Goal: Contribute content: Add original content to the website for others to see

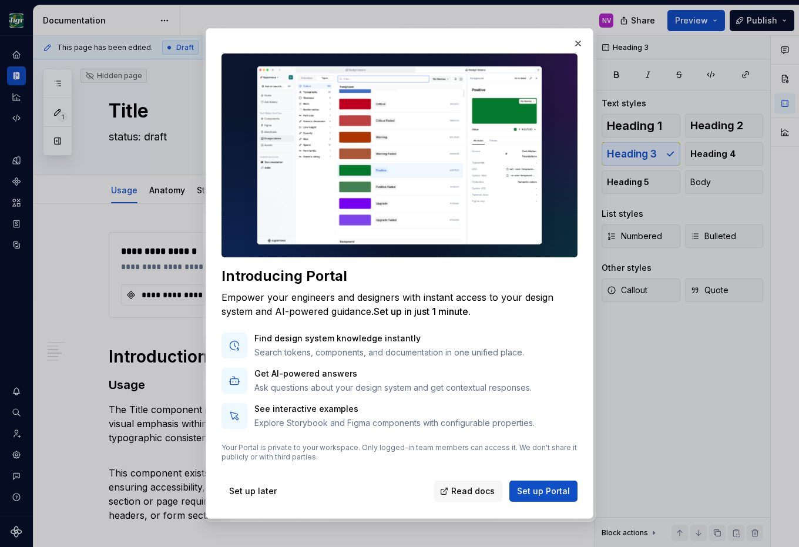
scroll to position [741, 0]
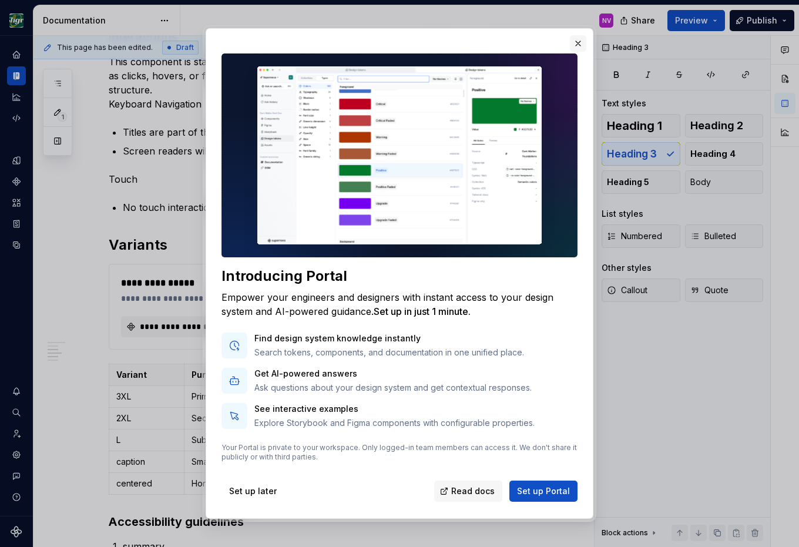
click at [578, 45] on button "button" at bounding box center [578, 43] width 16 height 16
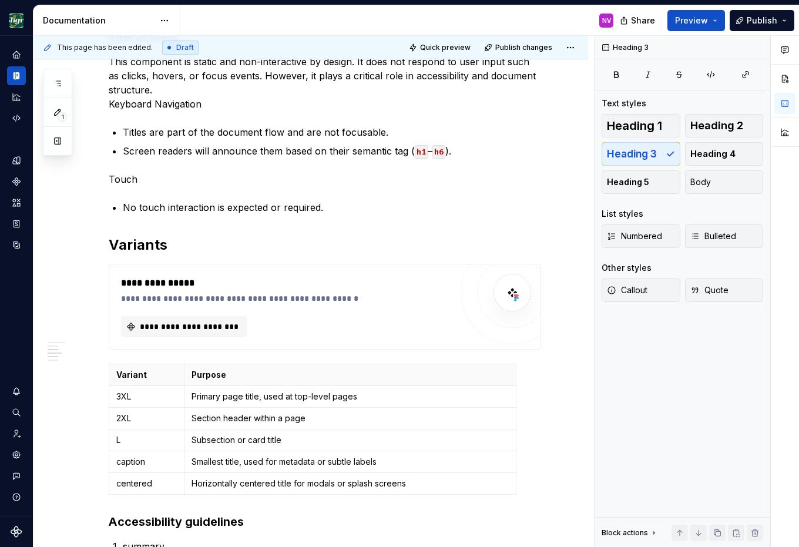
scroll to position [0, 0]
type textarea "*"
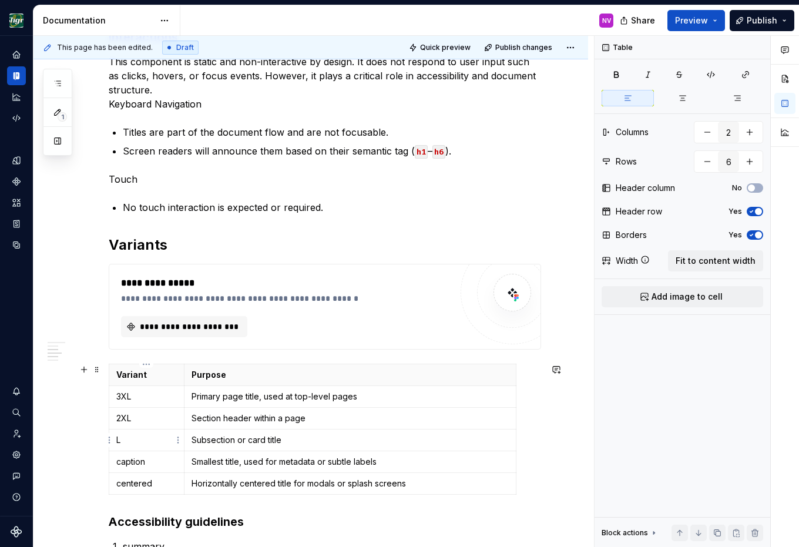
click at [129, 442] on p "L" at bounding box center [146, 440] width 60 height 12
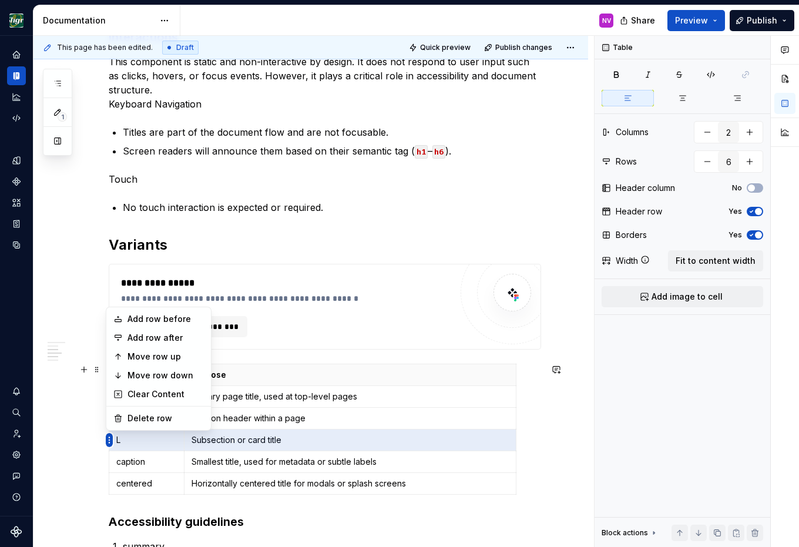
click at [106, 441] on html "Design Sligro NV Dataset van Hoeckel Documentation NV Share Preview Publish 1 P…" at bounding box center [399, 273] width 799 height 547
click at [134, 319] on div "Add row before" at bounding box center [165, 319] width 76 height 12
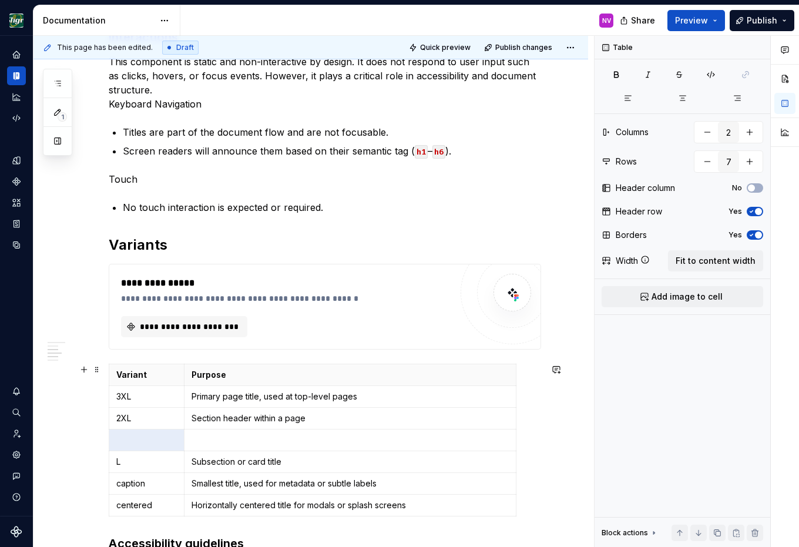
type input "7"
click at [139, 439] on p at bounding box center [146, 440] width 60 height 12
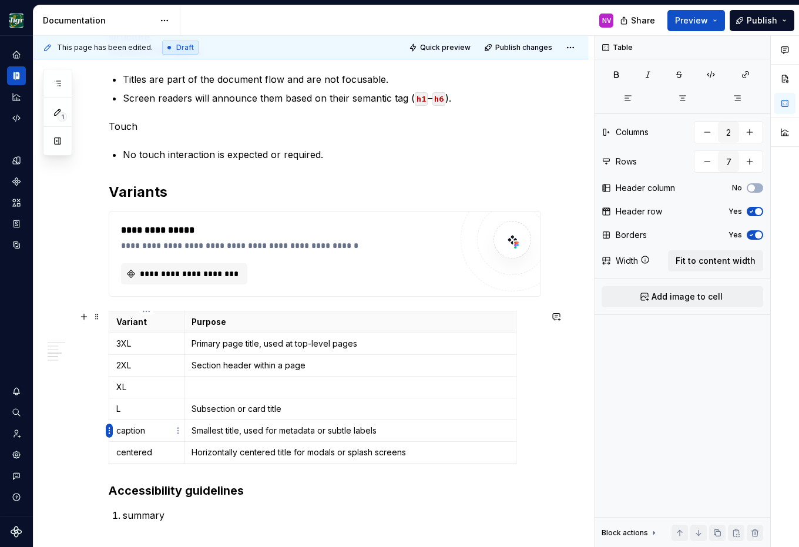
click at [107, 432] on html "Design Sligro NV Dataset van Hoeckel Documentation NV Share Preview Publish 1 P…" at bounding box center [399, 273] width 799 height 547
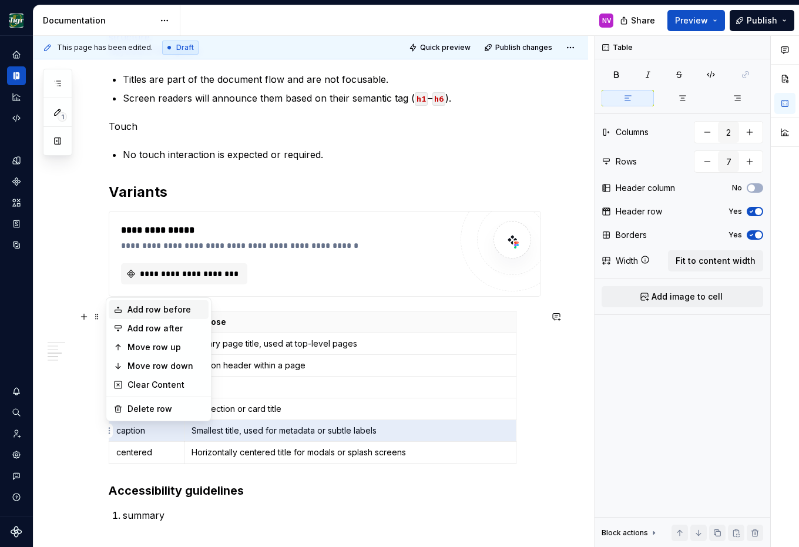
click at [130, 316] on div "Add row before" at bounding box center [159, 309] width 100 height 19
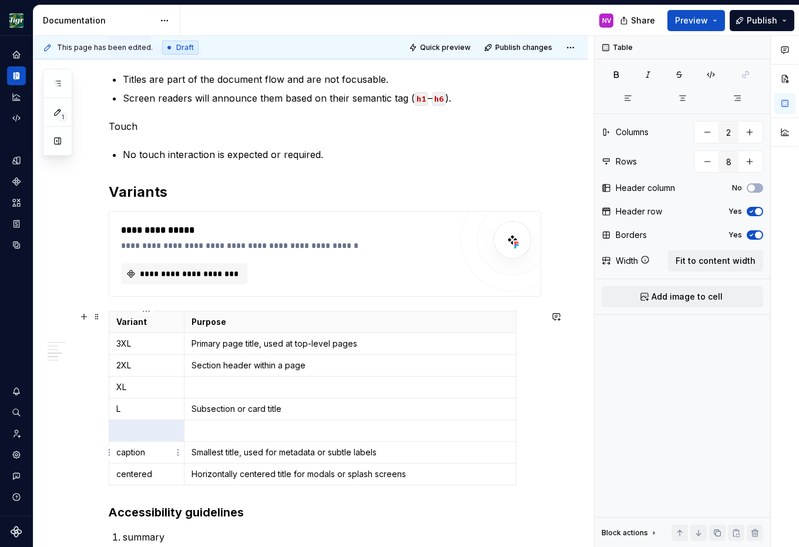
click at [132, 427] on p at bounding box center [146, 431] width 60 height 12
click at [107, 450] on html "Design Sligro NV Dataset van Hoeckel Documentation NV Share Preview Publish 1 P…" at bounding box center [399, 273] width 799 height 547
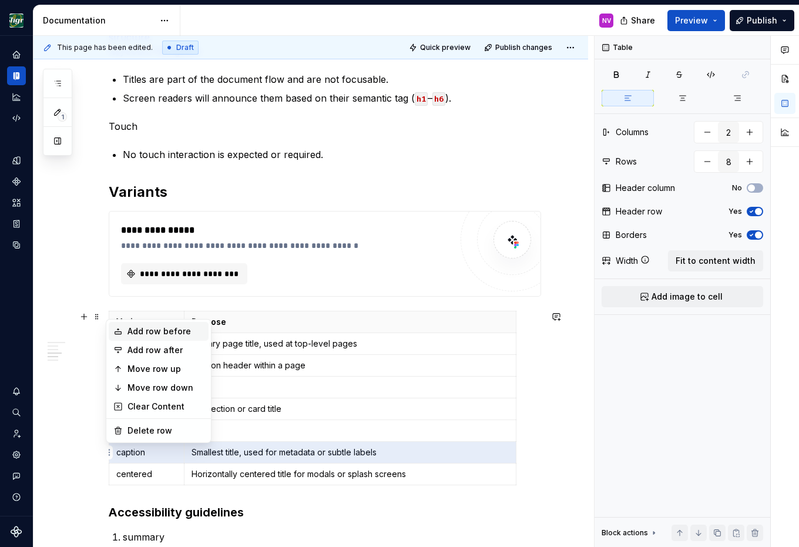
click at [128, 329] on div "Add row before" at bounding box center [165, 331] width 76 height 12
type input "9"
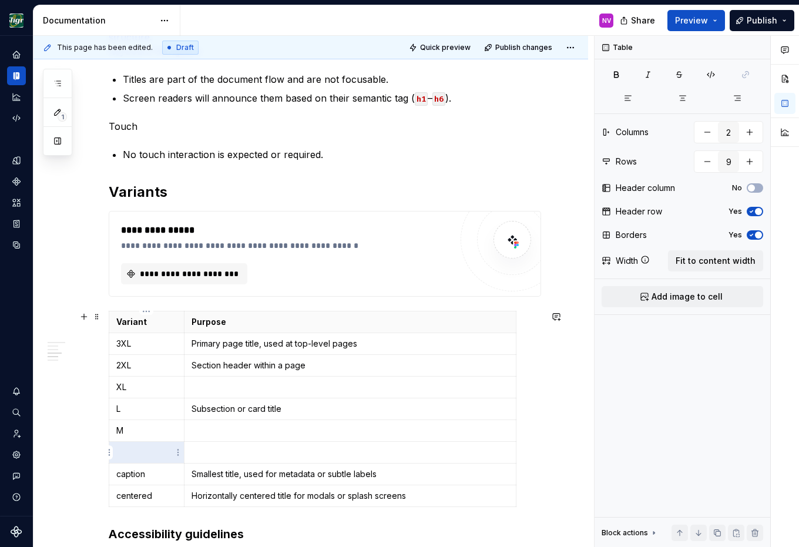
click at [139, 451] on p at bounding box center [146, 452] width 60 height 12
click at [207, 433] on p at bounding box center [349, 431] width 317 height 12
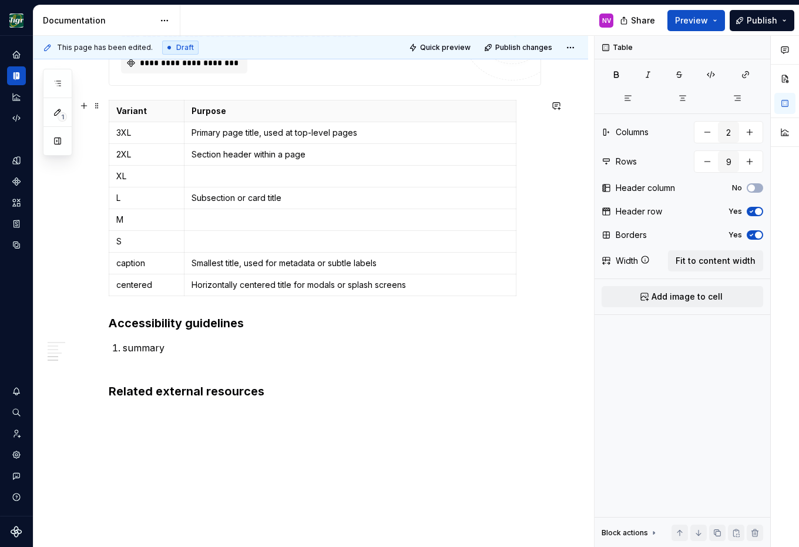
scroll to position [1005, 0]
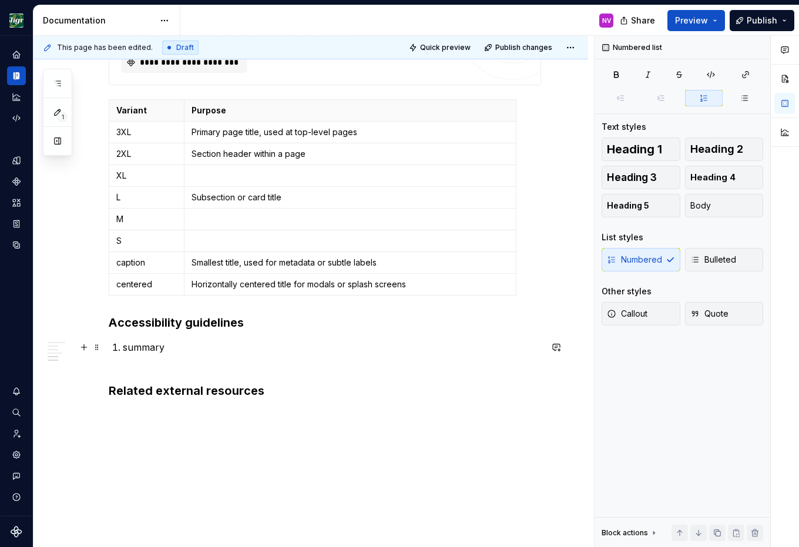
click at [214, 354] on p "summary" at bounding box center [332, 354] width 418 height 28
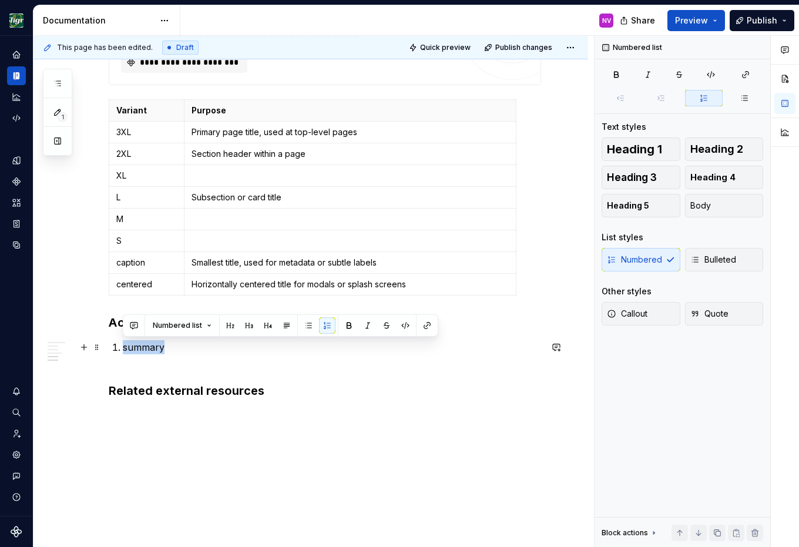
drag, startPoint x: 200, startPoint y: 352, endPoint x: 122, endPoint y: 351, distance: 78.1
click at [123, 351] on li "summary" at bounding box center [332, 354] width 418 height 28
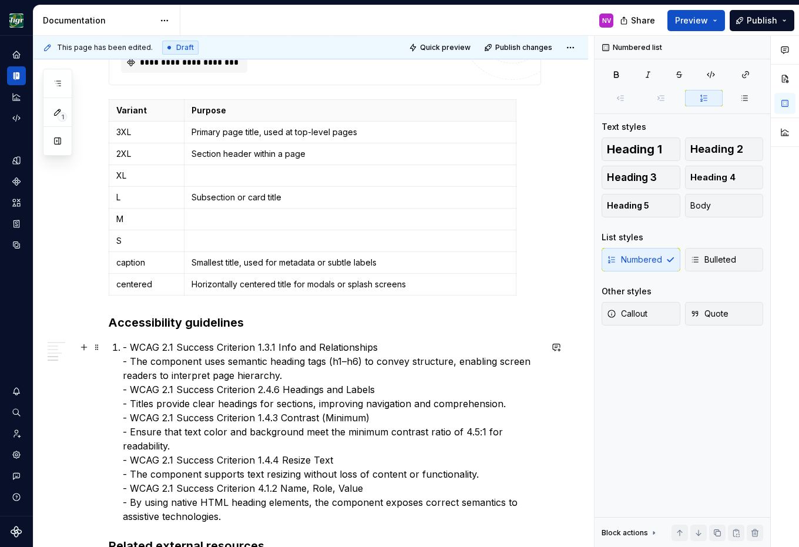
click at [131, 346] on p "- WCAG 2.1 Success Criterion 1.3.1 Info and Relationships - The component uses …" at bounding box center [332, 431] width 418 height 183
click at [132, 361] on p "WCAG 2.1 Success Criterion 1.3.1 Info and Relationships - The component uses se…" at bounding box center [332, 431] width 418 height 183
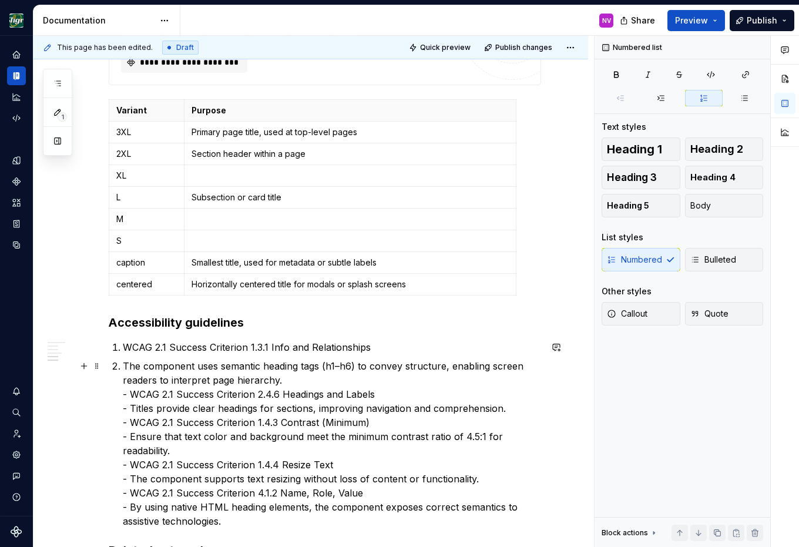
click at [130, 391] on p "The component uses semantic heading tags (h1–h6) to convey structure, enabling …" at bounding box center [332, 443] width 418 height 169
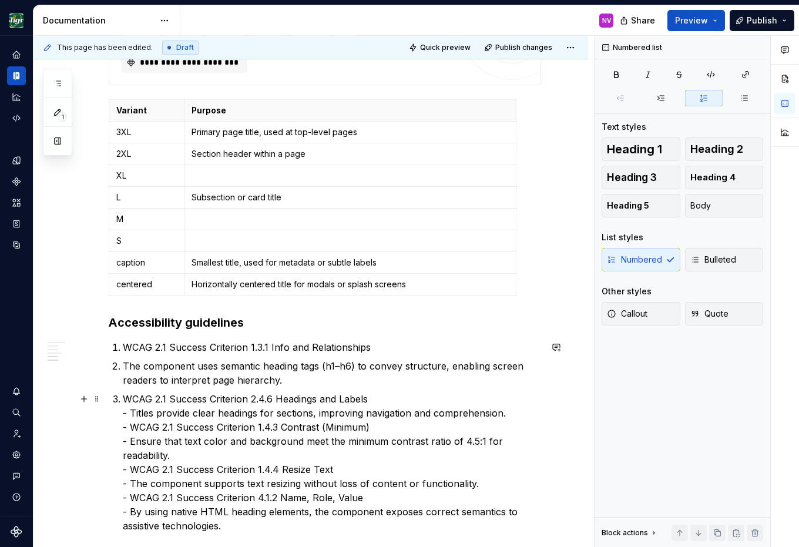
click at [130, 411] on p "WCAG 2.1 Success Criterion 2.4.6 Headings and Labels - Titles provide clear hea…" at bounding box center [332, 462] width 418 height 141
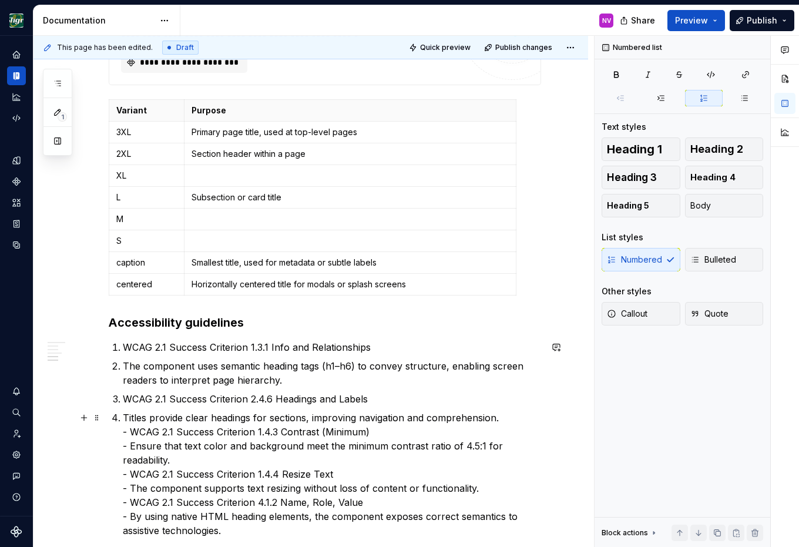
click at [130, 434] on p "Titles provide clear headings for sections, improving navigation and comprehens…" at bounding box center [332, 474] width 418 height 127
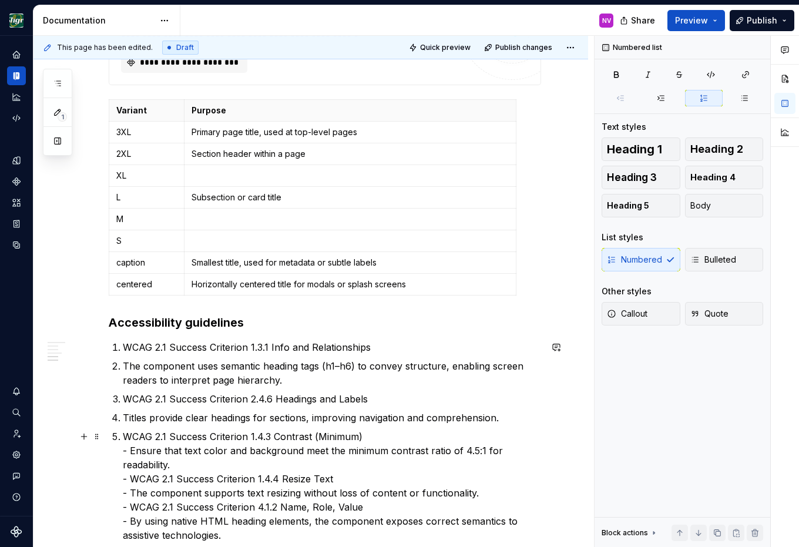
click at [132, 450] on p "WCAG 2.1 Success Criterion 1.4.3 Contrast (Minimum) - Ensure that text color an…" at bounding box center [332, 485] width 418 height 113
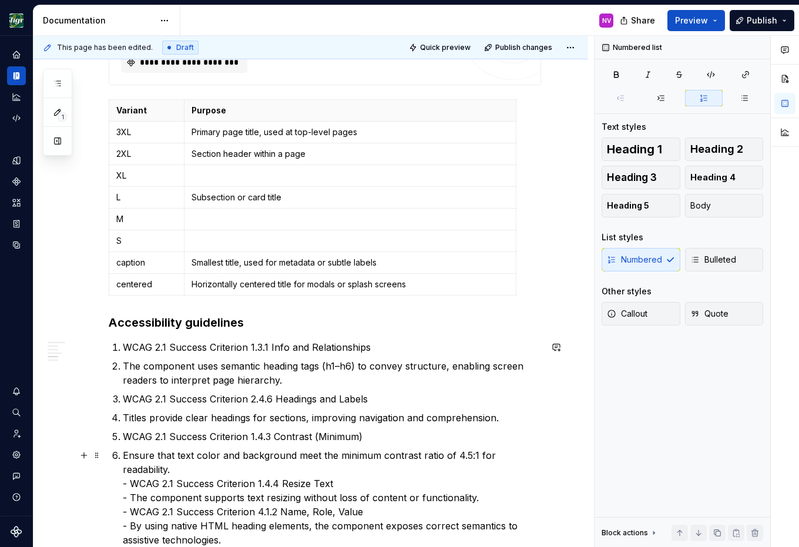
click at [131, 472] on p "Ensure that text color and background meet the minimum contrast ratio of 4.5:1 …" at bounding box center [332, 497] width 418 height 99
click at [130, 471] on p "Ensure that text color and background meet the minimum contrast ratio of 4.5:1 …" at bounding box center [332, 497] width 418 height 99
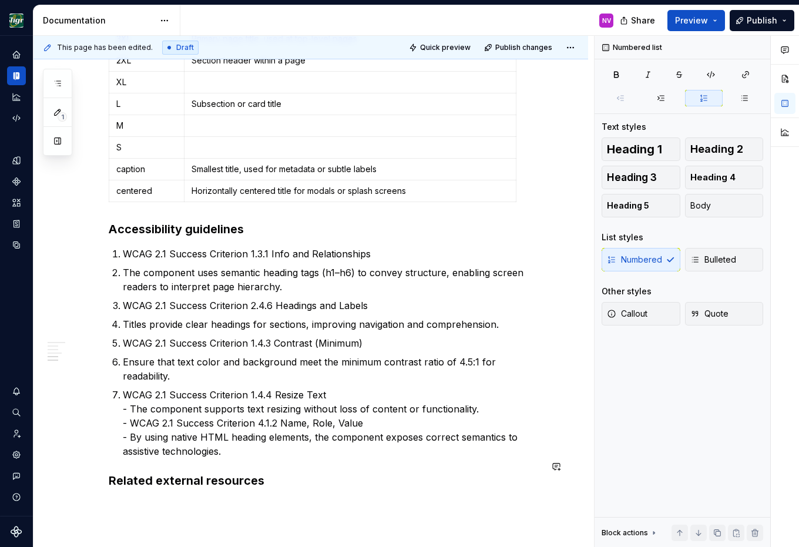
scroll to position [1111, 0]
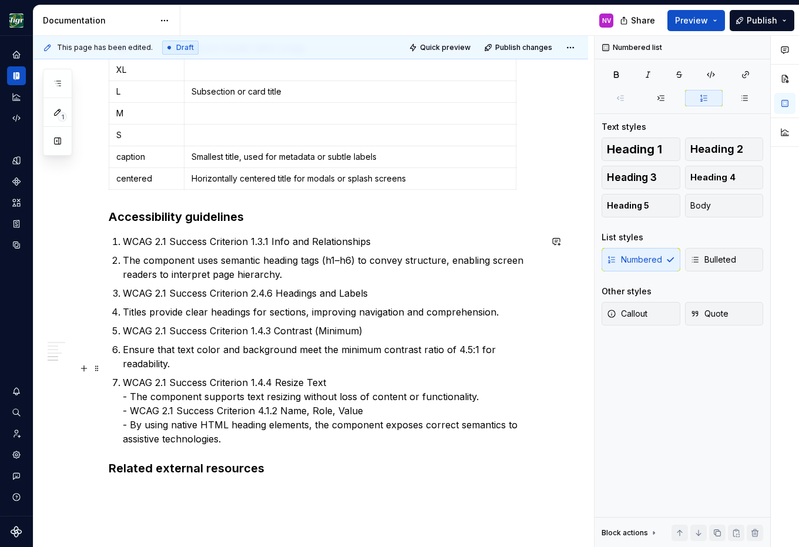
click at [133, 385] on p "WCAG 2.1 Success Criterion 1.4.4 Resize Text - The component supports text resi…" at bounding box center [332, 410] width 418 height 70
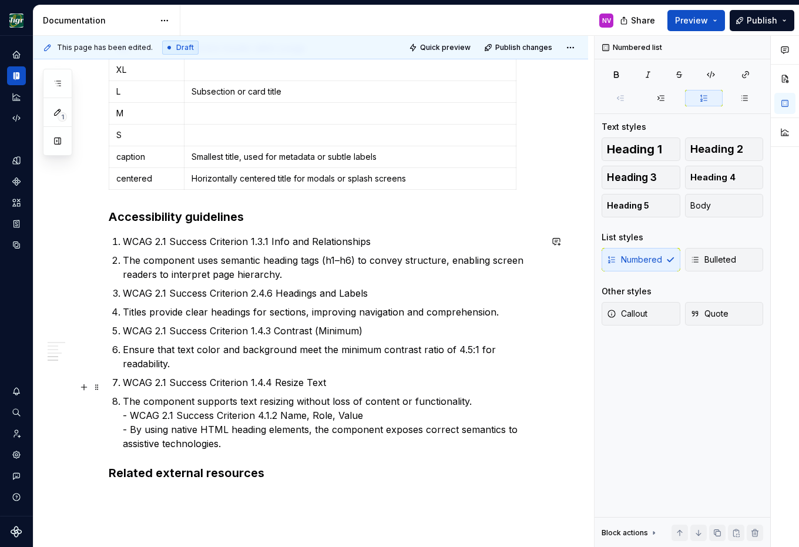
click at [130, 402] on p "The component supports text resizing without loss of content or functionality. …" at bounding box center [332, 422] width 418 height 56
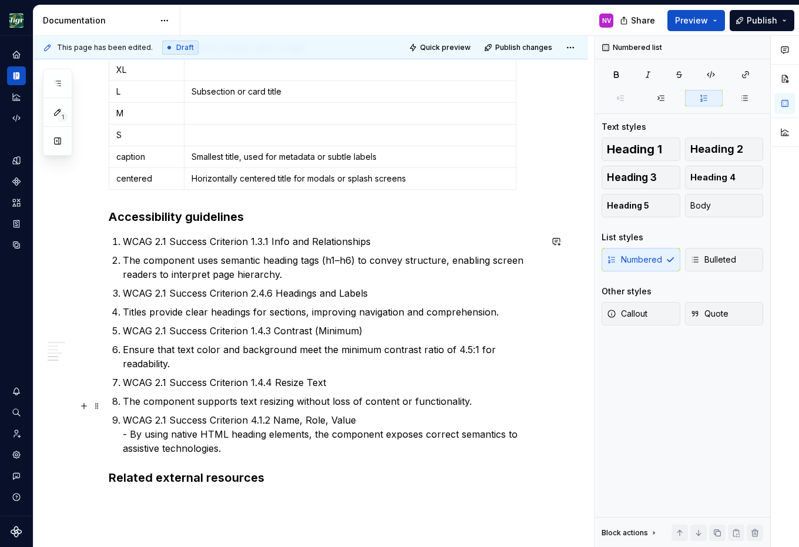
click at [131, 422] on p "WCAG 2.1 Success Criterion 4.1.2 Name, Role, Value - By using native HTML headi…" at bounding box center [332, 434] width 418 height 42
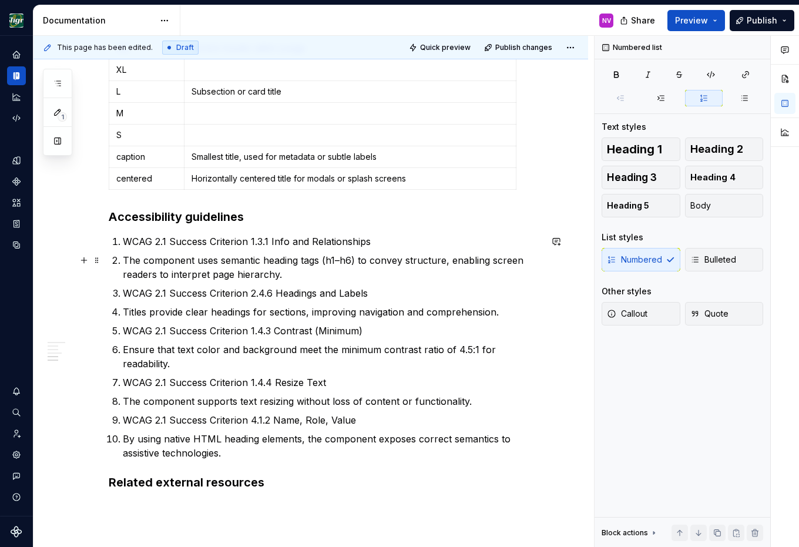
click at [123, 263] on p "The component uses semantic heading tags (h1–h6) to convey structure, enabling …" at bounding box center [332, 267] width 418 height 28
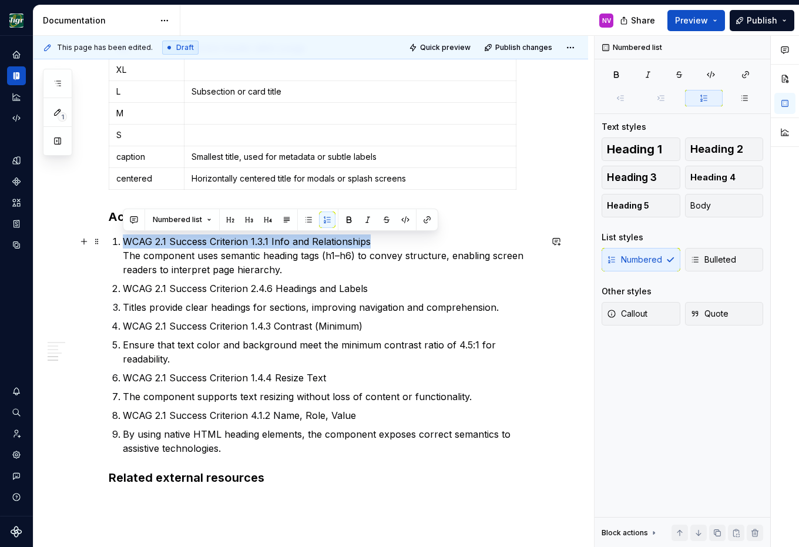
drag, startPoint x: 374, startPoint y: 243, endPoint x: 123, endPoint y: 242, distance: 250.8
click at [123, 242] on p "WCAG 2.1 Success Criterion 1.3.1 Info and Relationships The component uses sema…" at bounding box center [332, 255] width 418 height 42
click at [344, 220] on button "button" at bounding box center [349, 219] width 16 height 16
click at [124, 307] on p "Titles provide clear headings for sections, improving navigation and comprehens…" at bounding box center [332, 307] width 418 height 14
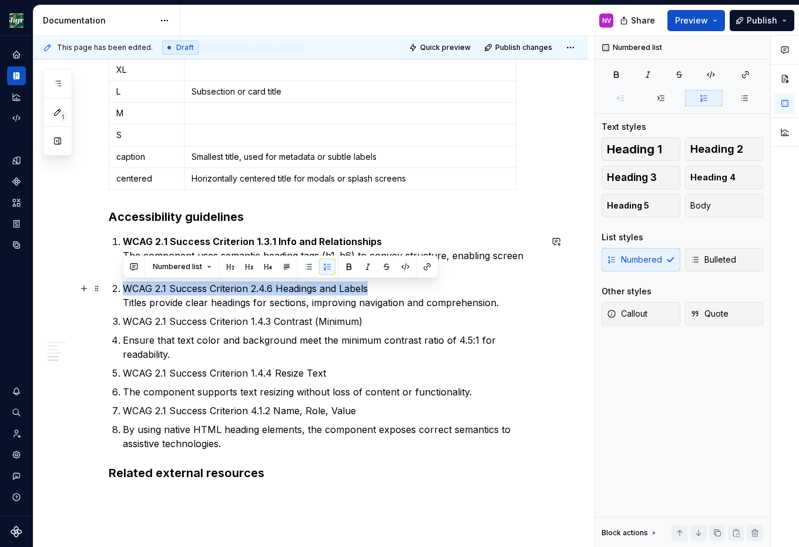
drag, startPoint x: 380, startPoint y: 288, endPoint x: 126, endPoint y: 288, distance: 254.3
click at [126, 288] on p "WCAG 2.1 Success Criterion 2.4.6 Headings and Labels Titles provide clear headi…" at bounding box center [332, 295] width 418 height 28
click at [347, 270] on button "button" at bounding box center [349, 266] width 16 height 16
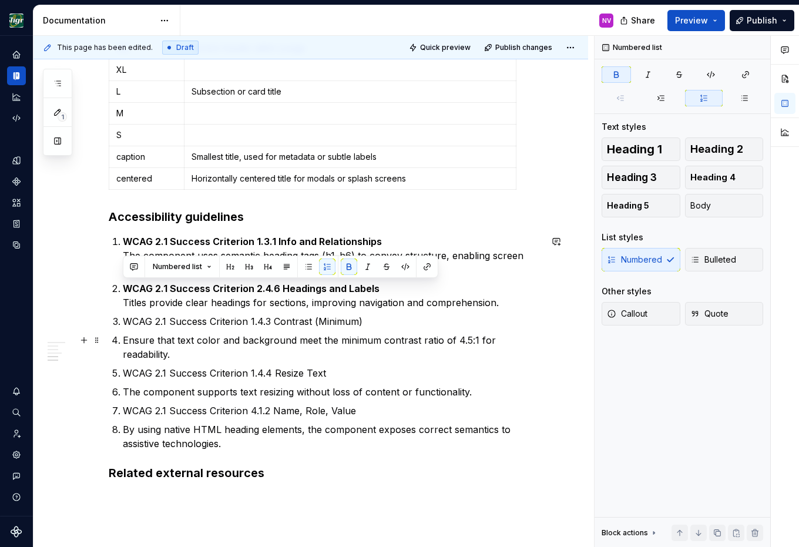
click at [126, 340] on p "Ensure that text color and background meet the minimum contrast ratio of 4.5:1 …" at bounding box center [332, 347] width 418 height 28
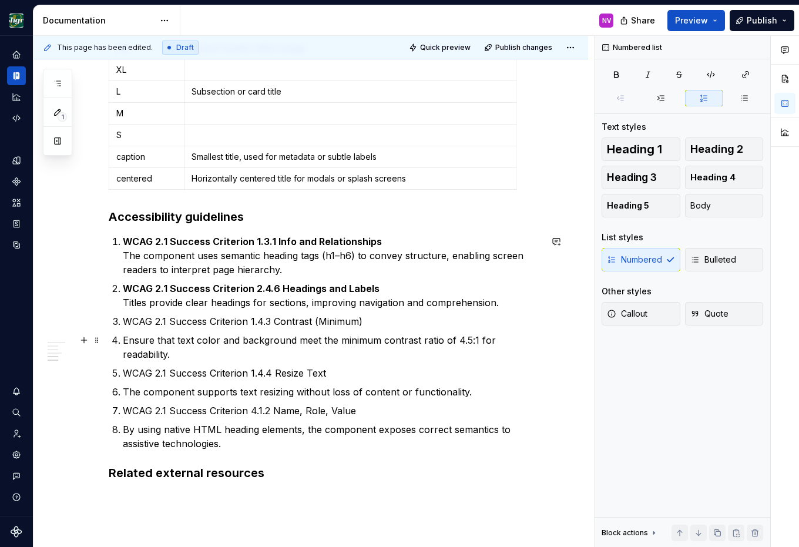
click at [125, 342] on p "Ensure that text color and background meet the minimum contrast ratio of 4.5:1 …" at bounding box center [332, 347] width 418 height 28
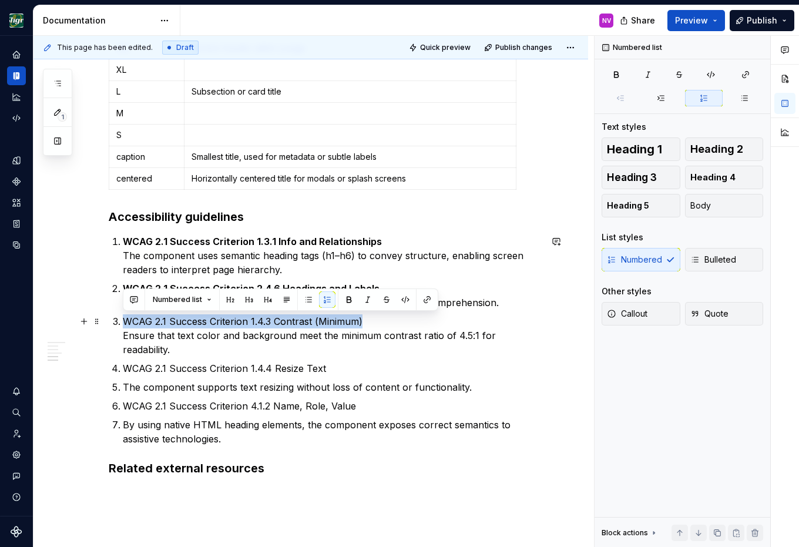
drag, startPoint x: 368, startPoint y: 323, endPoint x: 122, endPoint y: 327, distance: 246.1
click at [123, 327] on li "WCAG 2.1 Success Criterion 1.4.3 Contrast (Minimum) Ensure that text color and …" at bounding box center [332, 335] width 418 height 42
click at [347, 298] on button "button" at bounding box center [349, 299] width 16 height 16
click at [124, 380] on p "The component supports text resizing without loss of content or functionality." at bounding box center [332, 387] width 418 height 14
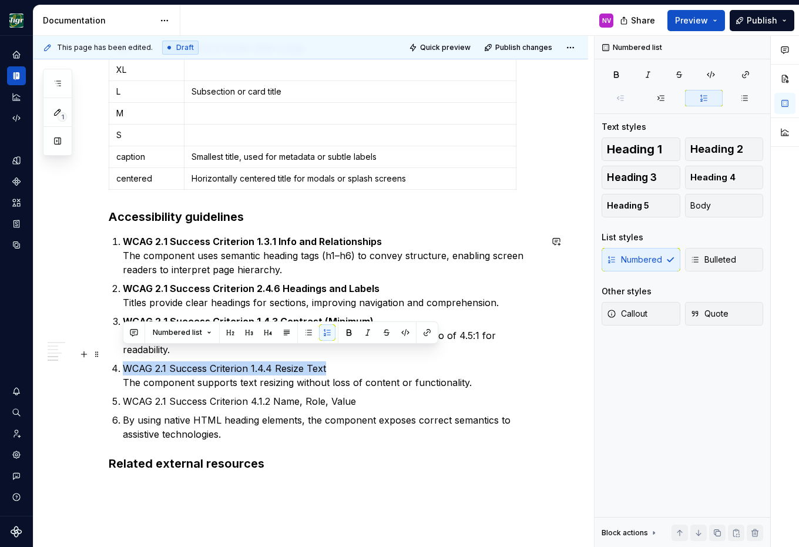
drag, startPoint x: 125, startPoint y: 354, endPoint x: 327, endPoint y: 354, distance: 202.0
click at [327, 361] on p "WCAG 2.1 Success Criterion 1.4.4 Resize Text The component supports text resizi…" at bounding box center [332, 375] width 418 height 28
click at [345, 334] on button "button" at bounding box center [349, 332] width 16 height 16
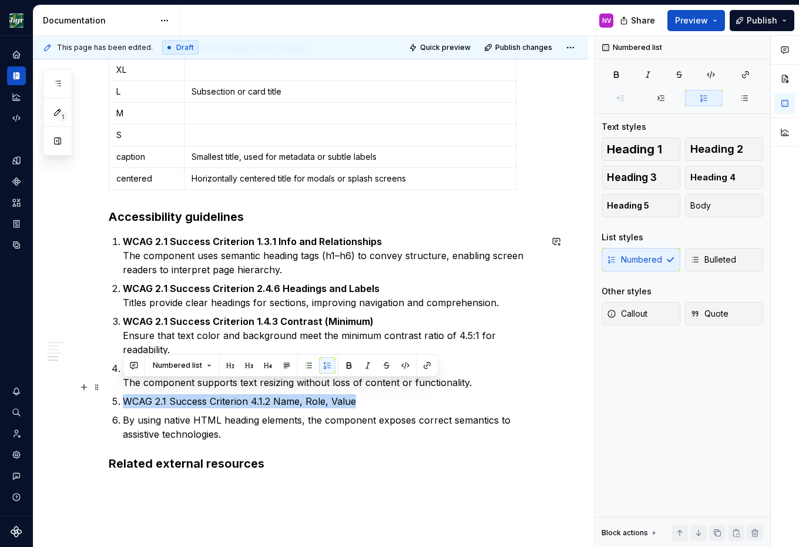
drag, startPoint x: 125, startPoint y: 386, endPoint x: 357, endPoint y: 385, distance: 232.6
click at [357, 394] on p "WCAG 2.1 Success Criterion 4.1.2 Name, Role, Value" at bounding box center [332, 401] width 418 height 14
click at [347, 364] on button "button" at bounding box center [349, 365] width 16 height 16
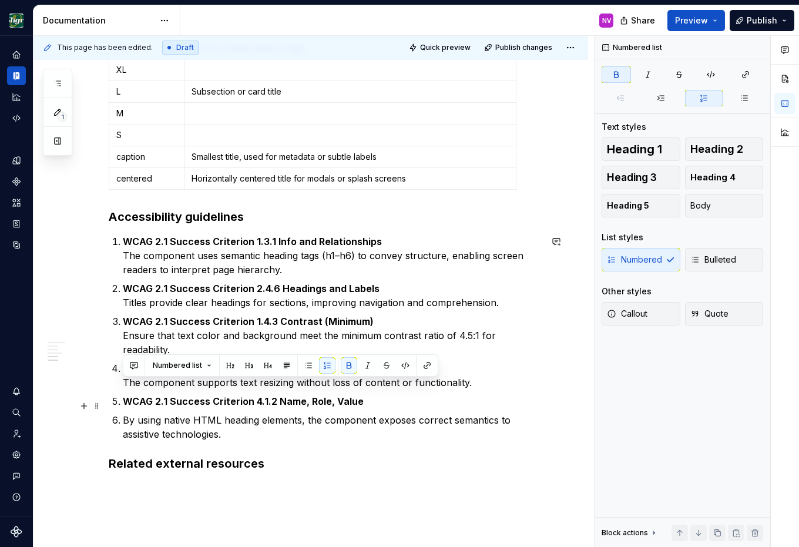
click at [123, 413] on p "By using native HTML heading elements, the component exposes correct semantics …" at bounding box center [332, 427] width 418 height 28
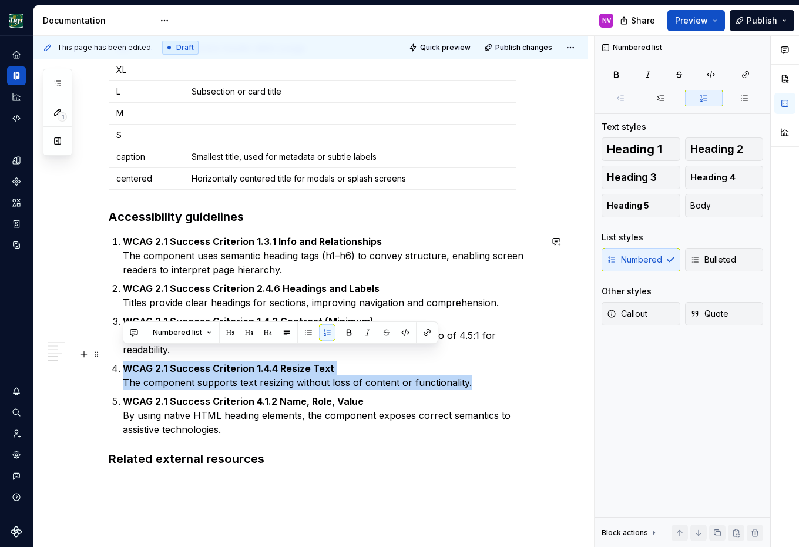
drag, startPoint x: 481, startPoint y: 371, endPoint x: 108, endPoint y: 356, distance: 373.2
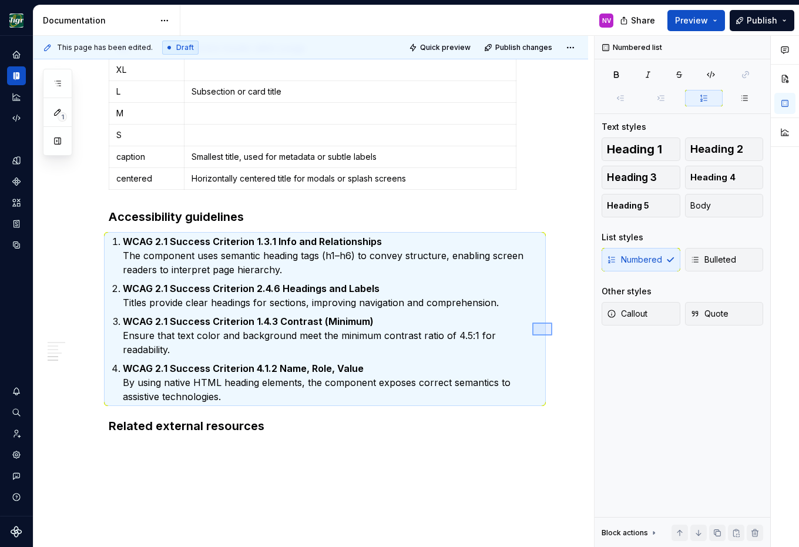
drag, startPoint x: 552, startPoint y: 335, endPoint x: 532, endPoint y: 322, distance: 23.8
click at [532, 322] on div "**********" at bounding box center [313, 292] width 560 height 512
click at [439, 335] on p "WCAG 2.1 Success Criterion 1.4.3 Contrast (Minimum) Ensure that text color and …" at bounding box center [332, 335] width 418 height 42
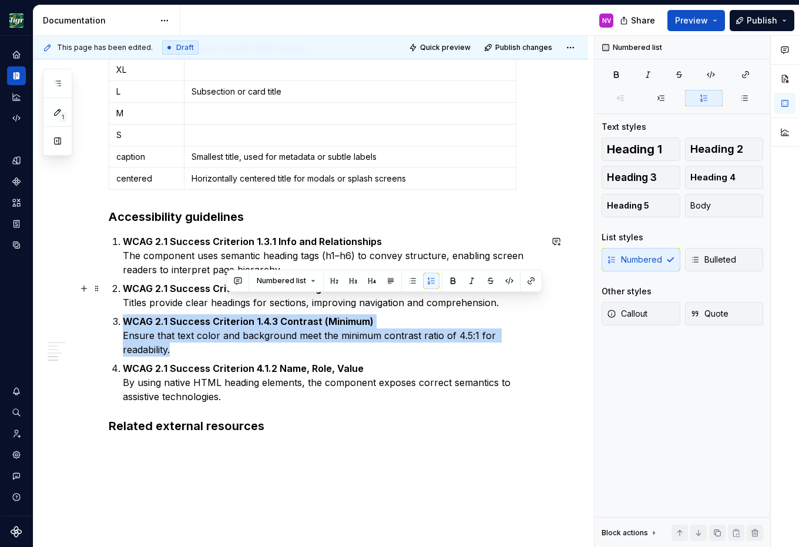
drag, startPoint x: 544, startPoint y: 336, endPoint x: 522, endPoint y: 302, distance: 40.2
click at [522, 302] on ol "WCAG 2.1 Success Criterion 1.3.1 Info and Relationships The component uses sema…" at bounding box center [332, 318] width 418 height 169
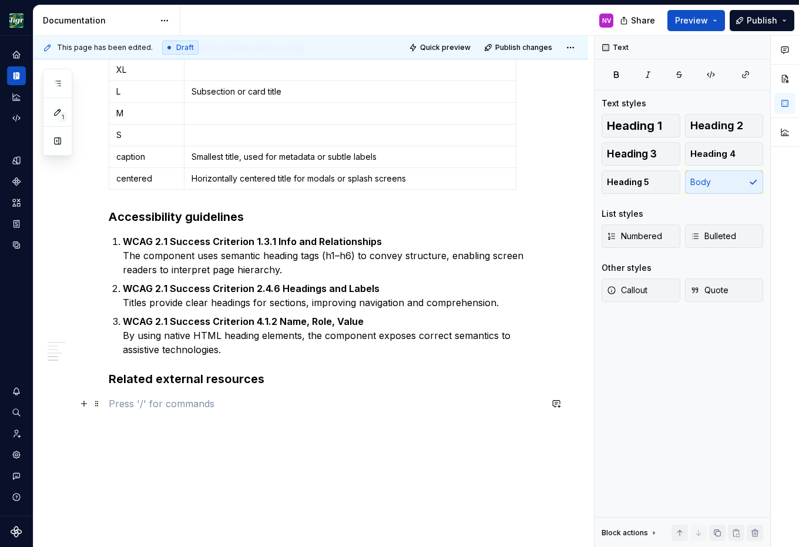
click at [258, 401] on p at bounding box center [325, 403] width 432 height 14
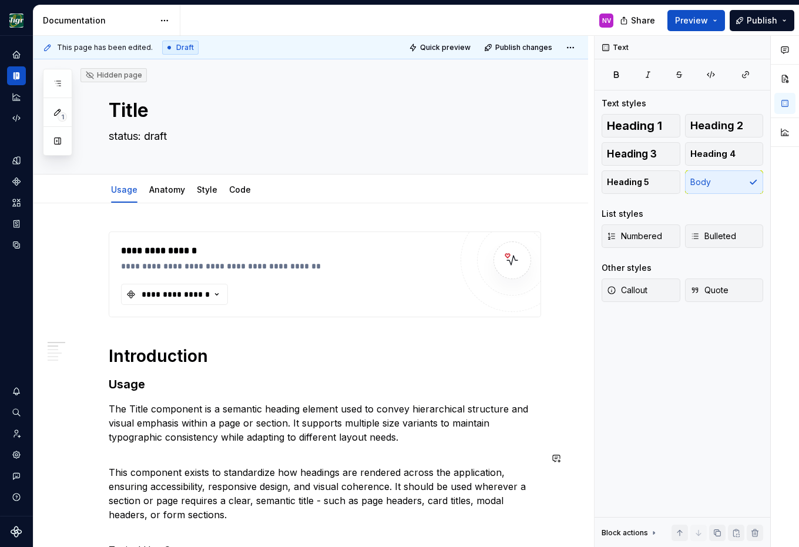
scroll to position [0, 0]
click at [189, 294] on div "**********" at bounding box center [175, 295] width 70 height 12
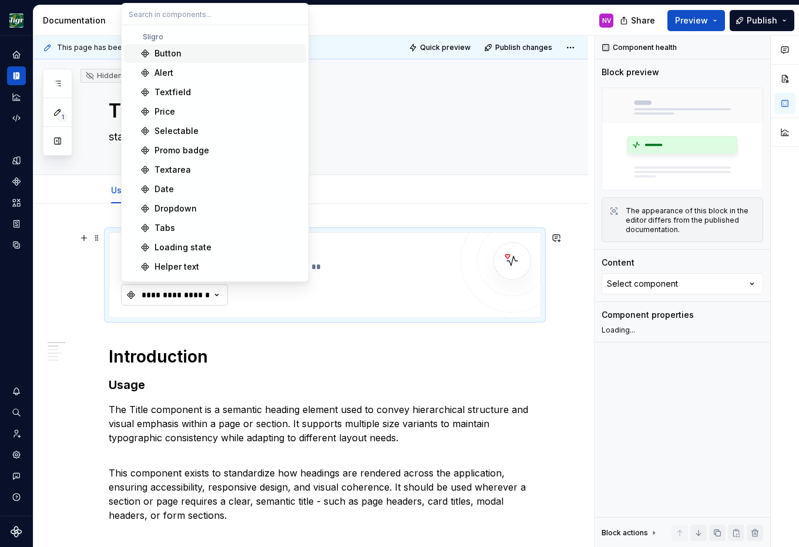
type textarea "*"
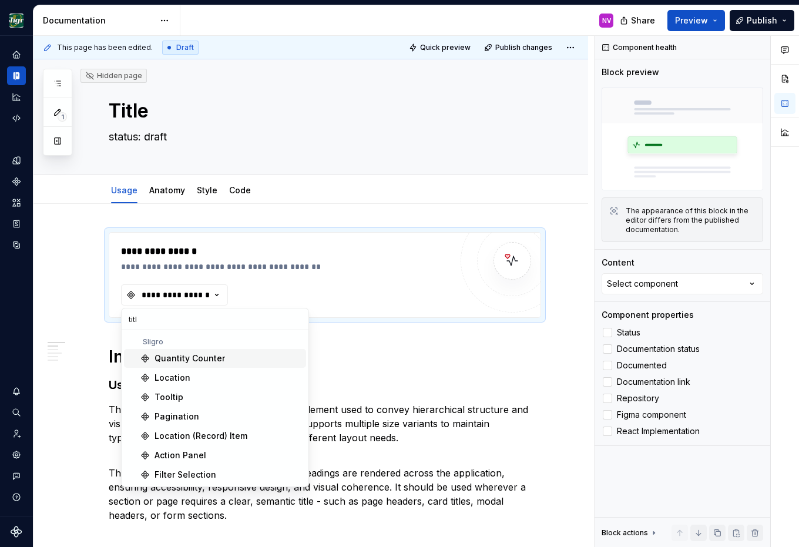
type input "title"
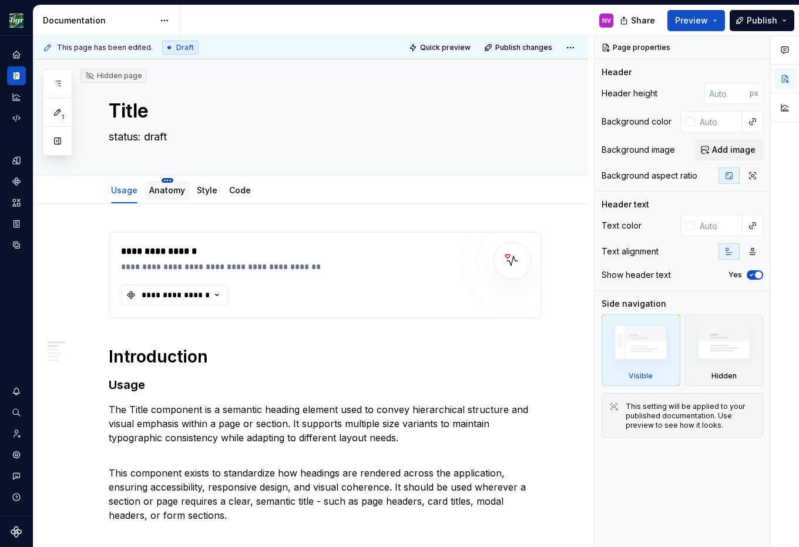
type textarea "*"
click at [167, 186] on link "Anatomy" at bounding box center [167, 190] width 36 height 10
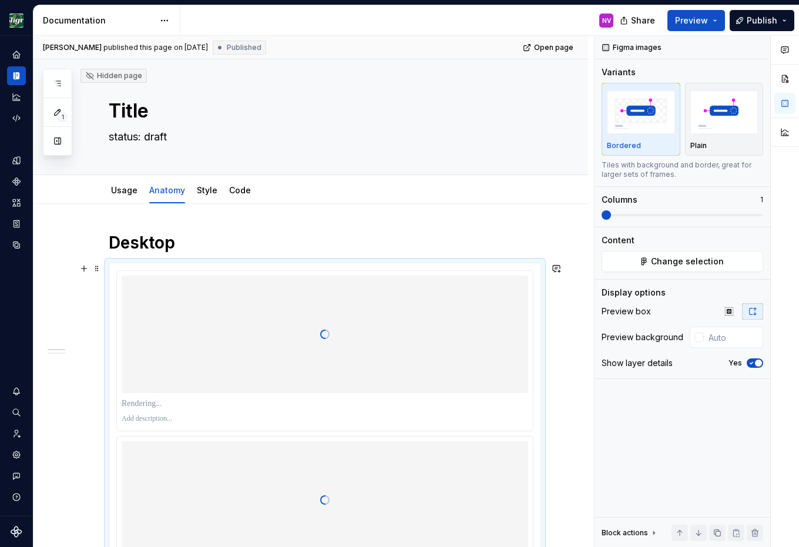
type textarea "*"
click at [248, 312] on div at bounding box center [325, 333] width 406 height 117
click at [655, 261] on span "Change selection" at bounding box center [687, 261] width 73 height 12
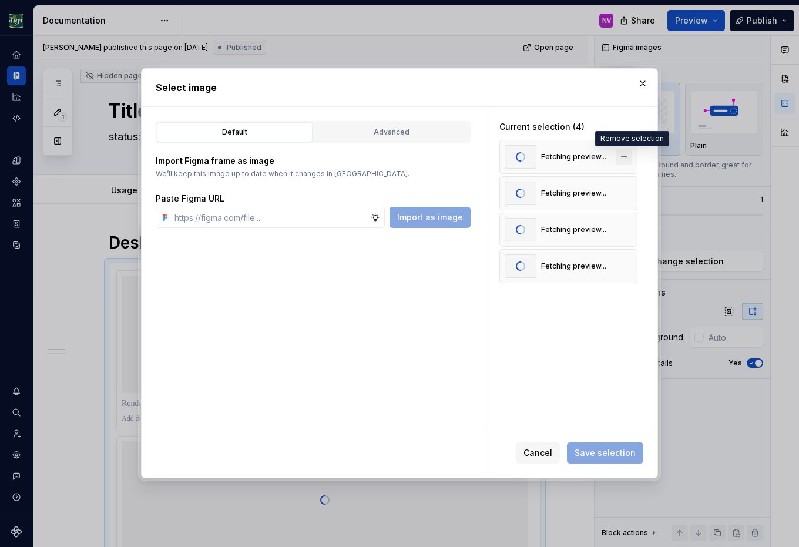
click at [631, 162] on button "button" at bounding box center [623, 157] width 16 height 16
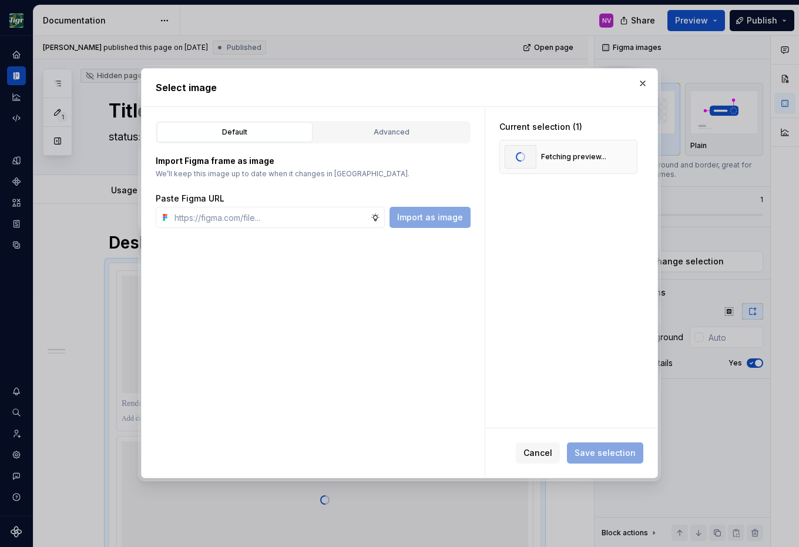
click at [631, 162] on button "button" at bounding box center [623, 157] width 16 height 16
click at [311, 225] on input "text" at bounding box center [270, 217] width 201 height 21
click at [362, 134] on div "Advanced" at bounding box center [391, 132] width 147 height 12
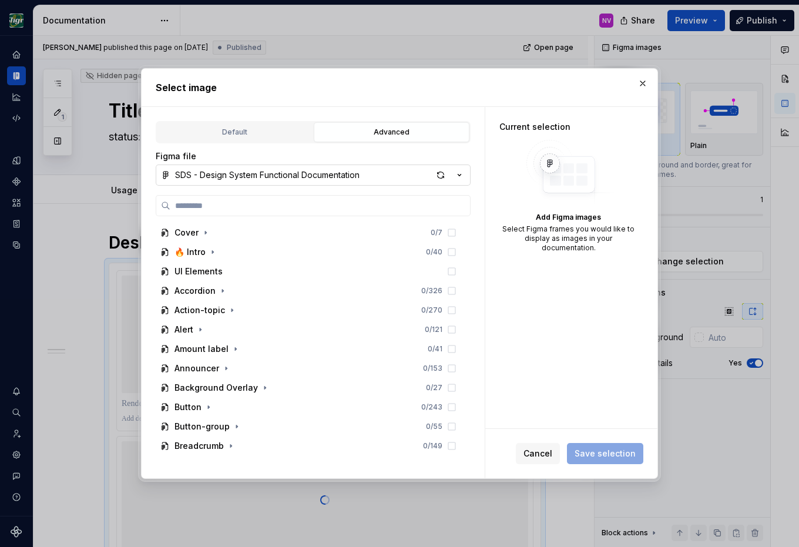
click at [284, 177] on div "SDS - Design System Functional Documentation" at bounding box center [267, 175] width 184 height 12
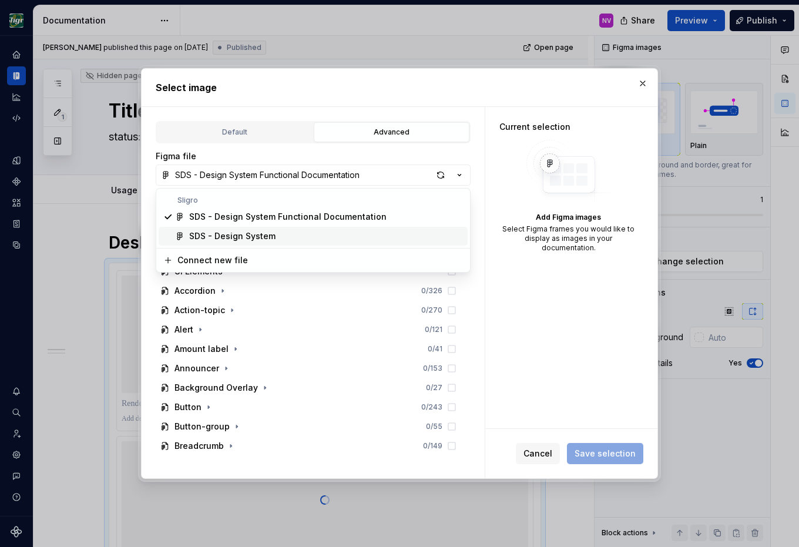
click at [260, 233] on div "SDS - Design System" at bounding box center [232, 236] width 86 height 12
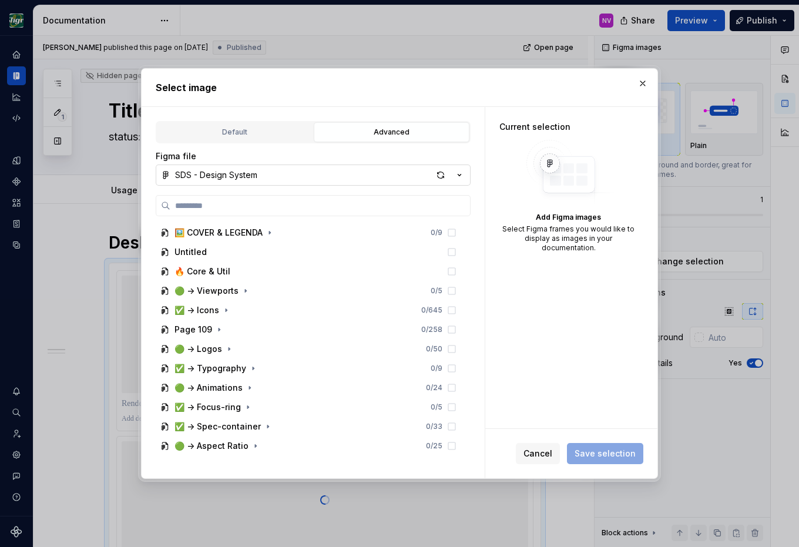
click at [251, 181] on div "SDS - Design System" at bounding box center [216, 175] width 82 height 12
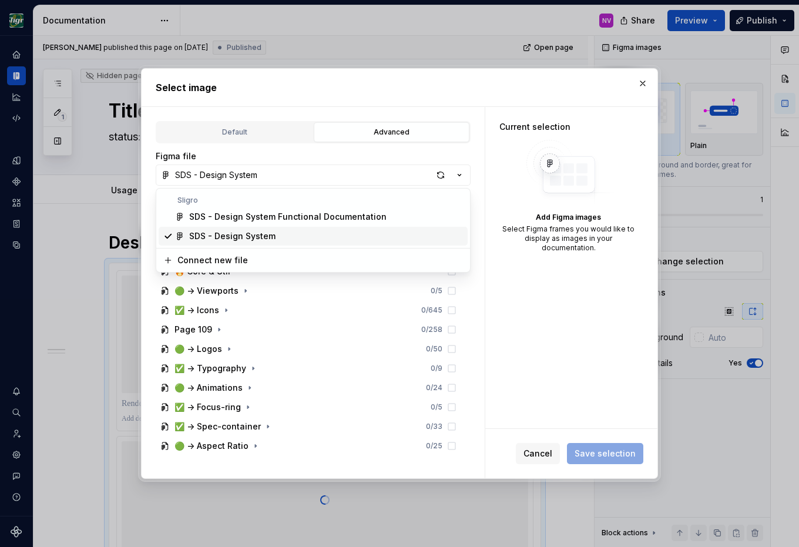
click at [230, 220] on div "SDS - Design System Functional Documentation" at bounding box center [287, 217] width 197 height 12
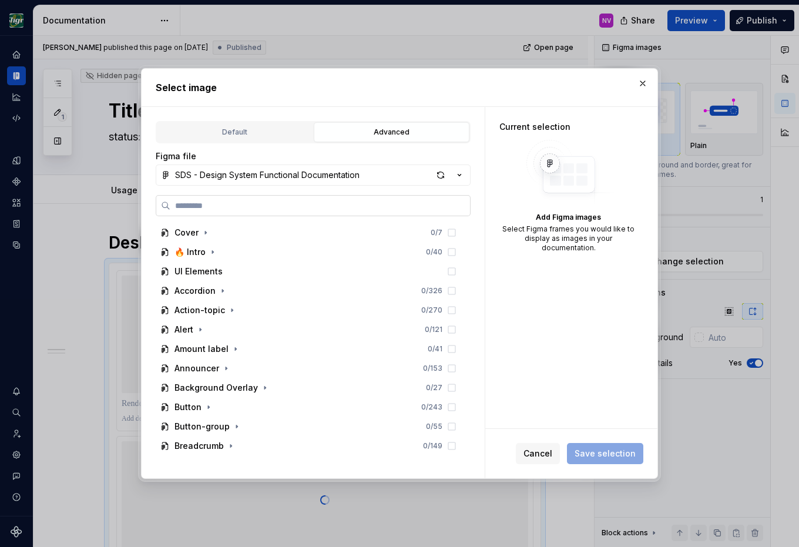
click at [229, 213] on label at bounding box center [313, 205] width 315 height 21
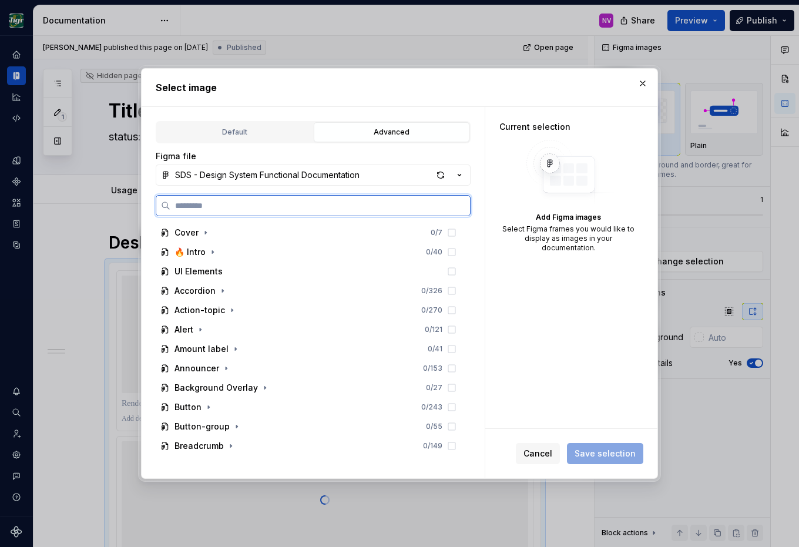
click at [229, 211] on input "search" at bounding box center [320, 206] width 300 height 12
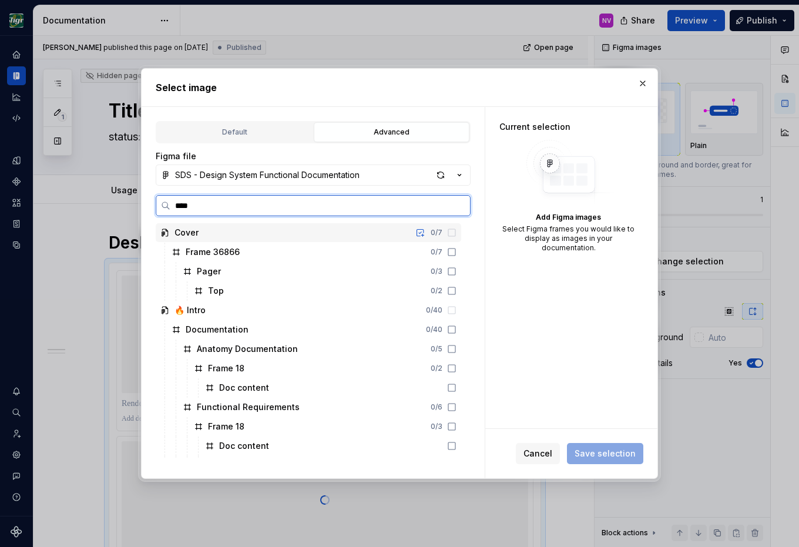
type input "*****"
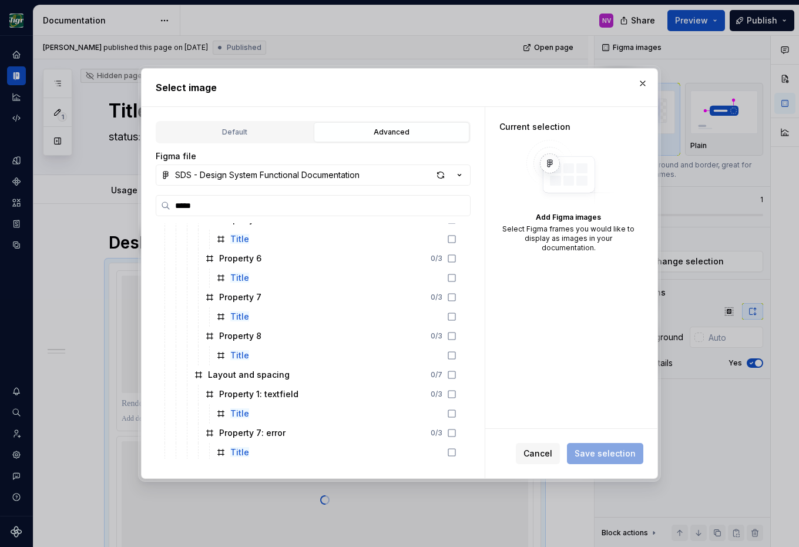
scroll to position [20870, 0]
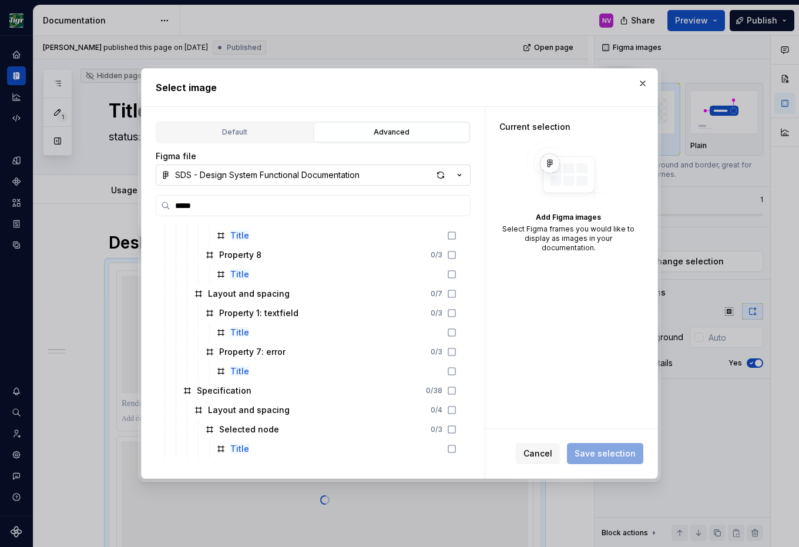
click at [325, 173] on div "SDS - Design System Functional Documentation" at bounding box center [267, 175] width 184 height 12
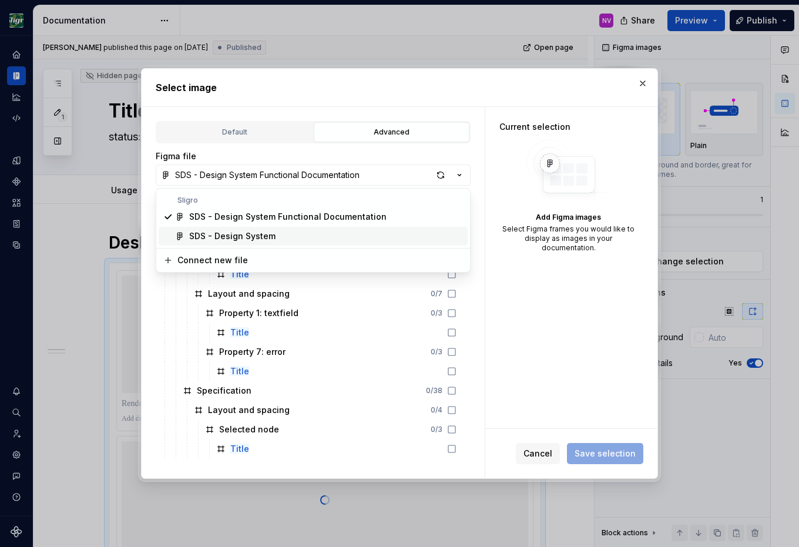
click at [267, 234] on div "SDS - Design System" at bounding box center [232, 236] width 86 height 12
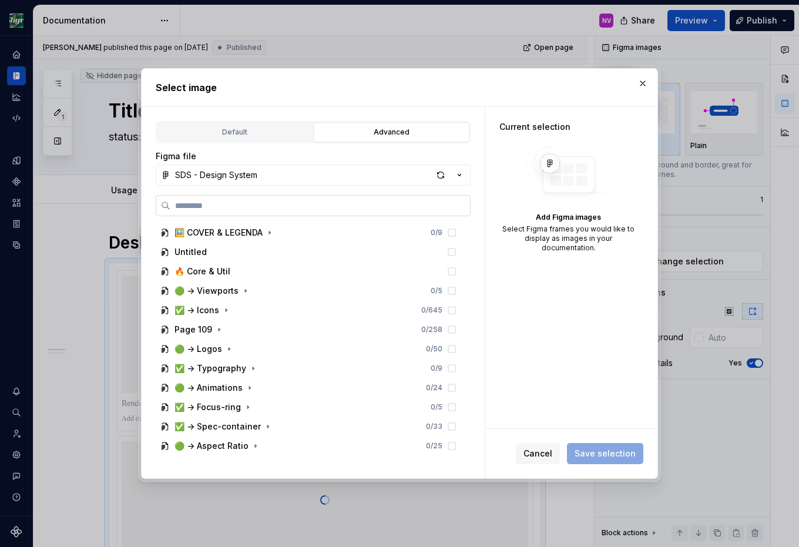
type textarea "*"
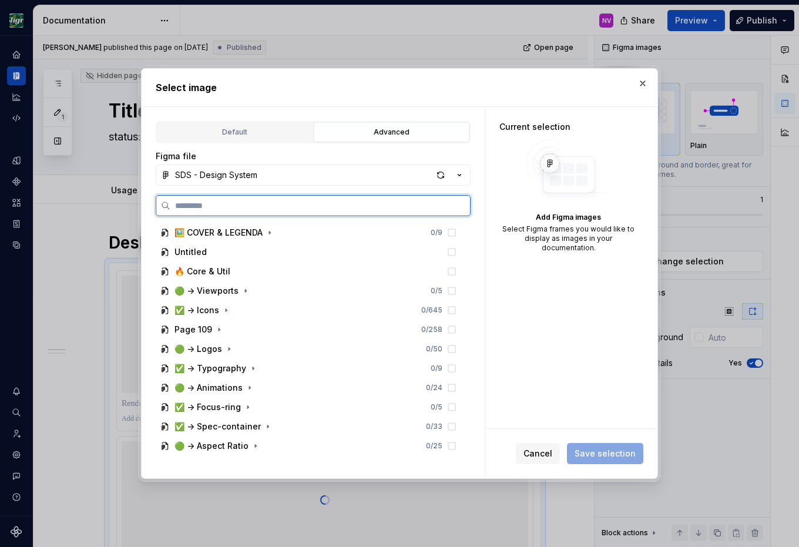
click at [233, 204] on input "search" at bounding box center [320, 206] width 300 height 12
type input "****"
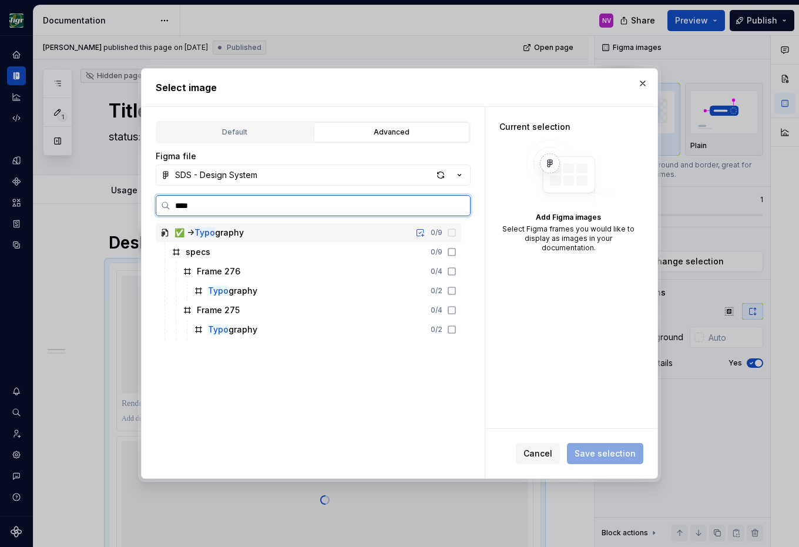
click at [270, 231] on div "✅ -> Typo graphy 0 / 9" at bounding box center [308, 232] width 305 height 19
click at [456, 290] on icon at bounding box center [451, 290] width 9 height 9
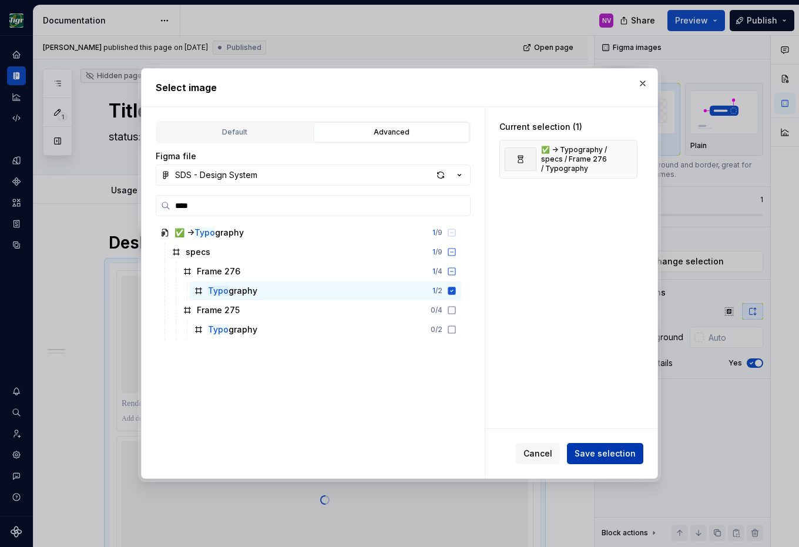
click at [597, 453] on span "Save selection" at bounding box center [604, 454] width 61 height 12
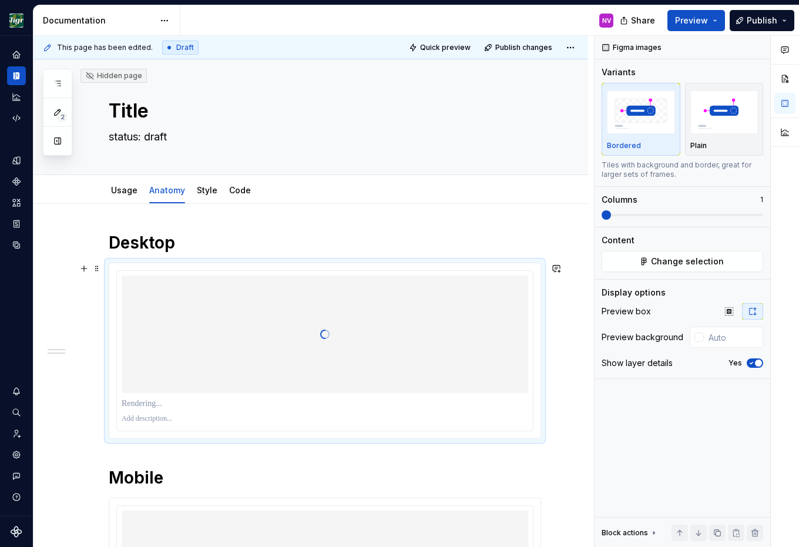
type textarea "*"
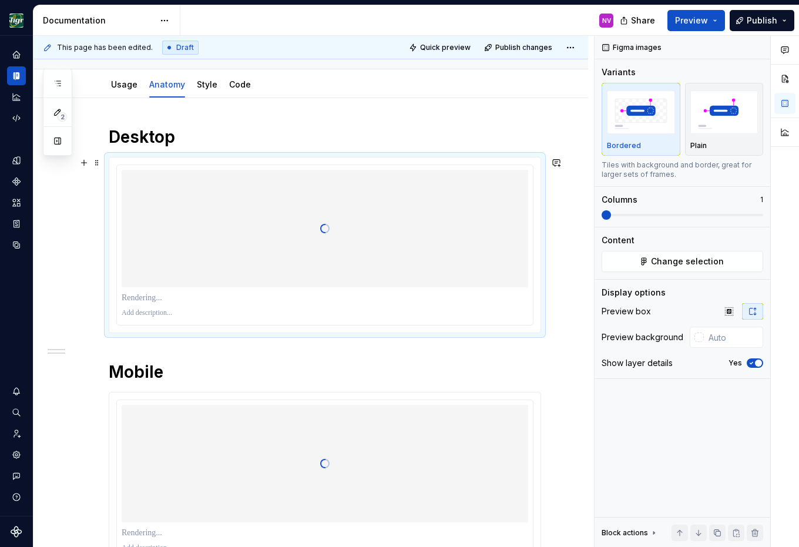
scroll to position [159, 0]
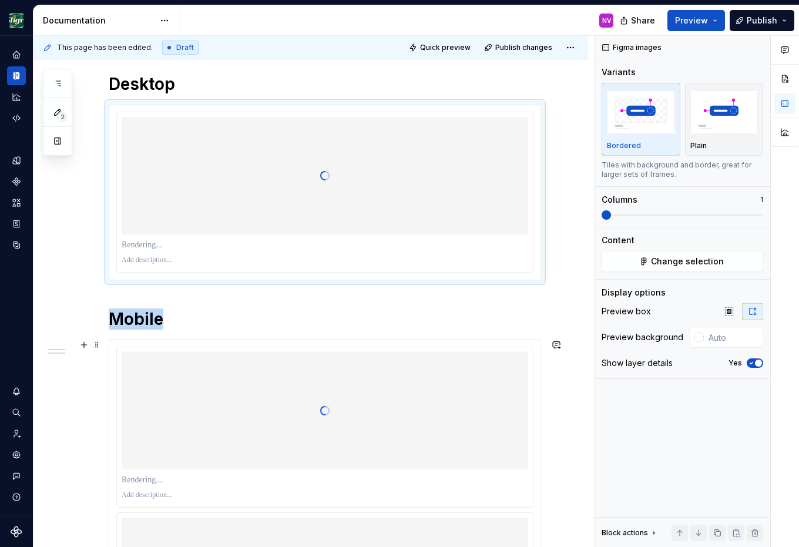
click at [386, 378] on div at bounding box center [325, 410] width 406 height 117
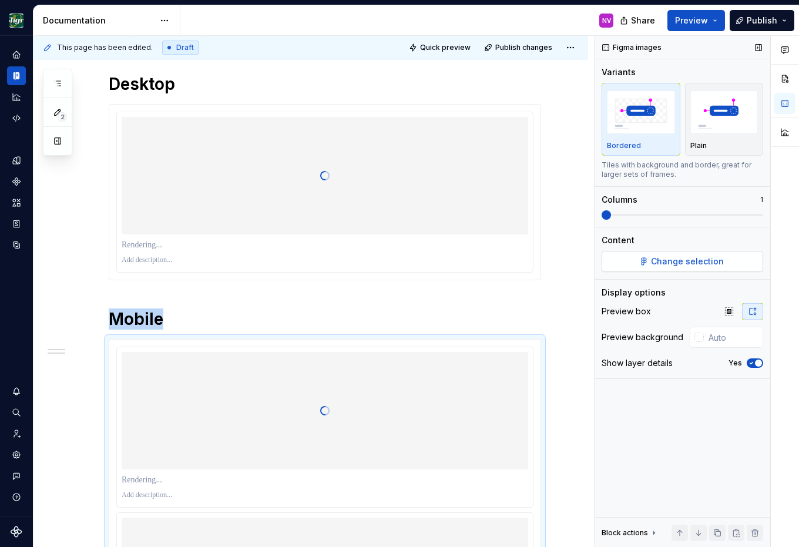
click at [727, 257] on button "Change selection" at bounding box center [682, 261] width 162 height 21
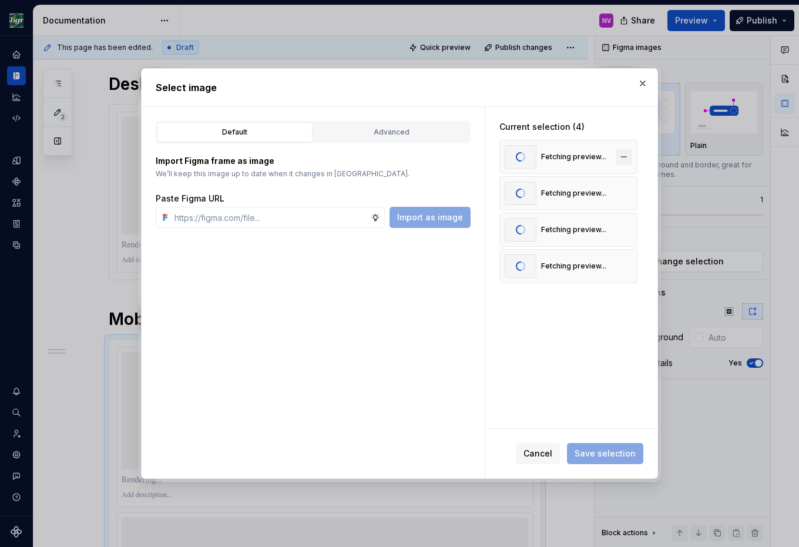
click at [629, 155] on button "button" at bounding box center [623, 157] width 16 height 16
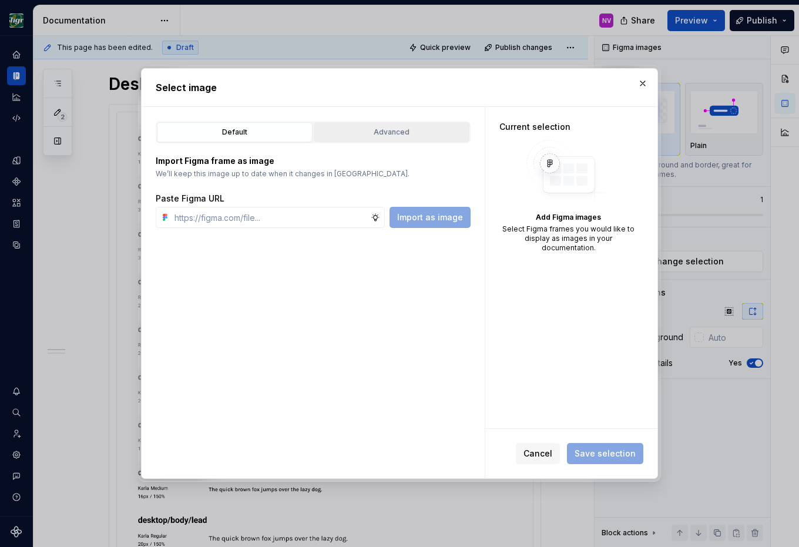
click at [356, 130] on div "Advanced" at bounding box center [391, 132] width 147 height 12
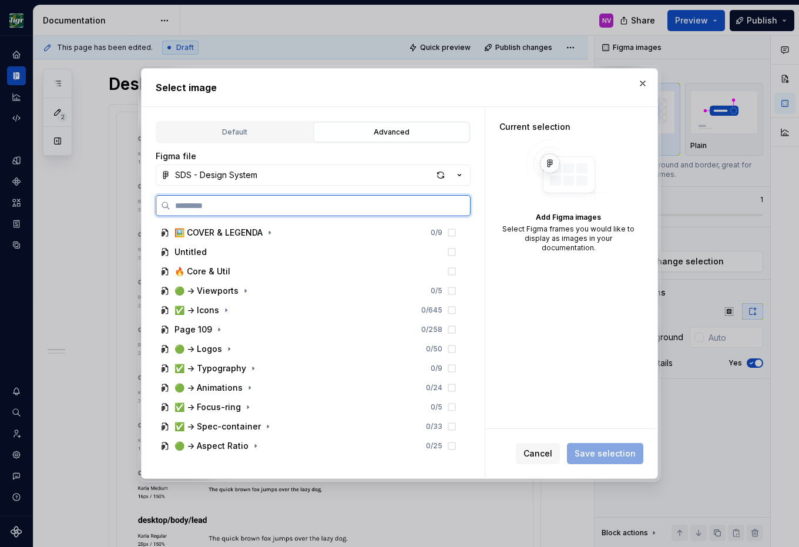
click at [268, 201] on input "search" at bounding box center [320, 206] width 300 height 12
type input "*********"
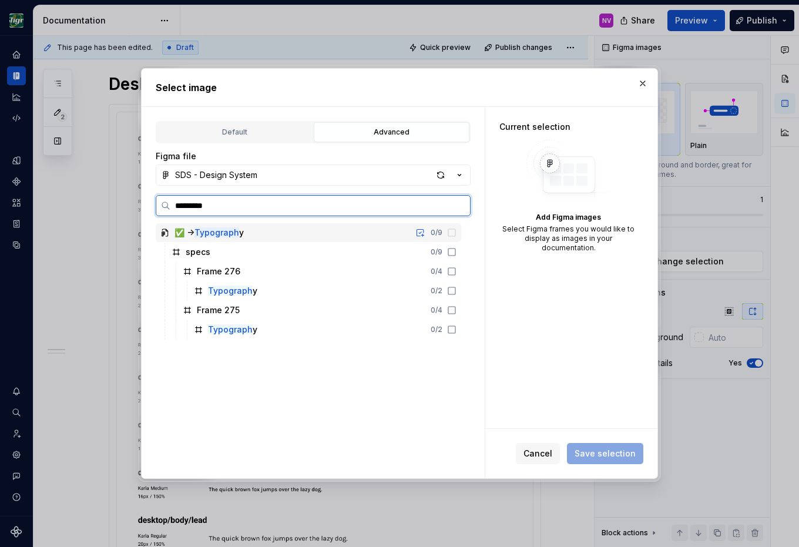
click at [265, 234] on div "✅ -> Typograph y 0 / 9" at bounding box center [308, 232] width 305 height 19
click at [247, 323] on div "Typograph y 0 / 2" at bounding box center [325, 329] width 272 height 19
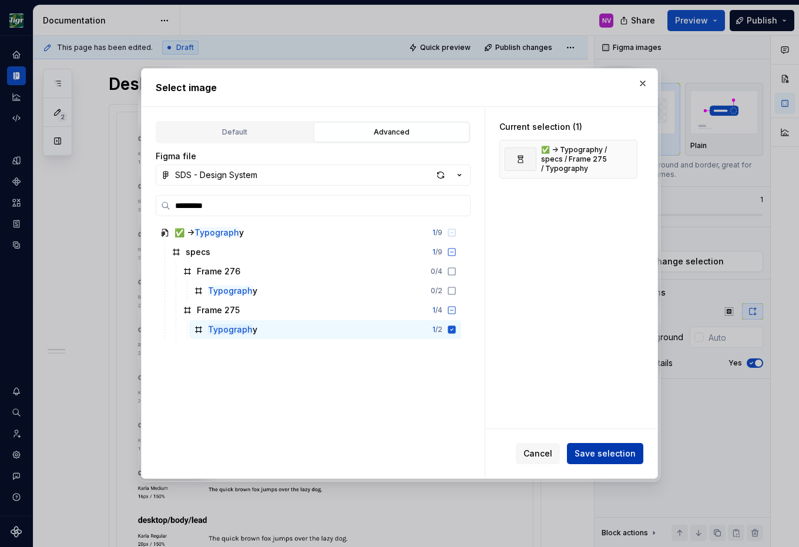
click at [578, 452] on button "Save selection" at bounding box center [605, 453] width 76 height 21
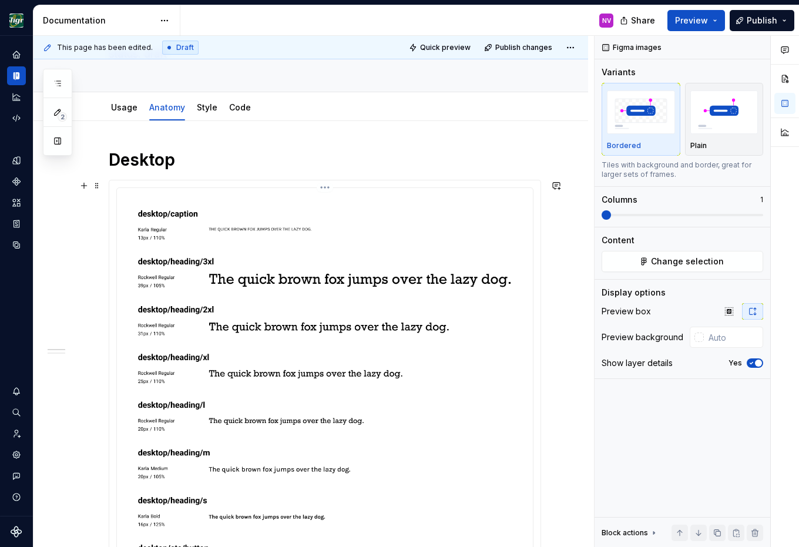
scroll to position [0, 0]
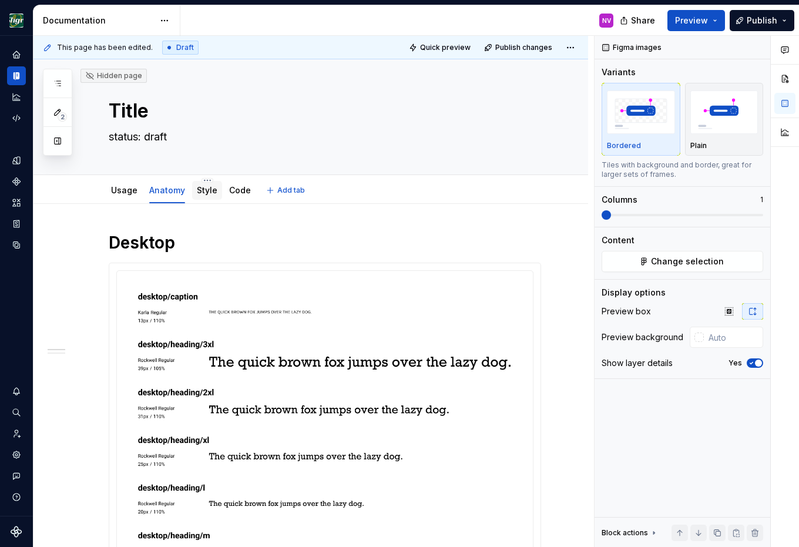
click at [204, 192] on link "Style" at bounding box center [207, 190] width 21 height 10
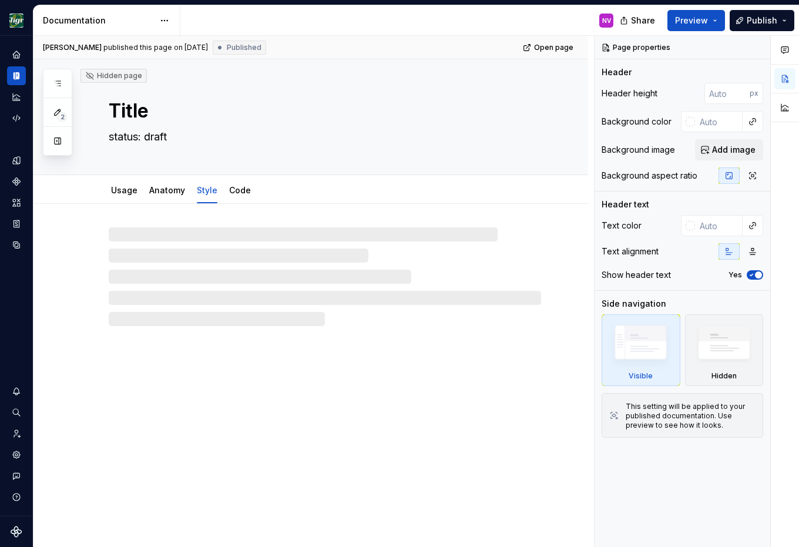
type textarea "*"
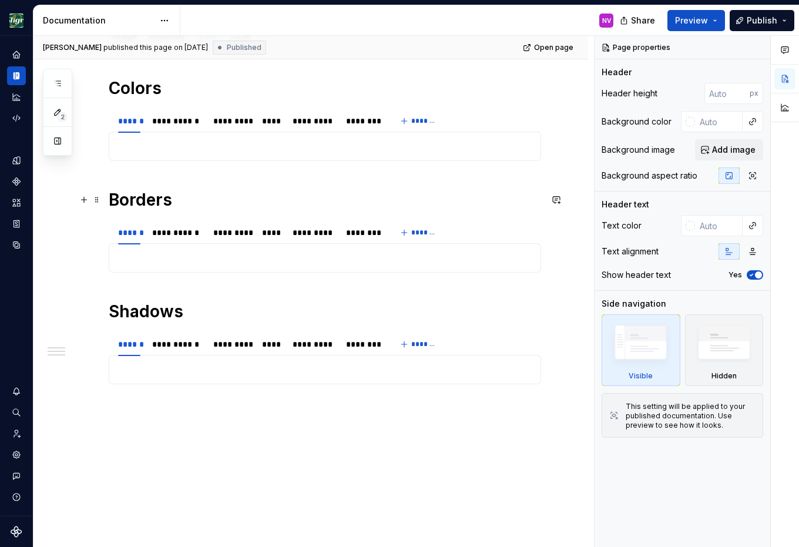
scroll to position [159, 0]
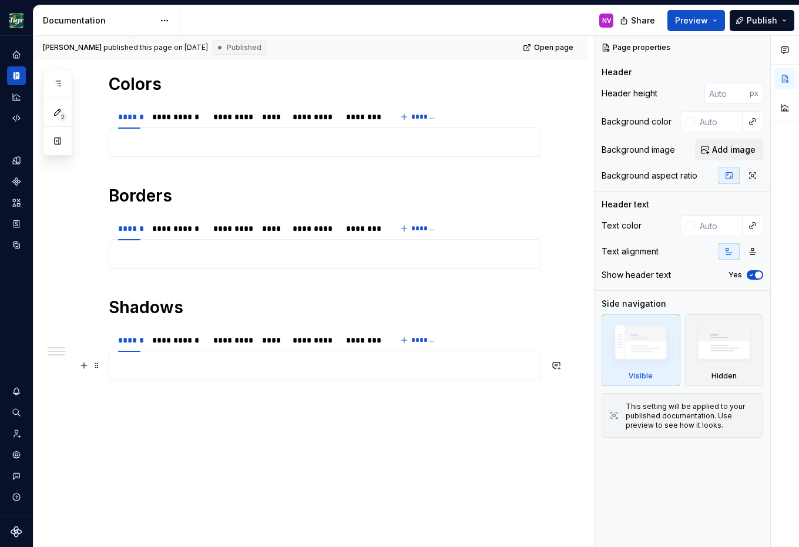
click at [150, 360] on p at bounding box center [324, 365] width 417 height 14
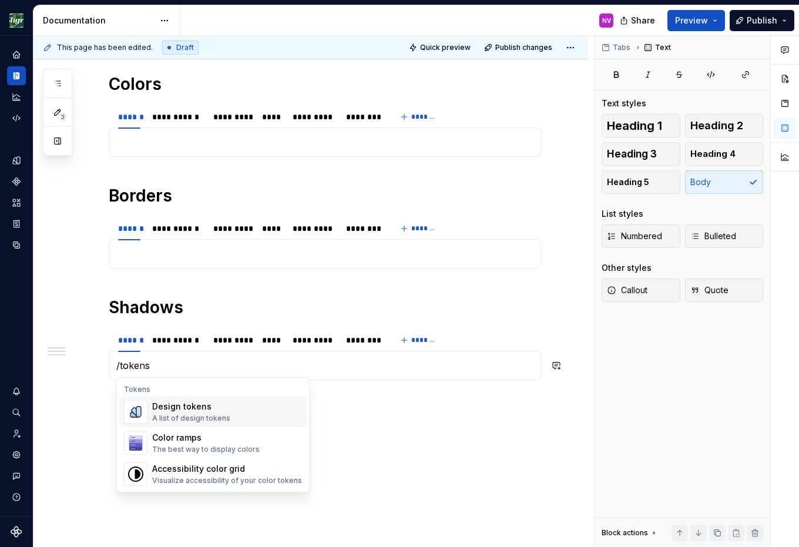
click at [158, 399] on span "Design tokens A list of design tokens" at bounding box center [212, 411] width 187 height 31
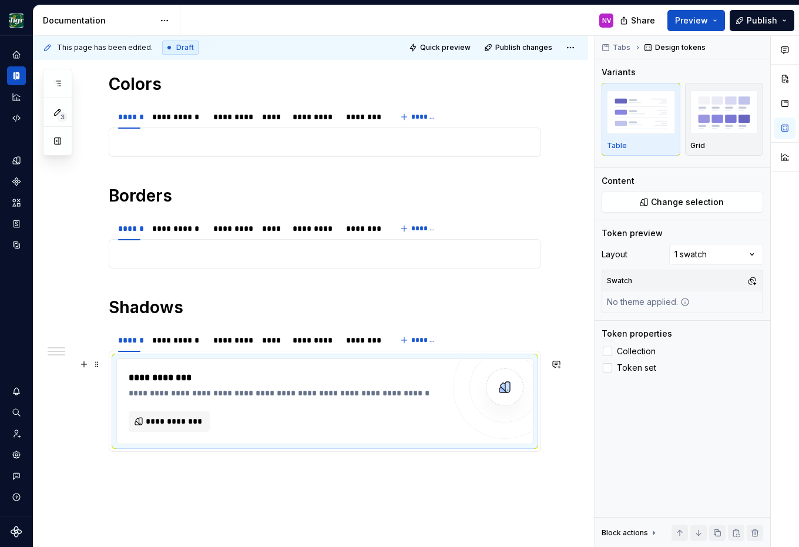
click at [188, 421] on span "**********" at bounding box center [174, 421] width 56 height 12
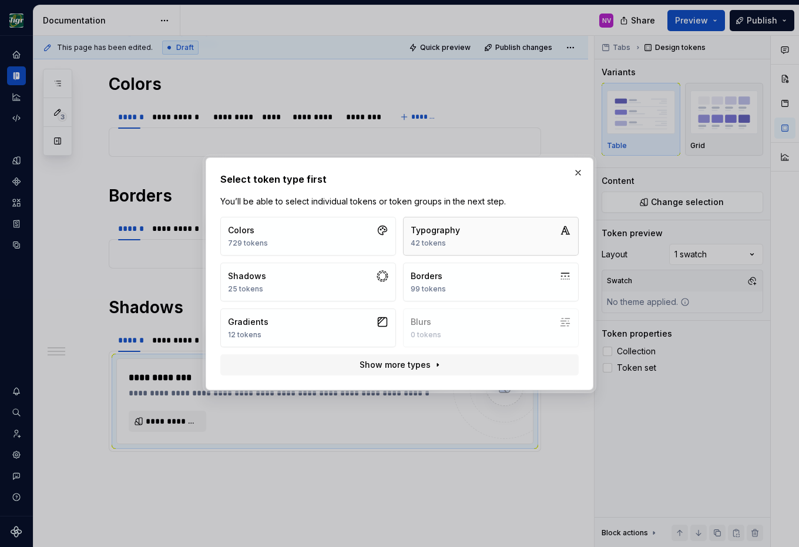
click at [434, 231] on div "Typography" at bounding box center [435, 230] width 49 height 12
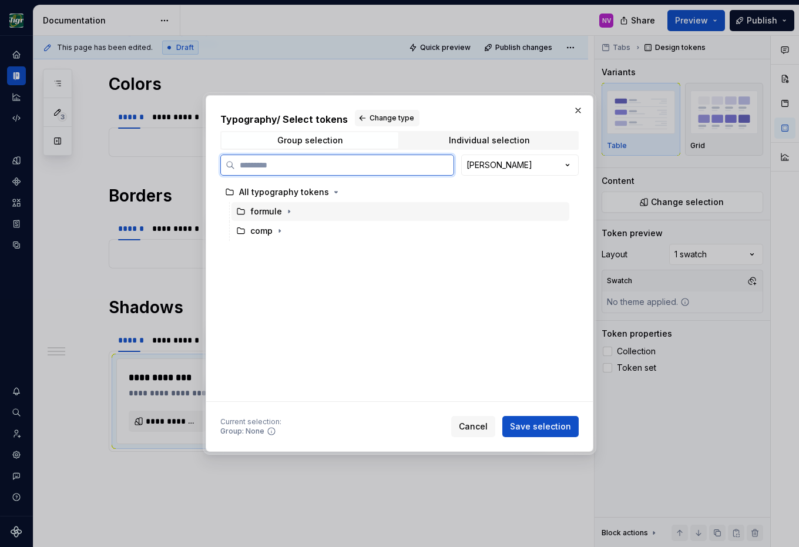
click at [318, 216] on div "formule" at bounding box center [400, 211] width 338 height 19
click at [289, 228] on div "comp" at bounding box center [400, 230] width 338 height 19
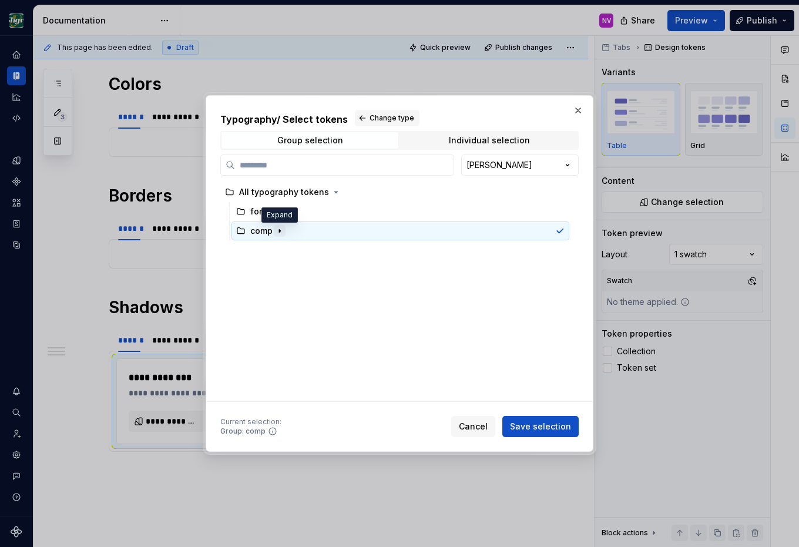
click at [274, 233] on button "button" at bounding box center [280, 231] width 12 height 12
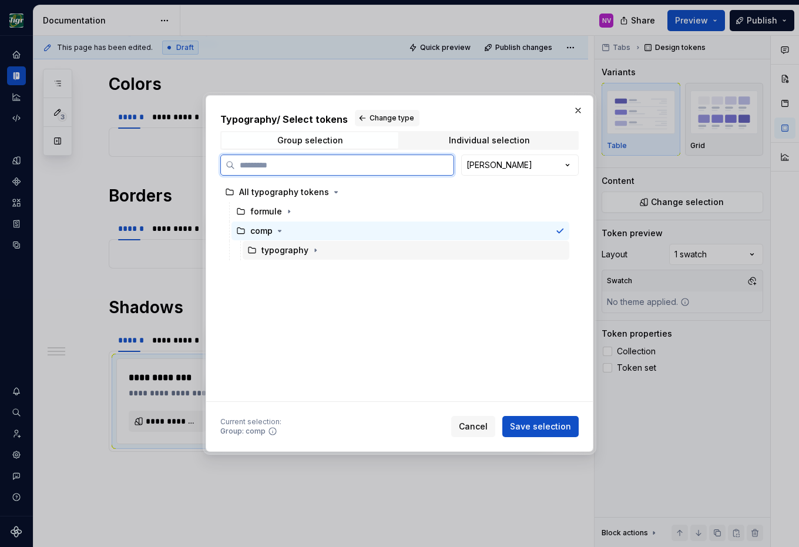
click at [274, 247] on div "typography" at bounding box center [284, 250] width 47 height 12
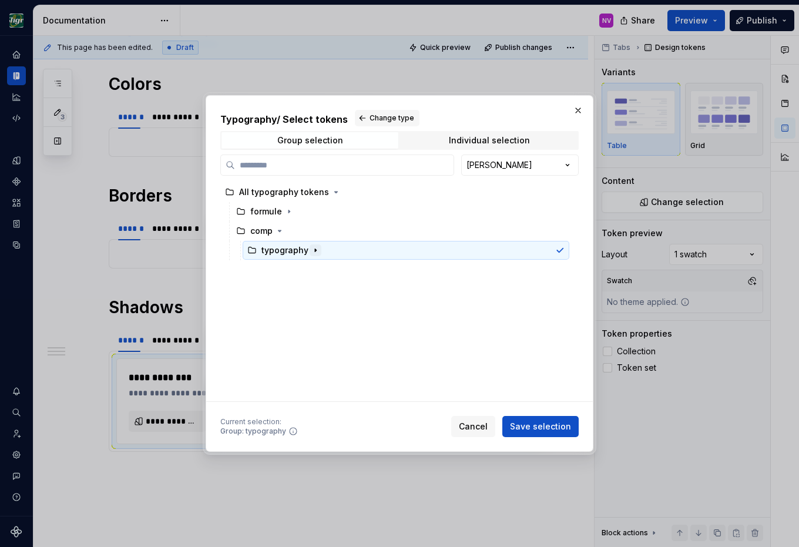
click at [311, 250] on icon "button" at bounding box center [315, 249] width 9 height 9
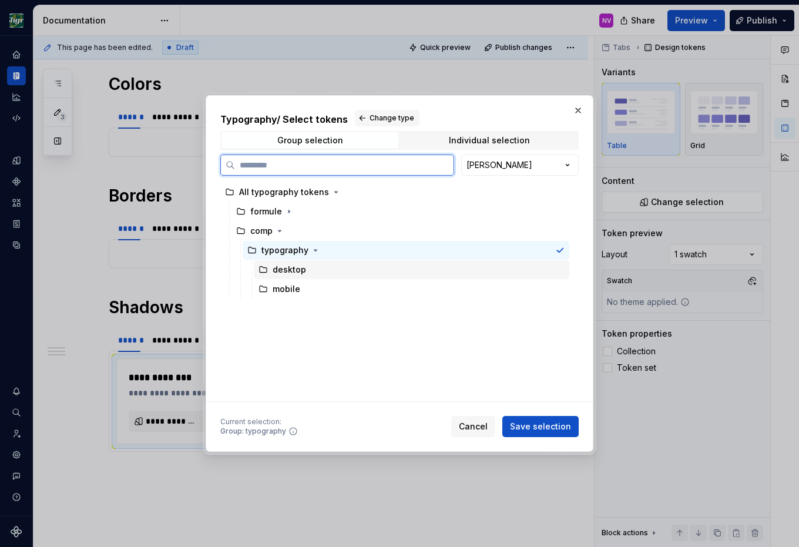
click at [304, 264] on div "desktop" at bounding box center [289, 270] width 33 height 12
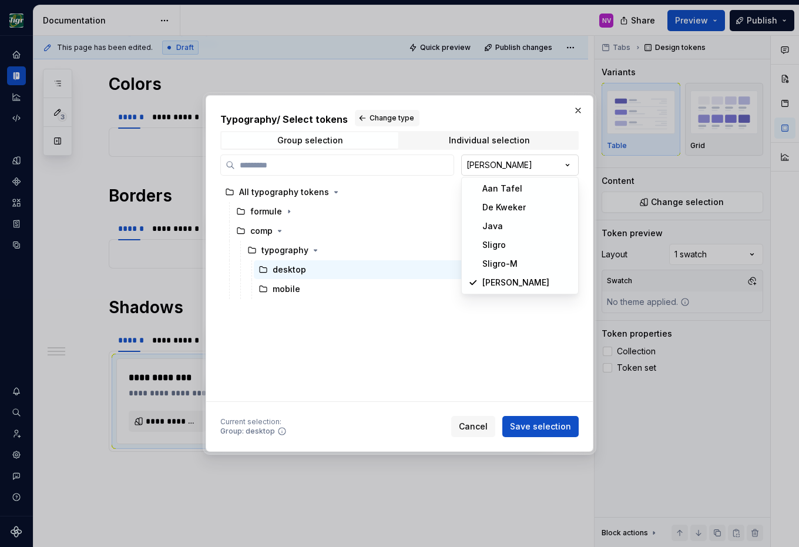
click at [506, 169] on div "Typography / Select tokens Change type Group selection Individual selection [PE…" at bounding box center [399, 273] width 799 height 547
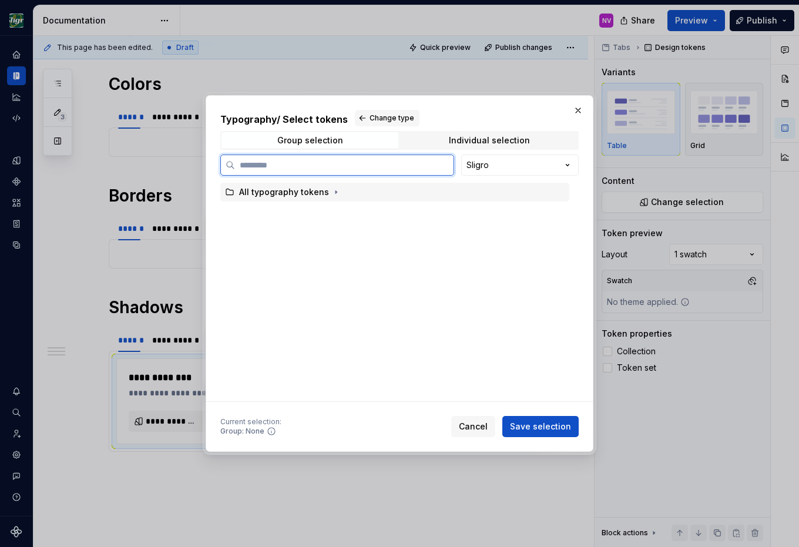
click at [263, 190] on div "All typography tokens" at bounding box center [284, 192] width 90 height 12
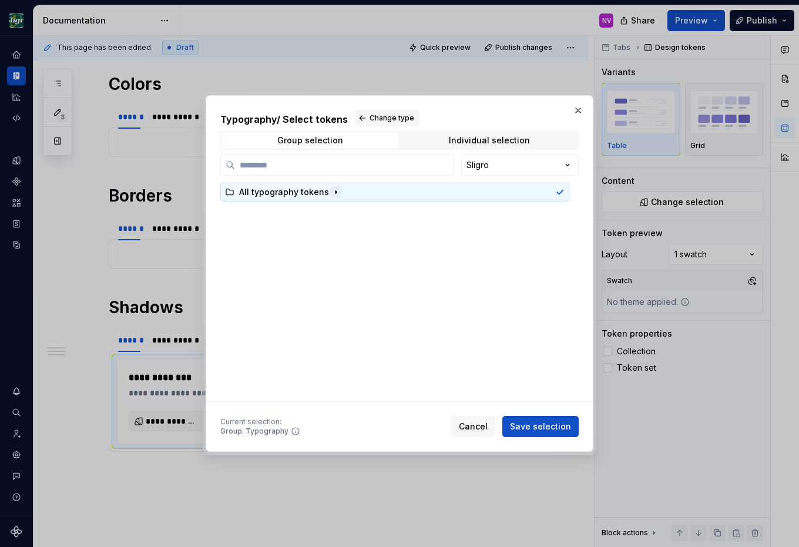
click at [334, 197] on button "button" at bounding box center [336, 192] width 12 height 12
click at [283, 234] on icon "button" at bounding box center [279, 230] width 9 height 9
click at [316, 250] on icon "button" at bounding box center [315, 249] width 9 height 9
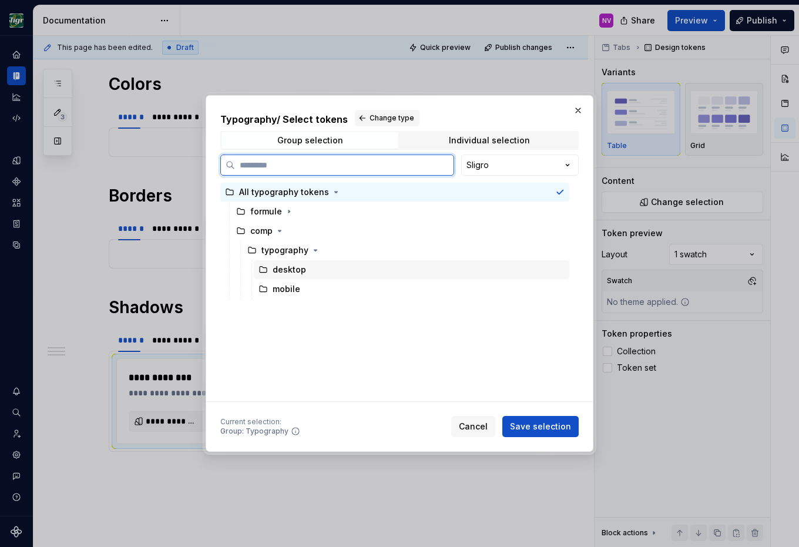
click at [294, 268] on div "desktop" at bounding box center [289, 270] width 33 height 12
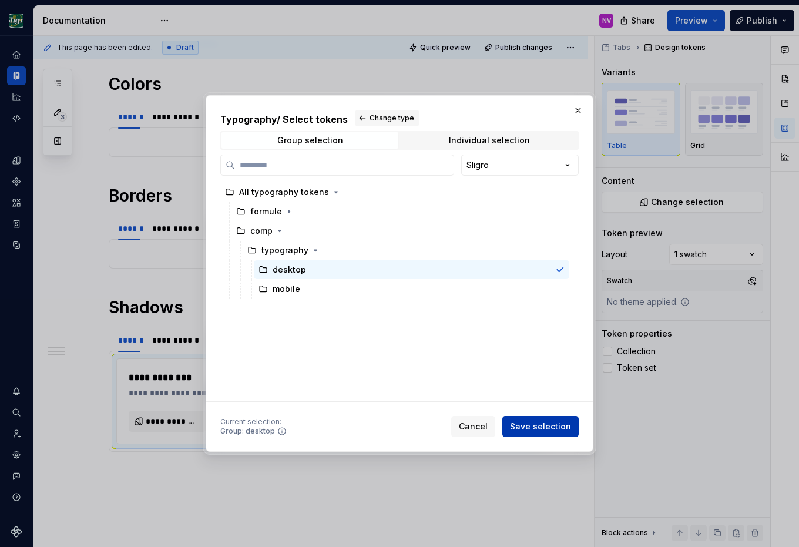
click at [521, 424] on span "Save selection" at bounding box center [540, 426] width 61 height 12
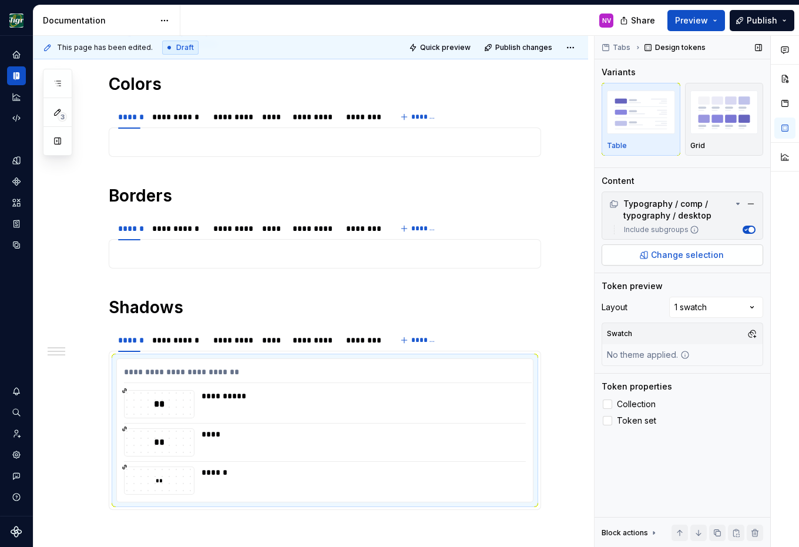
click at [675, 255] on span "Change selection" at bounding box center [687, 255] width 73 height 12
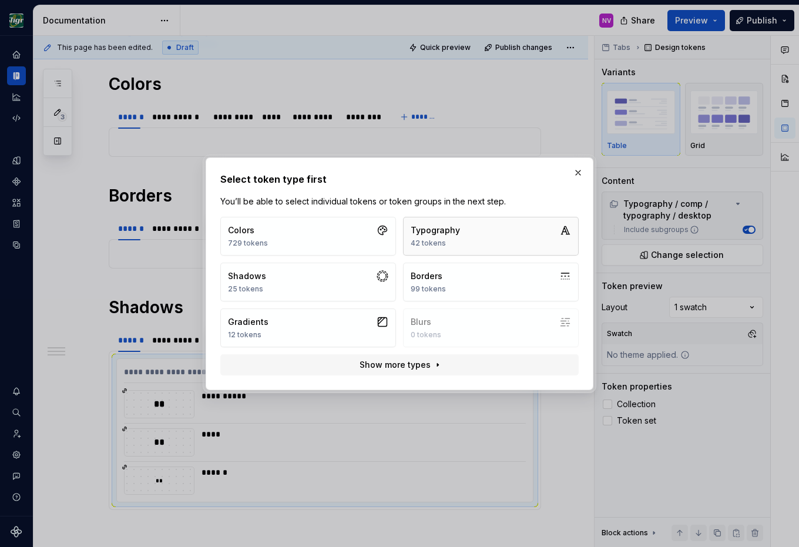
click at [446, 240] on div "42 tokens" at bounding box center [435, 242] width 49 height 9
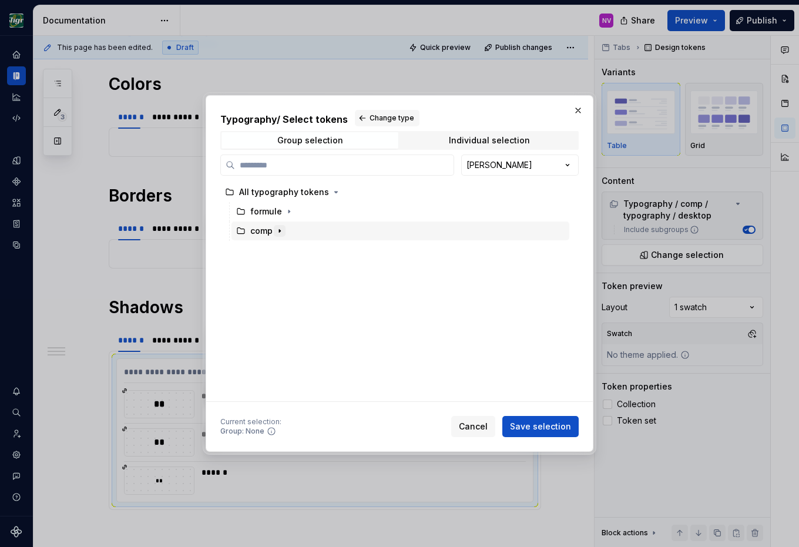
click at [282, 230] on icon "button" at bounding box center [279, 230] width 9 height 9
click at [285, 213] on icon "button" at bounding box center [288, 211] width 9 height 9
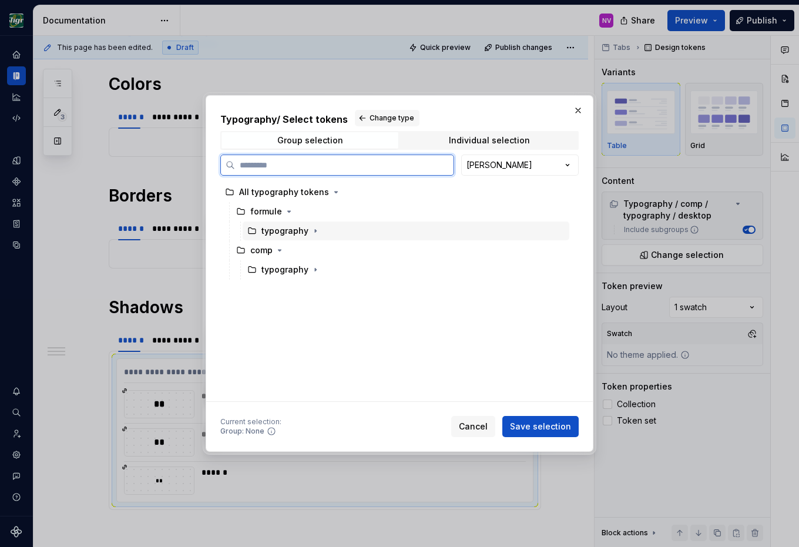
click at [284, 230] on div "typography" at bounding box center [284, 231] width 47 height 12
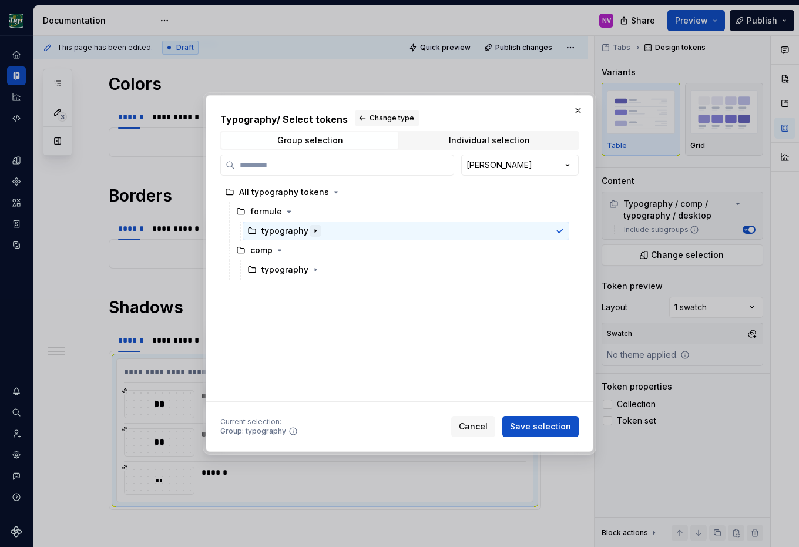
click at [311, 231] on icon "button" at bounding box center [315, 230] width 9 height 9
click at [314, 247] on icon "button" at bounding box center [312, 249] width 9 height 9
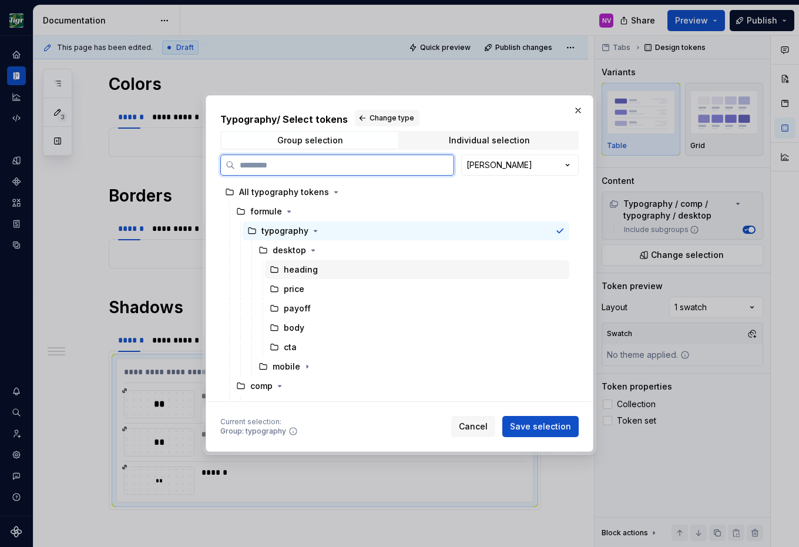
click at [310, 266] on div "heading" at bounding box center [301, 270] width 34 height 12
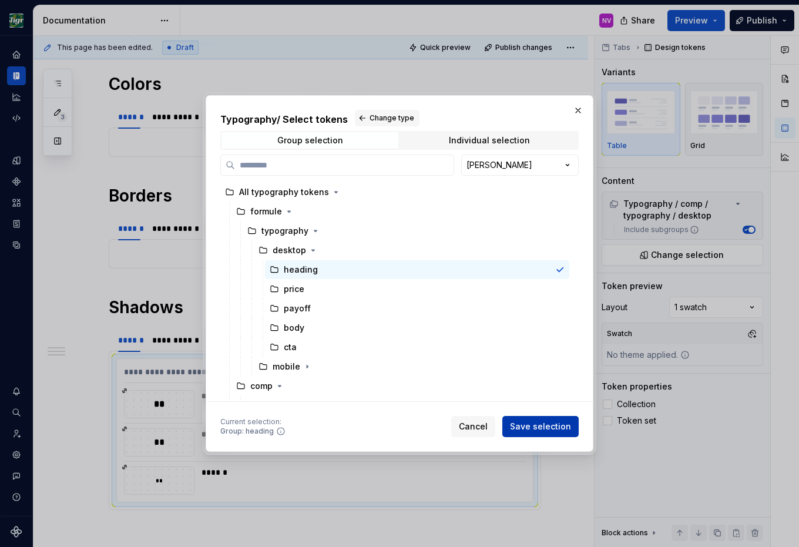
click at [536, 420] on button "Save selection" at bounding box center [540, 426] width 76 height 21
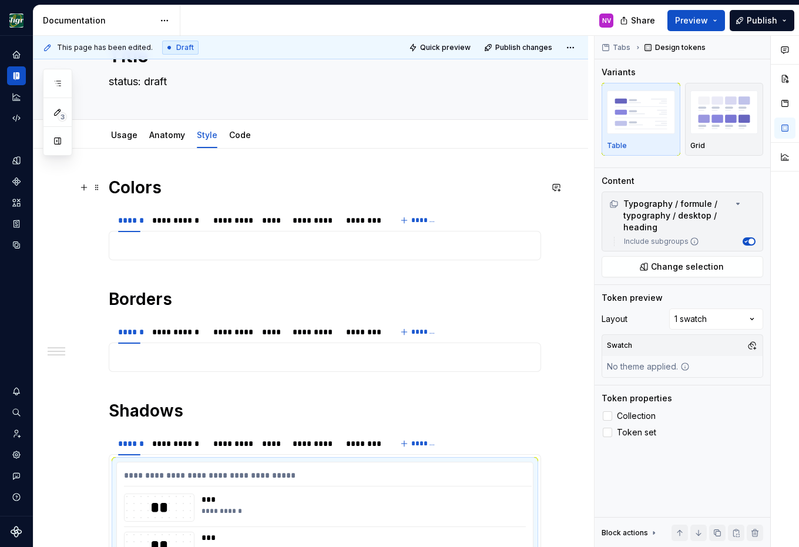
scroll to position [16, 0]
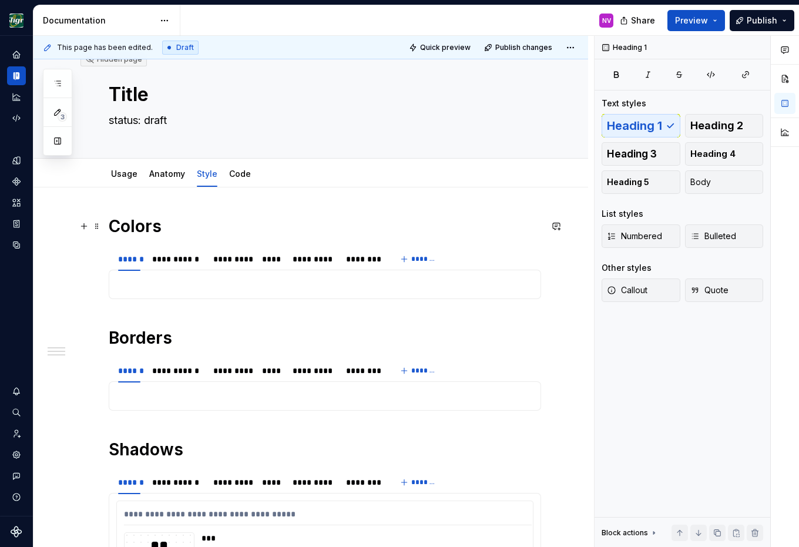
click at [115, 221] on h1 "Colors" at bounding box center [325, 226] width 432 height 21
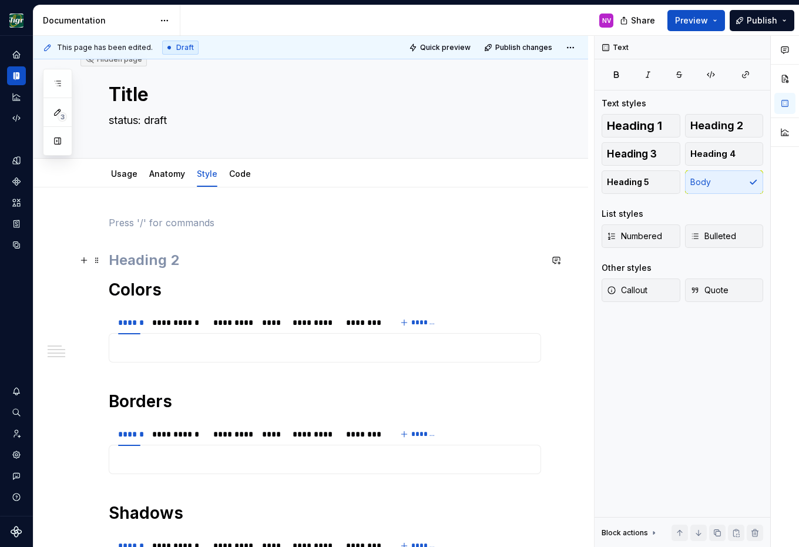
click at [185, 255] on h2 at bounding box center [325, 260] width 432 height 19
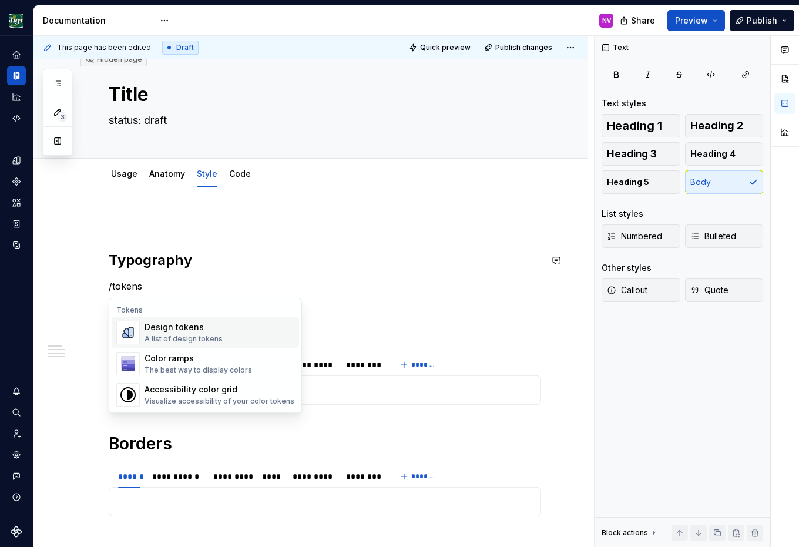
click at [151, 337] on div "A list of design tokens" at bounding box center [183, 338] width 78 height 9
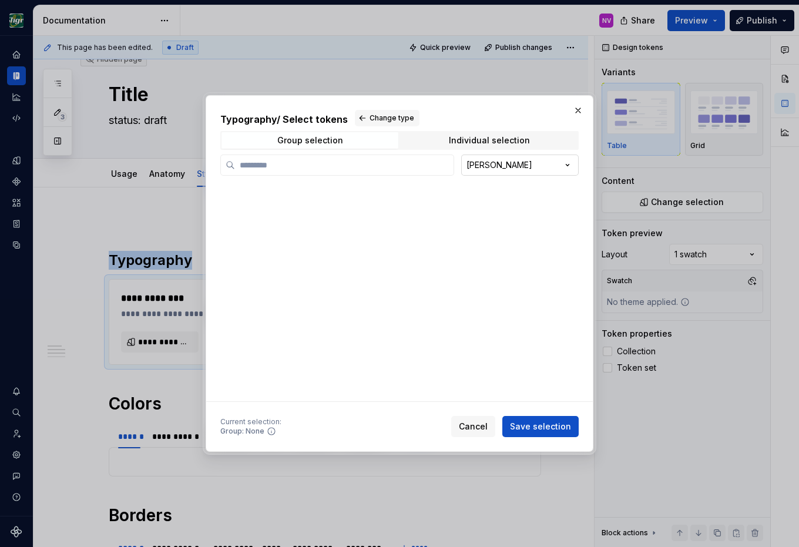
click at [477, 167] on div "Typography / Select tokens Change type Group selection Individual selection [PE…" at bounding box center [399, 273] width 799 height 547
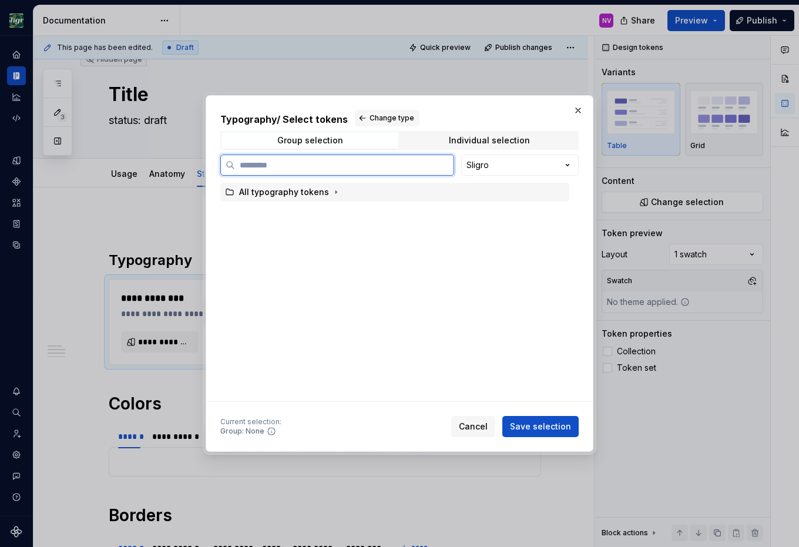
click at [305, 190] on div "All typography tokens" at bounding box center [284, 192] width 90 height 12
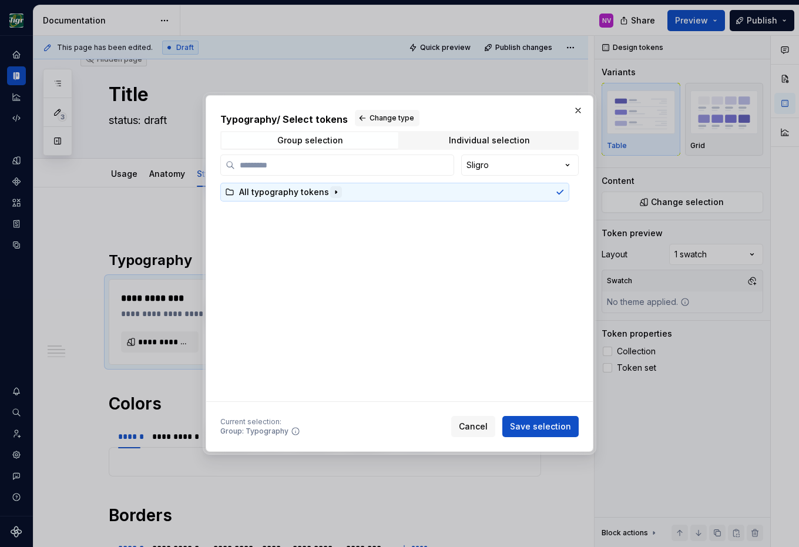
click at [331, 190] on icon "button" at bounding box center [335, 191] width 9 height 9
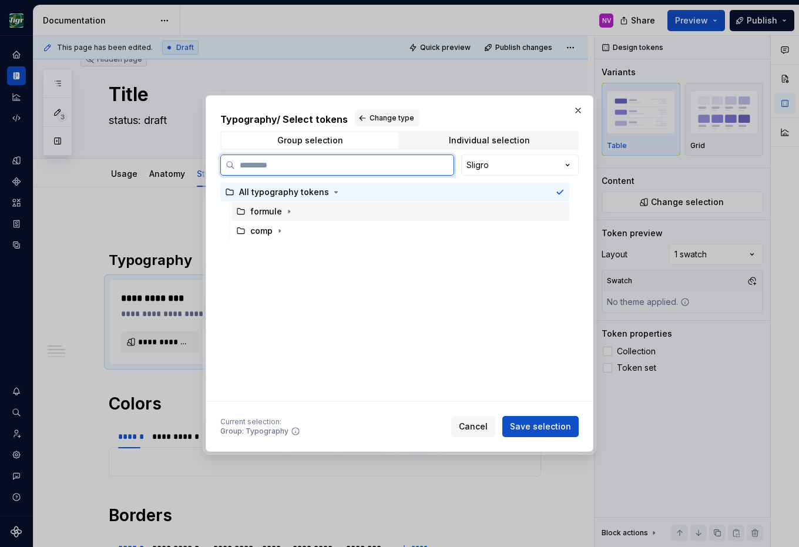
click at [278, 211] on div "formule" at bounding box center [266, 212] width 32 height 12
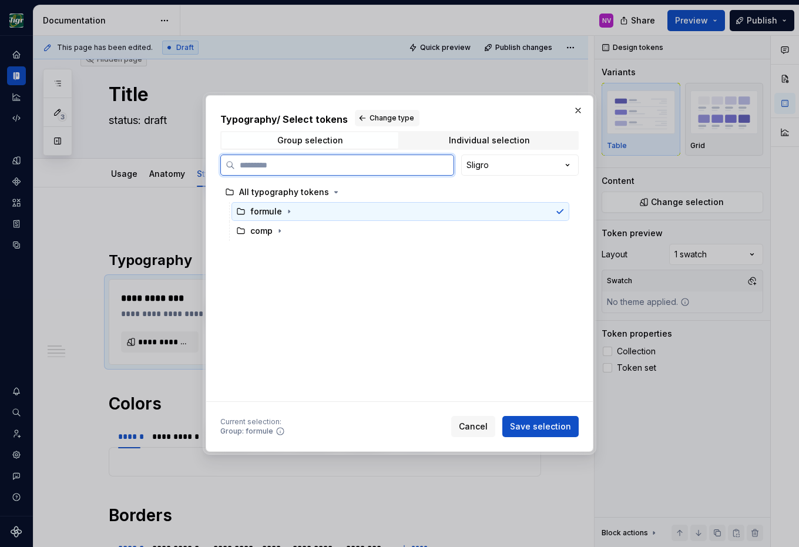
click at [281, 212] on div "formule" at bounding box center [272, 212] width 45 height 12
click at [286, 212] on icon "button" at bounding box center [288, 211] width 9 height 9
click at [298, 228] on div "typography" at bounding box center [284, 231] width 47 height 12
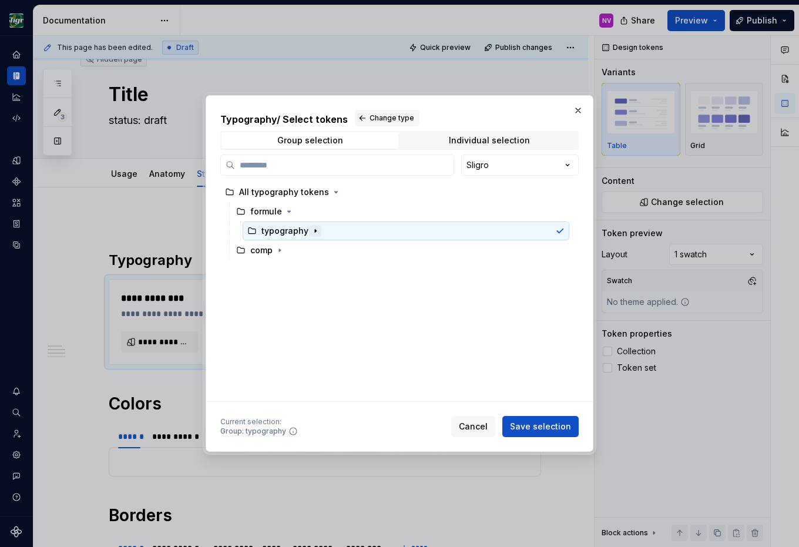
click at [311, 231] on icon "button" at bounding box center [315, 230] width 9 height 9
click at [311, 265] on icon "button" at bounding box center [312, 269] width 9 height 9
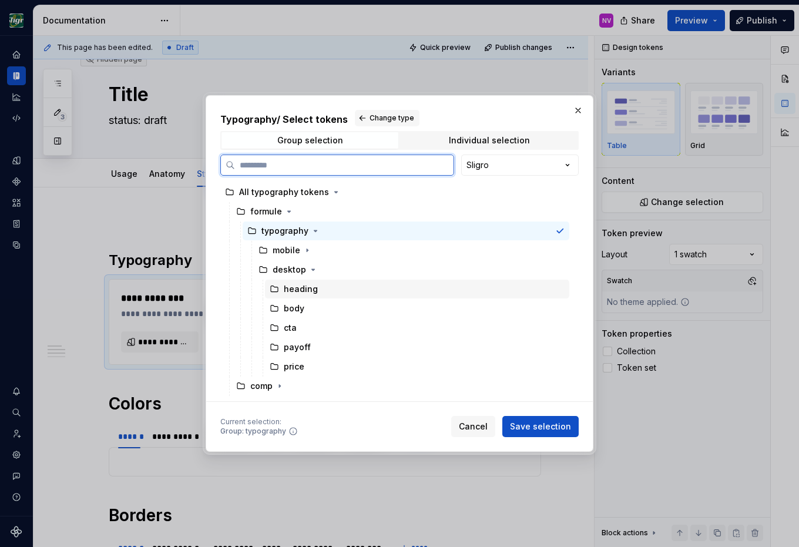
click at [310, 290] on div "heading" at bounding box center [301, 289] width 34 height 12
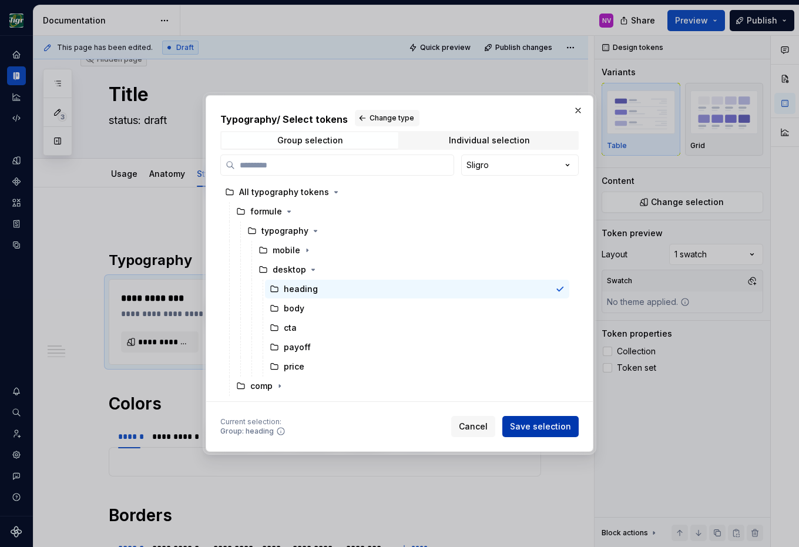
click at [520, 420] on button "Save selection" at bounding box center [540, 426] width 76 height 21
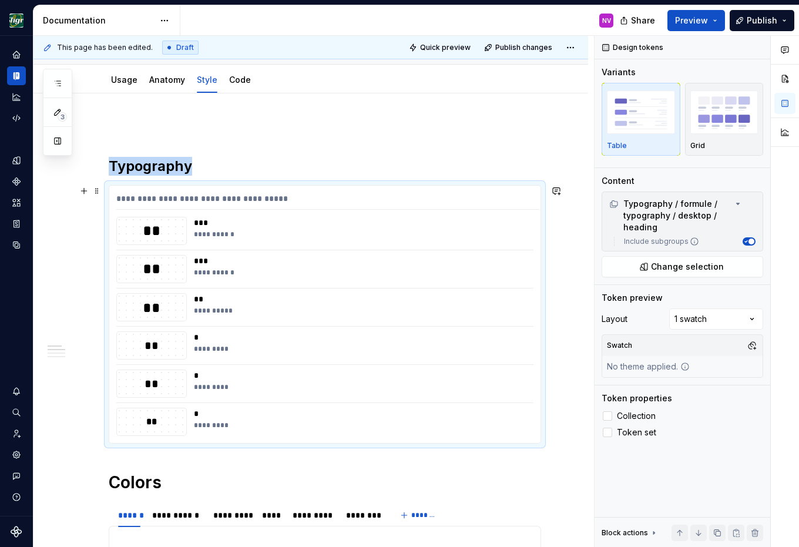
scroll to position [175, 0]
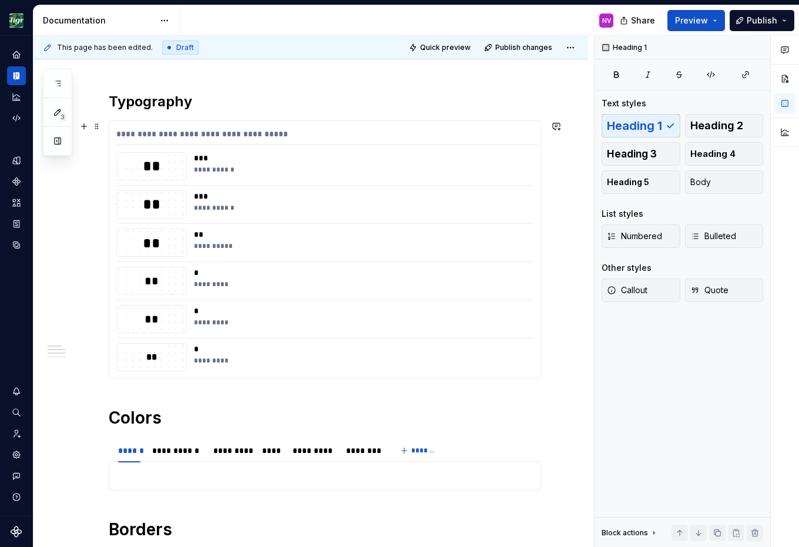
click at [518, 365] on div "*********" at bounding box center [363, 360] width 338 height 9
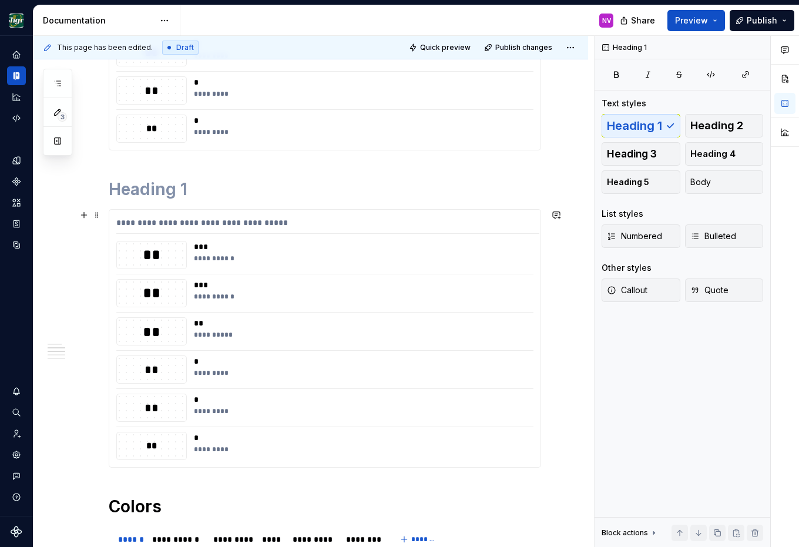
scroll to position [386, 0]
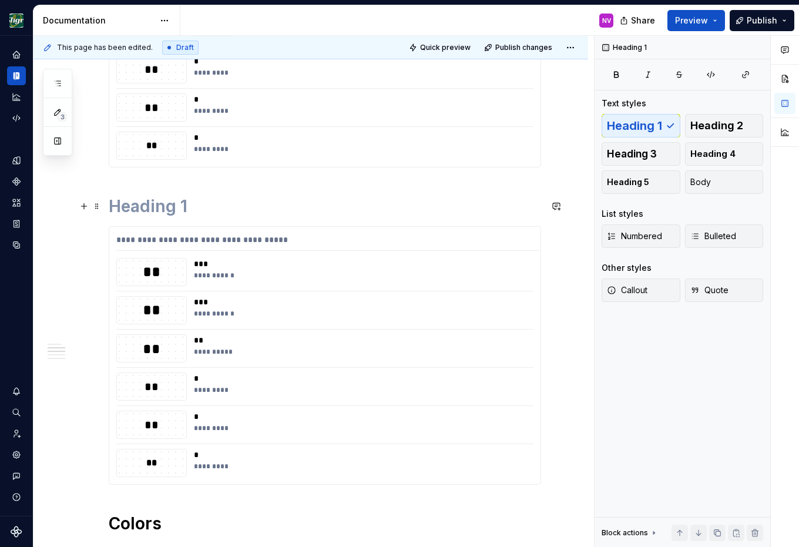
click at [201, 208] on h1 at bounding box center [325, 206] width 432 height 21
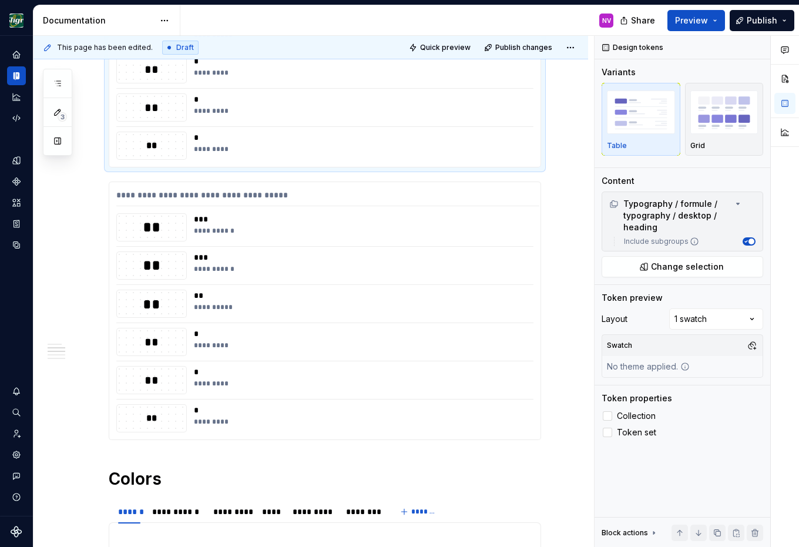
scroll to position [260, 0]
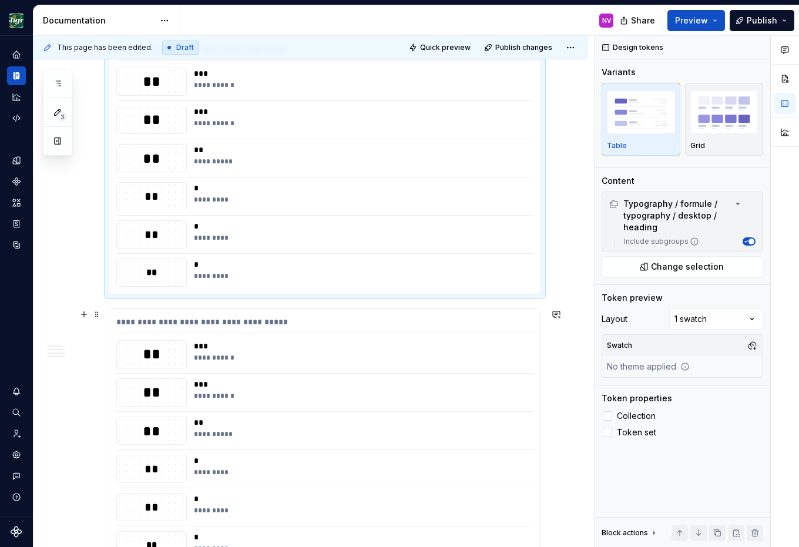
click at [235, 352] on div "**********" at bounding box center [360, 354] width 332 height 28
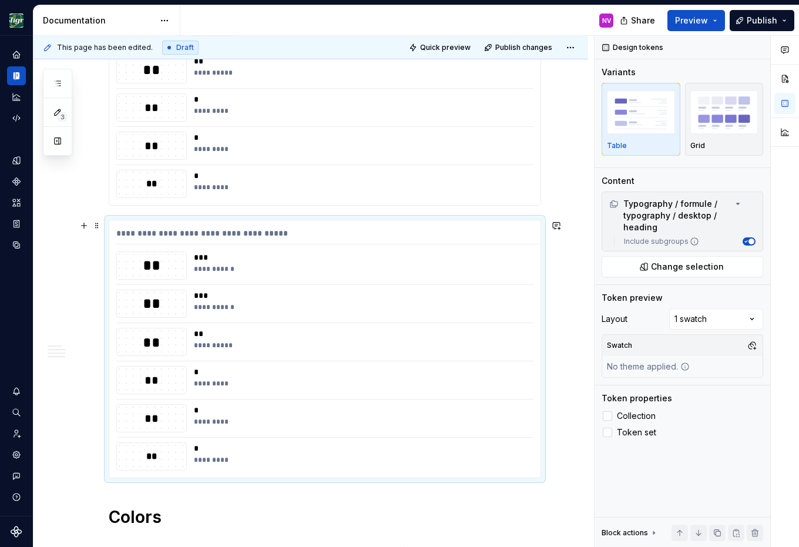
scroll to position [365, 0]
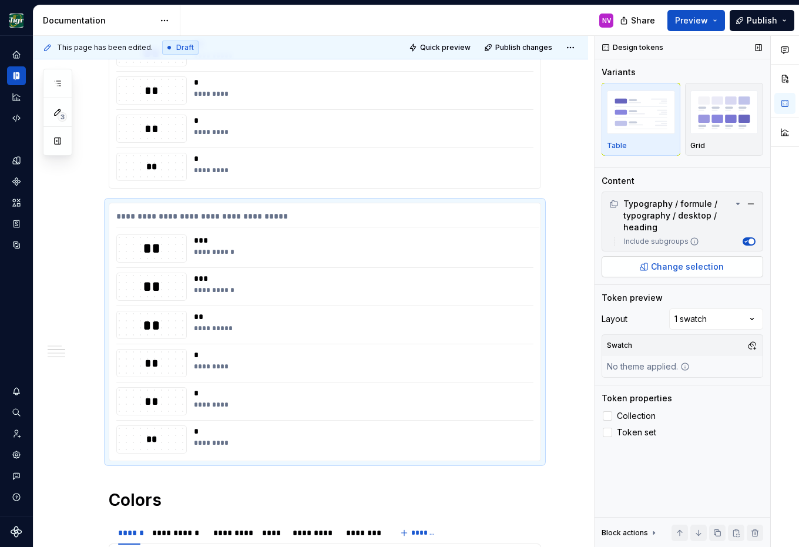
click at [714, 267] on span "Change selection" at bounding box center [687, 267] width 73 height 12
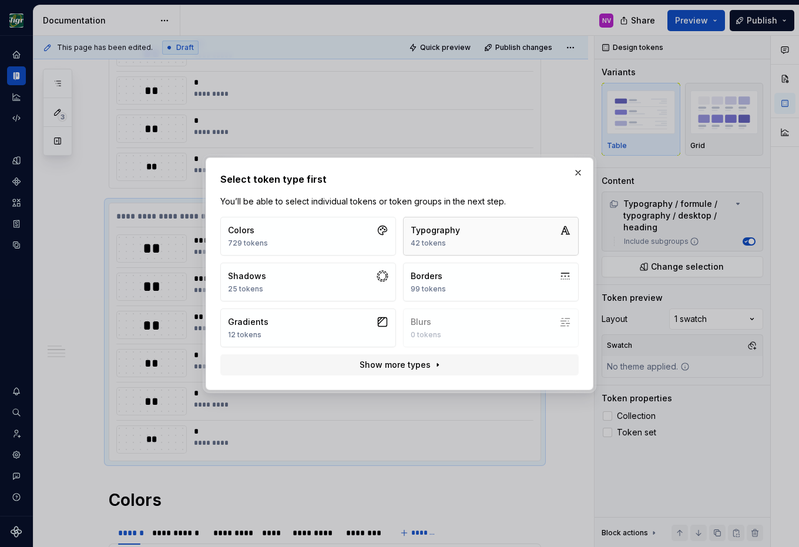
click at [455, 230] on div "Typography" at bounding box center [435, 230] width 49 height 12
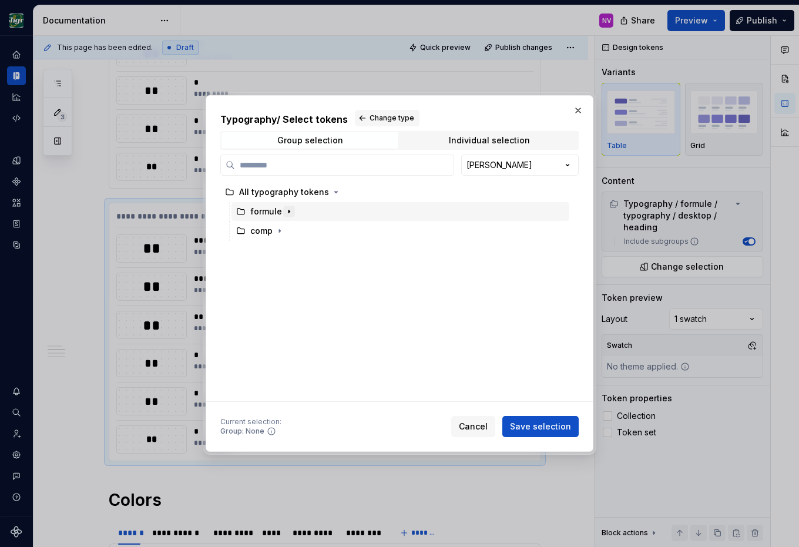
click at [288, 216] on icon "button" at bounding box center [288, 211] width 9 height 9
click at [312, 233] on icon "button" at bounding box center [315, 230] width 9 height 9
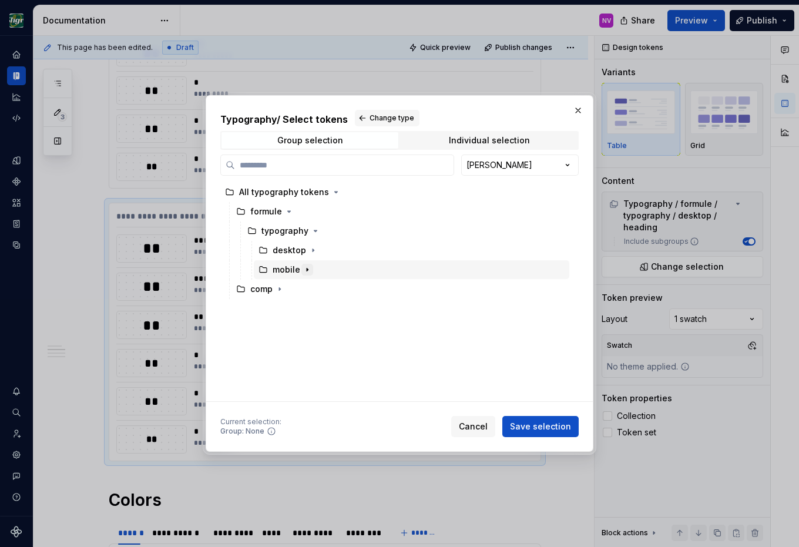
click at [311, 267] on button "button" at bounding box center [307, 270] width 12 height 12
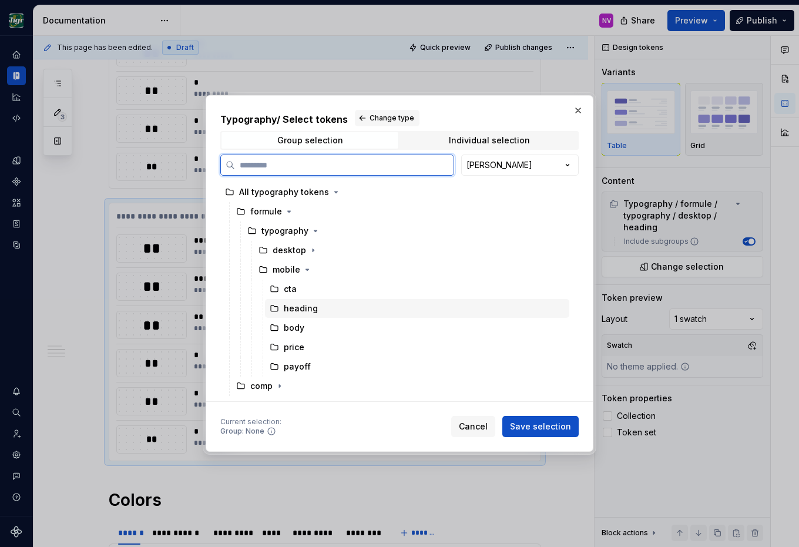
click at [306, 305] on div "heading" at bounding box center [301, 308] width 34 height 12
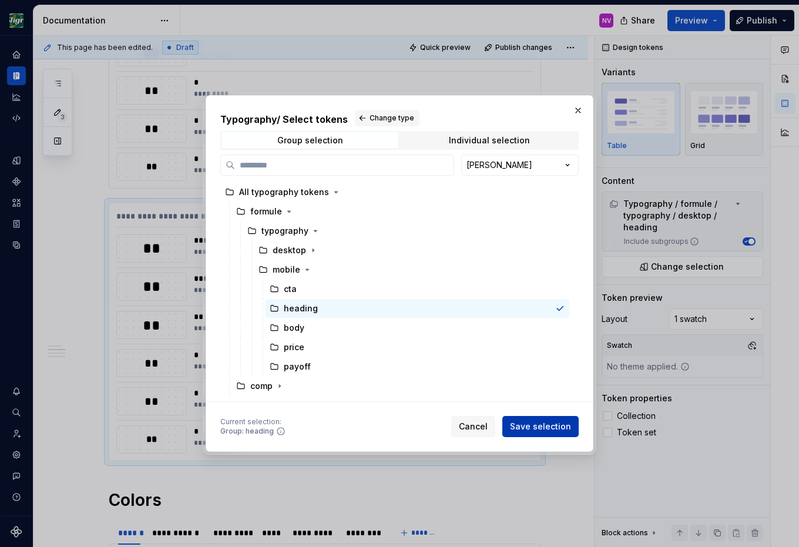
click at [552, 422] on span "Save selection" at bounding box center [540, 426] width 61 height 12
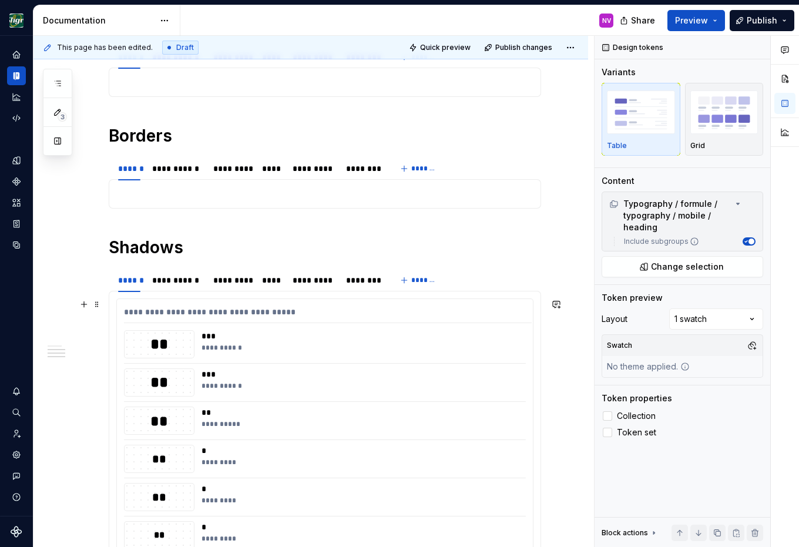
scroll to position [682, 0]
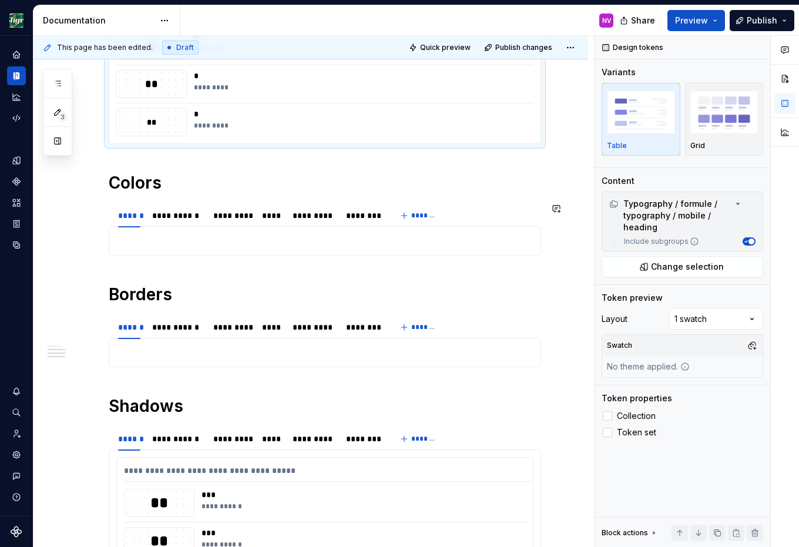
click at [140, 186] on h1 "Colors" at bounding box center [325, 182] width 432 height 21
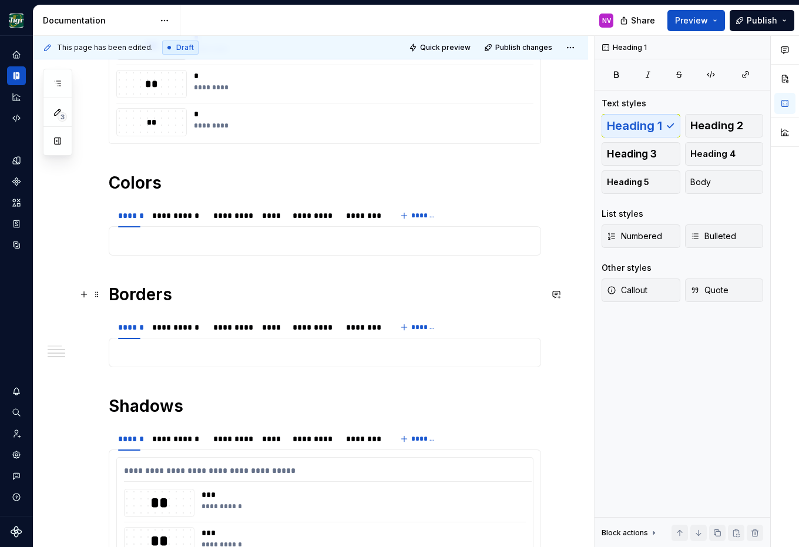
click at [231, 300] on h1 "Borders" at bounding box center [325, 294] width 432 height 21
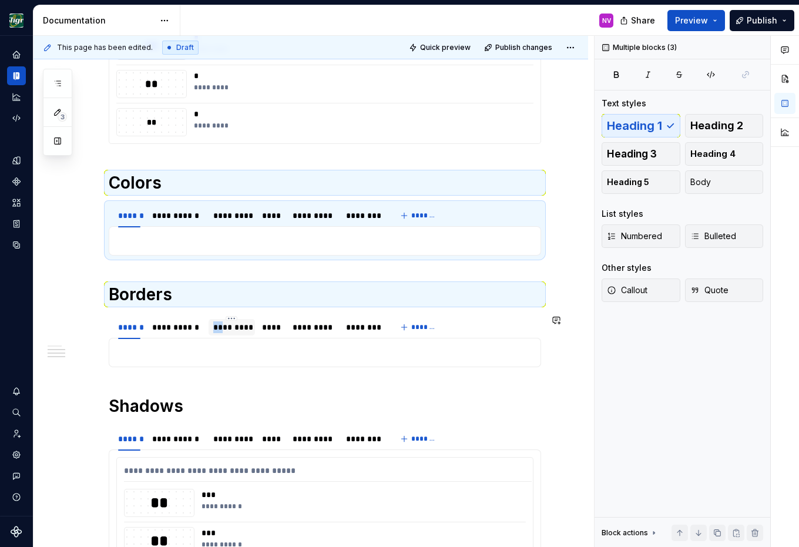
click at [224, 335] on div "*********" at bounding box center [231, 327] width 46 height 16
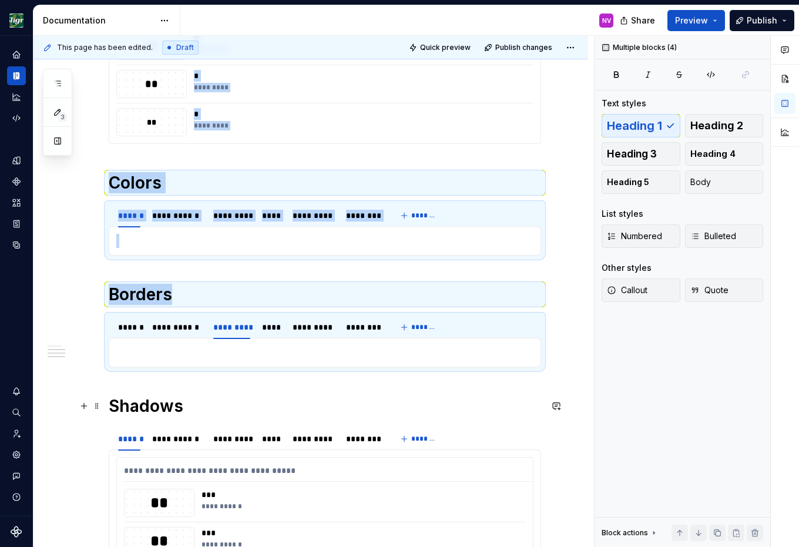
click at [180, 410] on h1 "Shadows" at bounding box center [325, 405] width 432 height 21
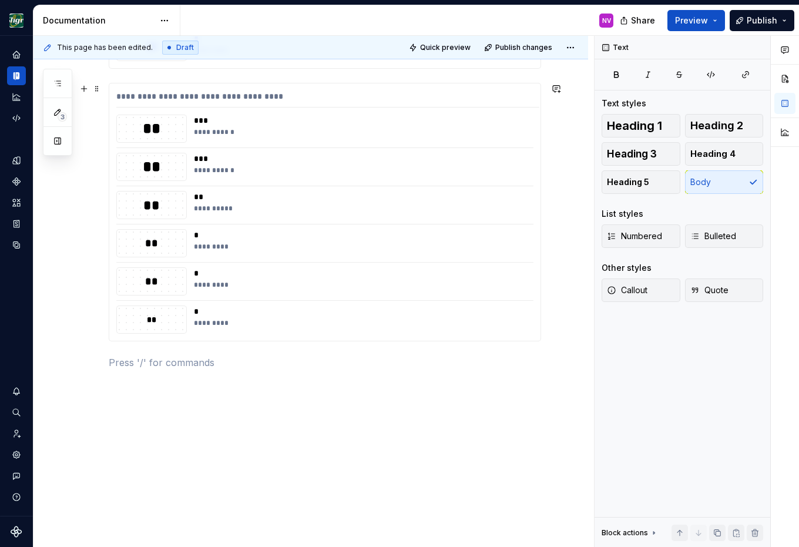
scroll to position [327, 0]
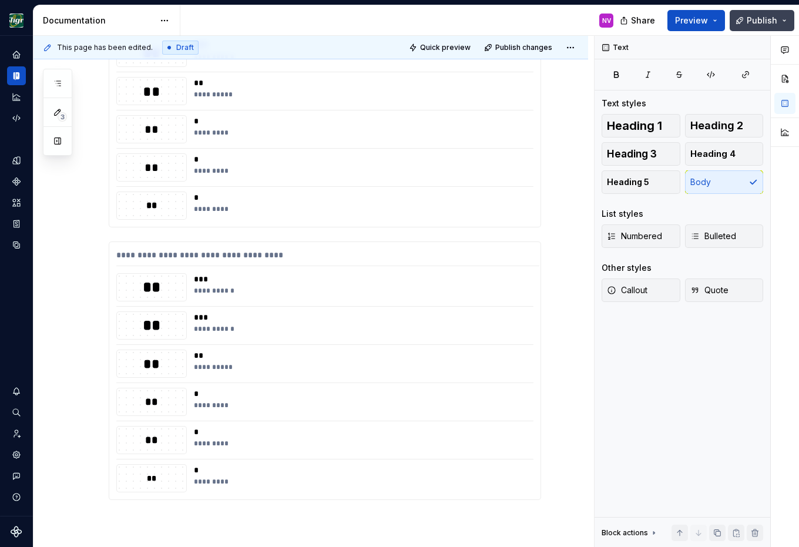
click at [759, 14] on button "Publish" at bounding box center [761, 20] width 65 height 21
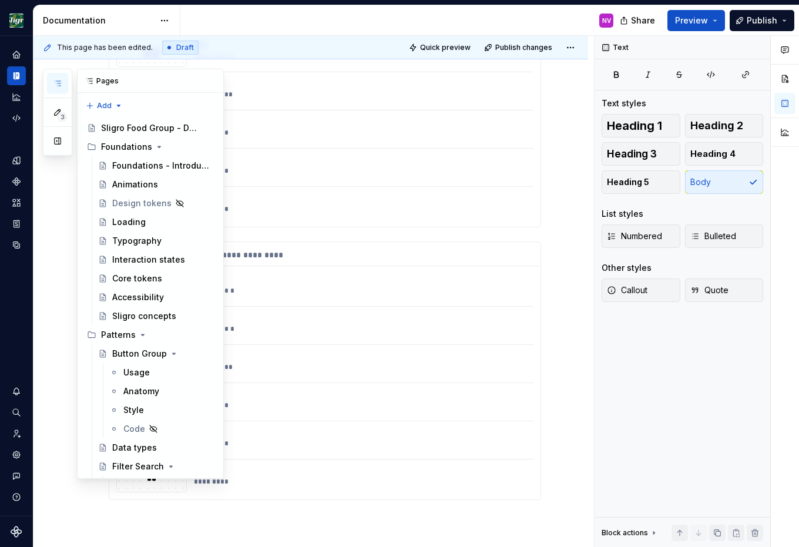
click at [61, 82] on icon "button" at bounding box center [57, 83] width 9 height 9
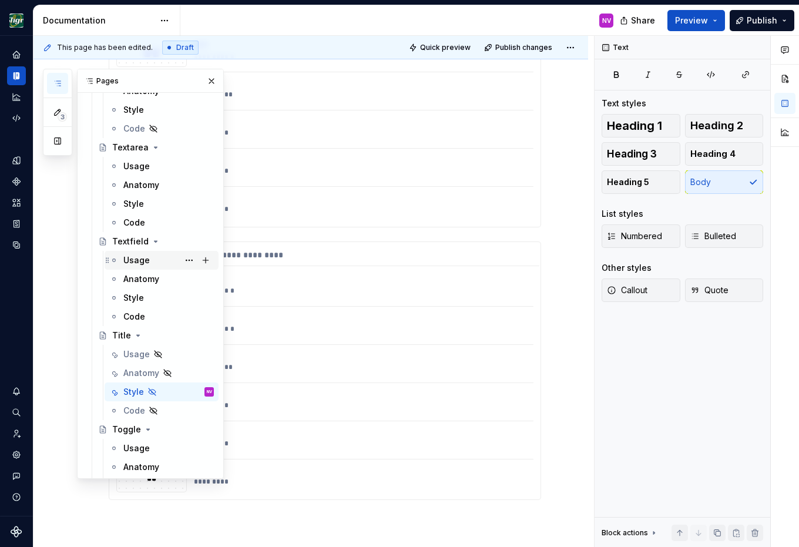
scroll to position [3013, 0]
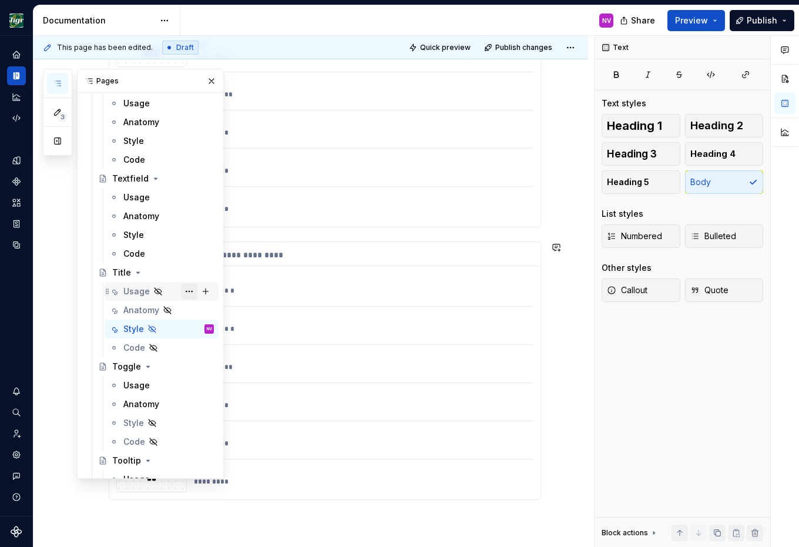
click at [186, 291] on button "Page tree" at bounding box center [189, 291] width 16 height 16
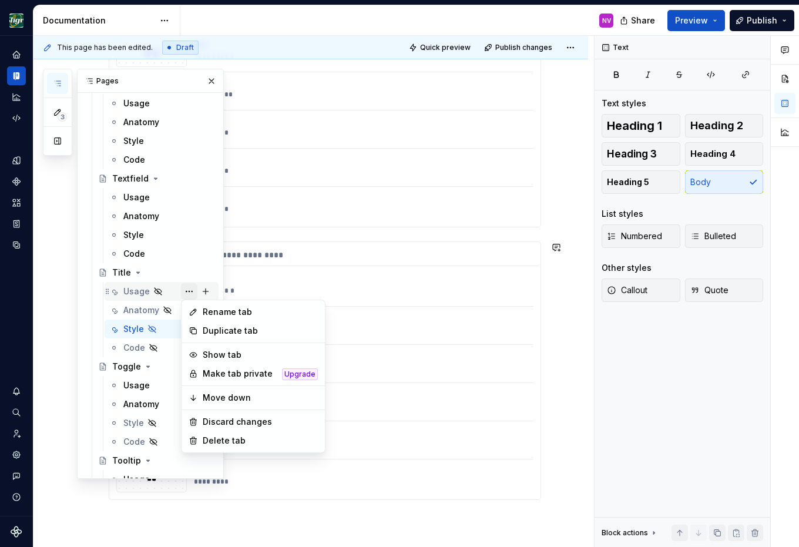
scroll to position [327, 0]
click at [210, 350] on div "Show tab" at bounding box center [260, 355] width 115 height 12
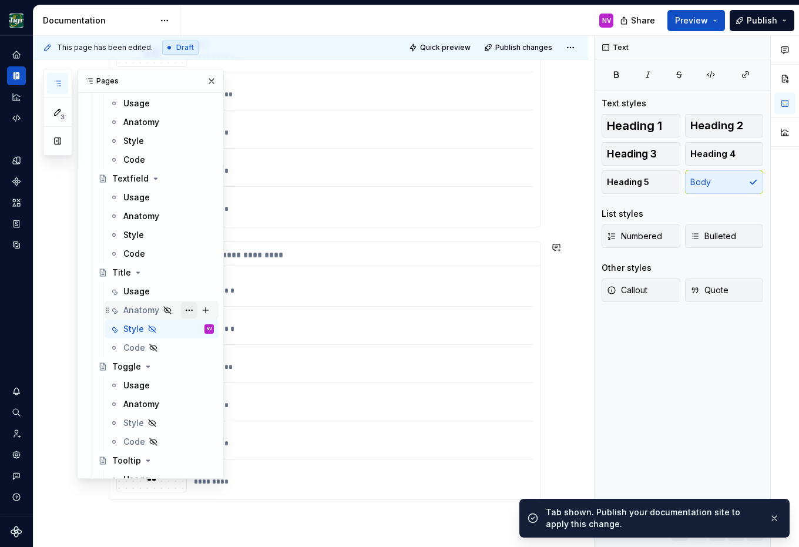
click at [187, 311] on button "Page tree" at bounding box center [189, 310] width 16 height 16
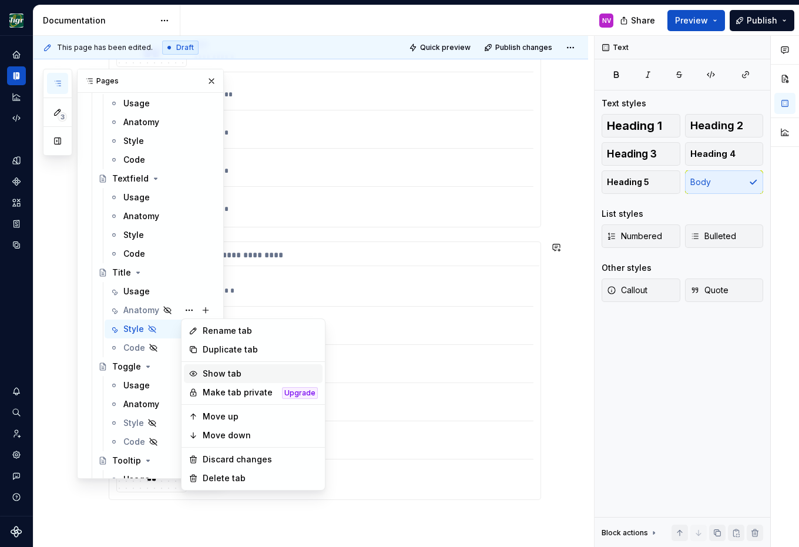
click at [214, 366] on div "Show tab" at bounding box center [253, 373] width 139 height 19
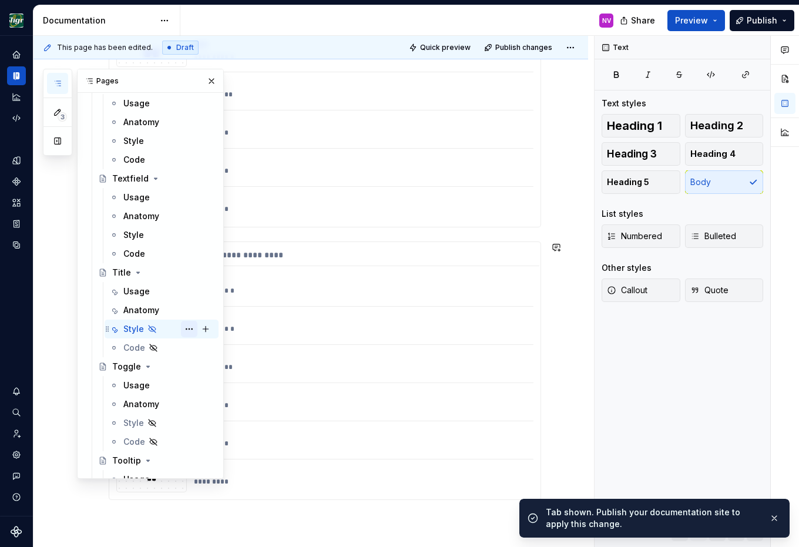
click at [185, 331] on button "Page tree" at bounding box center [189, 329] width 16 height 16
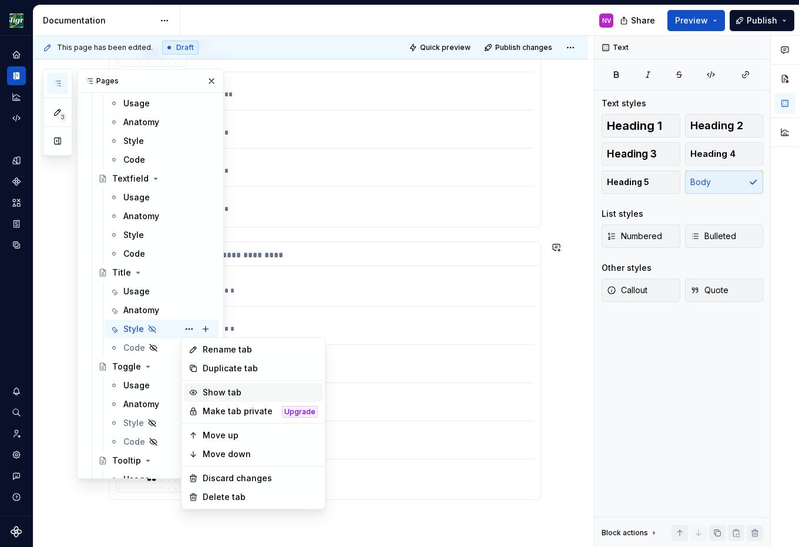
click at [206, 392] on div "Show tab" at bounding box center [260, 392] width 115 height 12
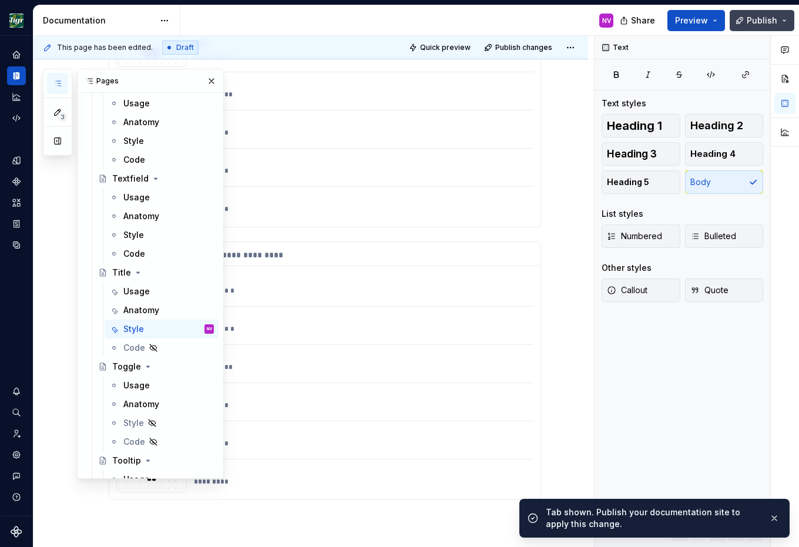
click at [763, 19] on span "Publish" at bounding box center [761, 21] width 31 height 12
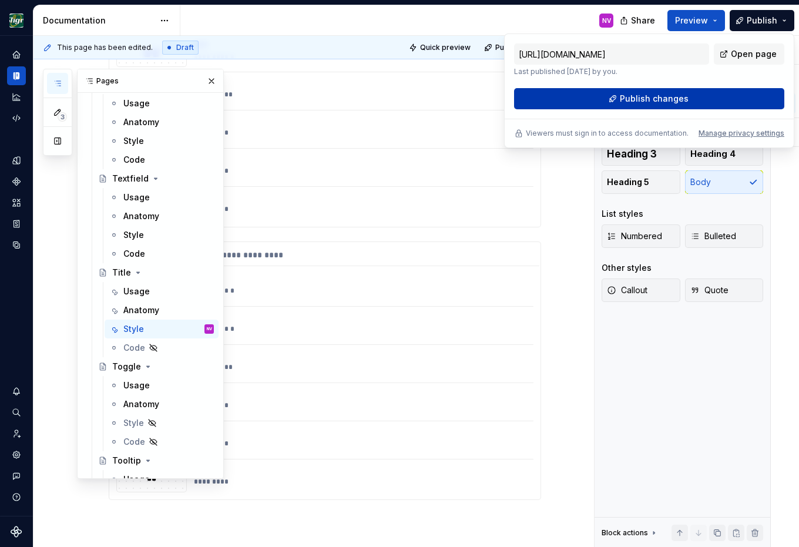
click at [719, 93] on button "Publish changes" at bounding box center [649, 98] width 270 height 21
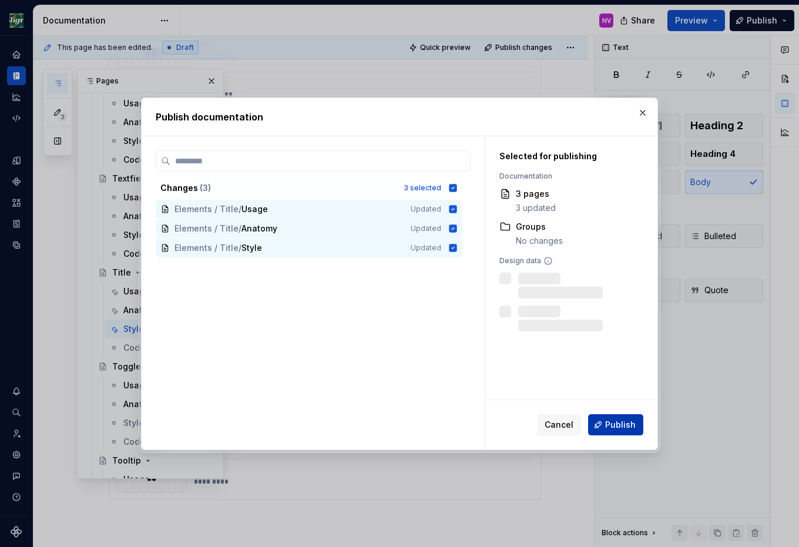
click at [618, 423] on span "Publish" at bounding box center [620, 425] width 31 height 12
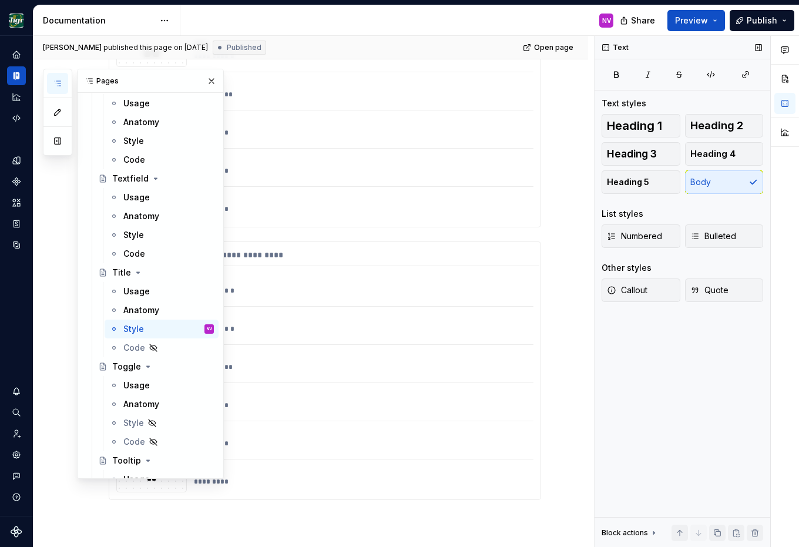
click at [611, 401] on div "Text Text styles Heading 1 Heading 2 Heading 3 Heading 4 Heading 5 Body List st…" at bounding box center [682, 292] width 176 height 512
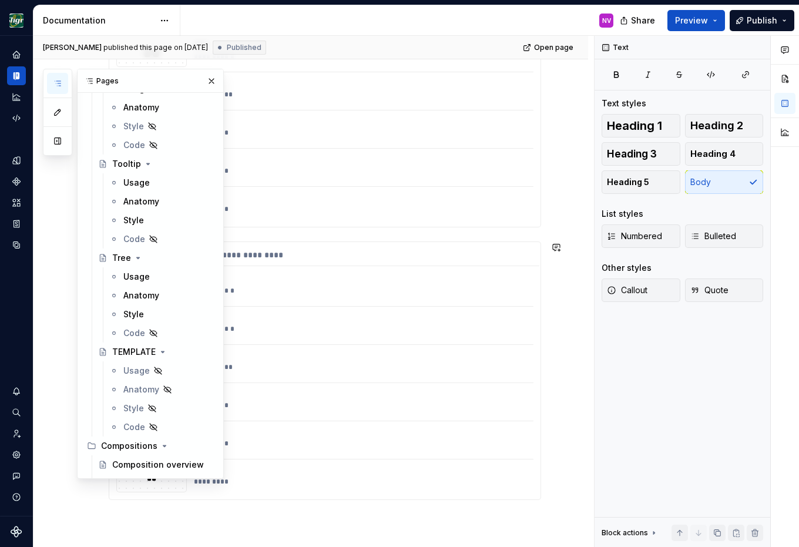
scroll to position [3383, 0]
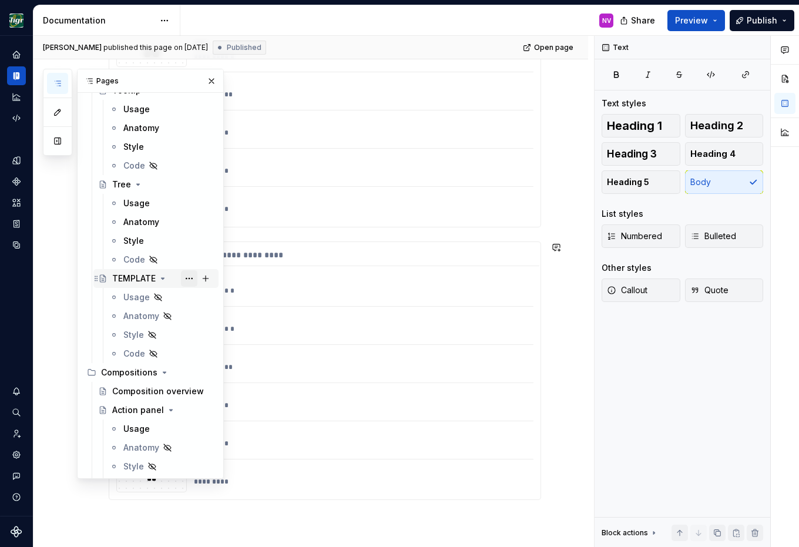
click at [187, 281] on button "Page tree" at bounding box center [189, 278] width 16 height 16
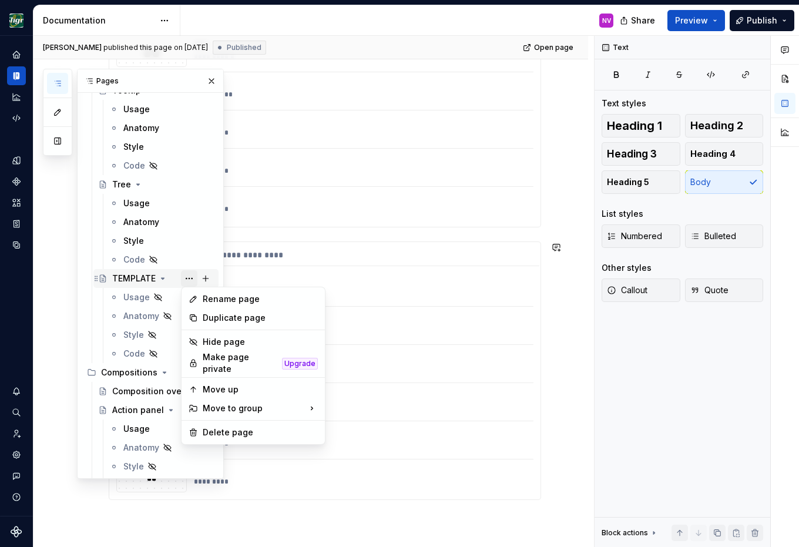
scroll to position [327, 0]
click at [223, 317] on div "Duplicate page" at bounding box center [260, 318] width 115 height 12
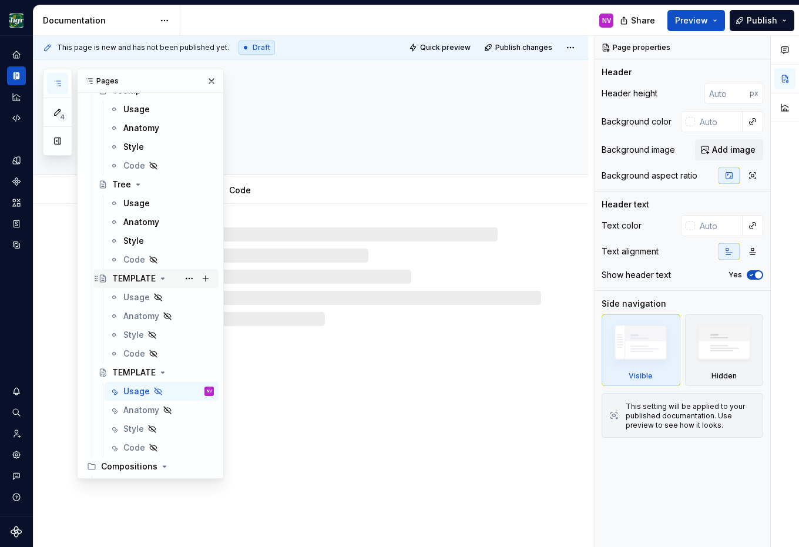
click at [162, 278] on icon "Page tree" at bounding box center [163, 278] width 3 height 1
click at [0, 0] on button "Page tree" at bounding box center [0, 0] width 0 height 0
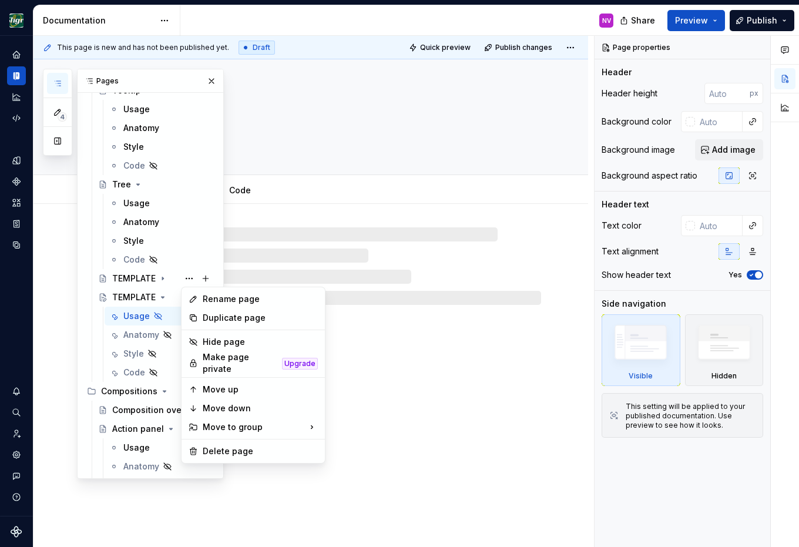
scroll to position [3383, 0]
type textarea "*"
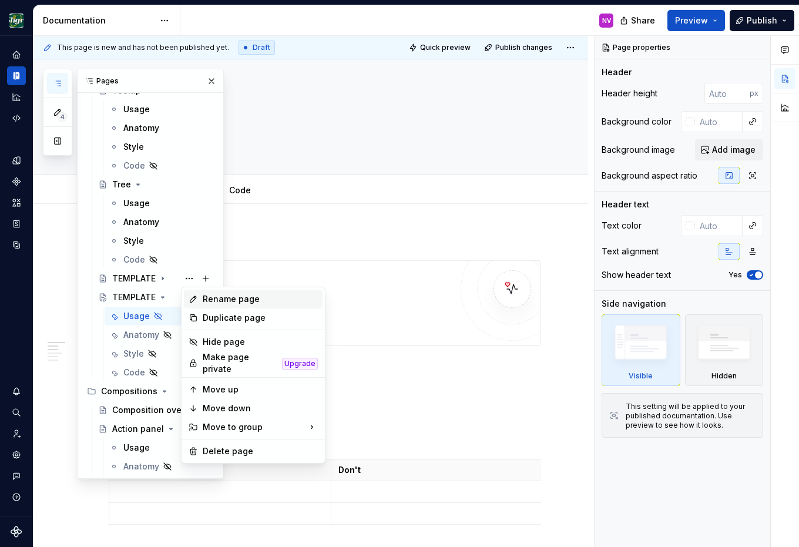
click at [227, 302] on div "Rename page" at bounding box center [260, 299] width 115 height 12
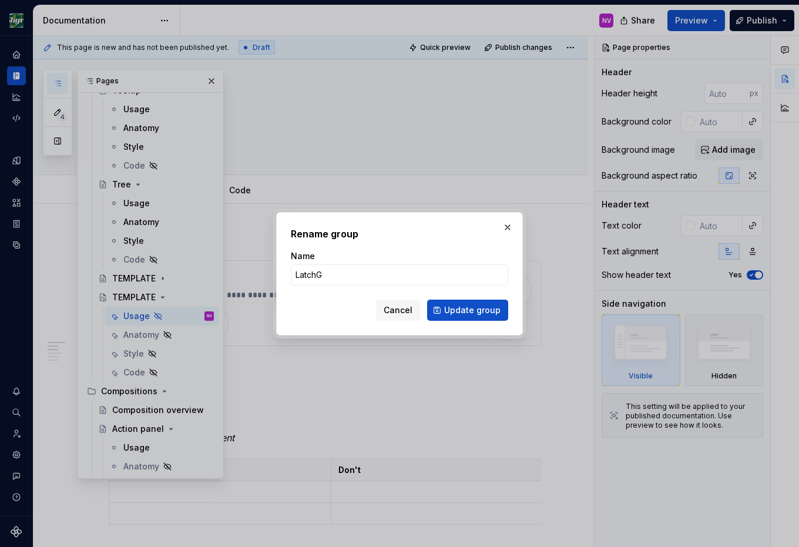
type input "Latch"
type textarea "*"
type input "Latch group"
click at [457, 307] on span "Update group" at bounding box center [472, 310] width 56 height 12
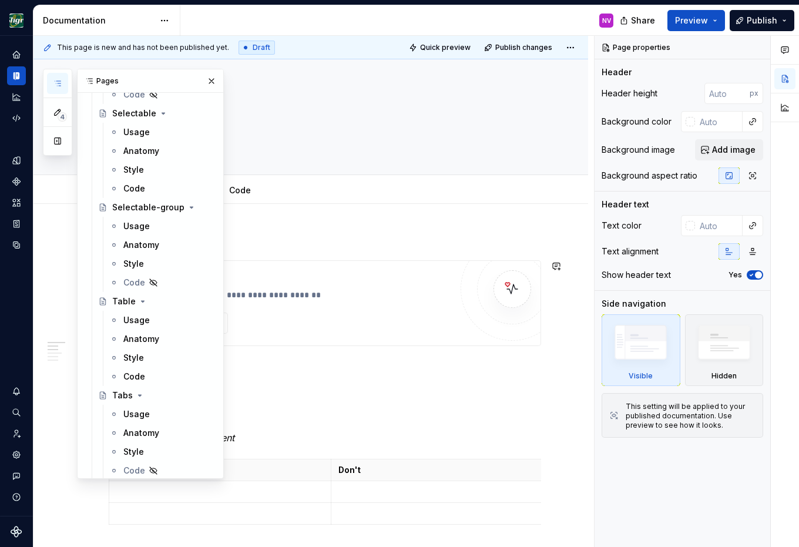
scroll to position [2590, 0]
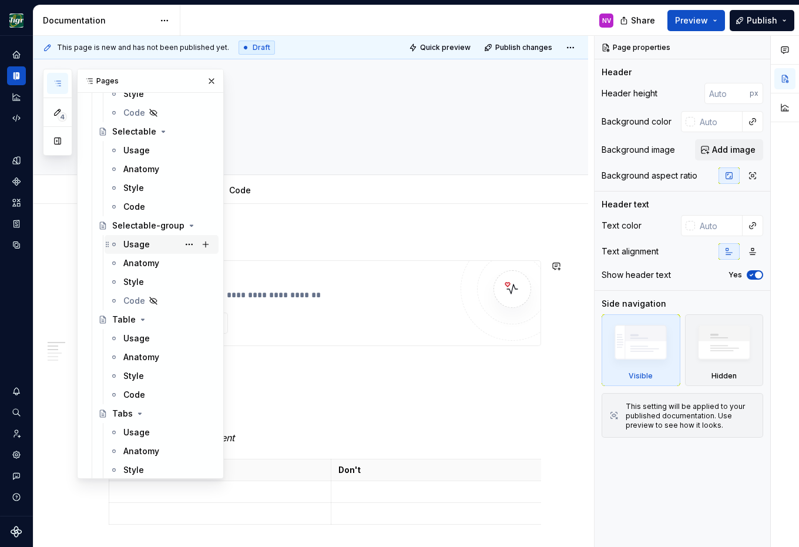
click at [147, 249] on div "Usage" at bounding box center [136, 244] width 26 height 12
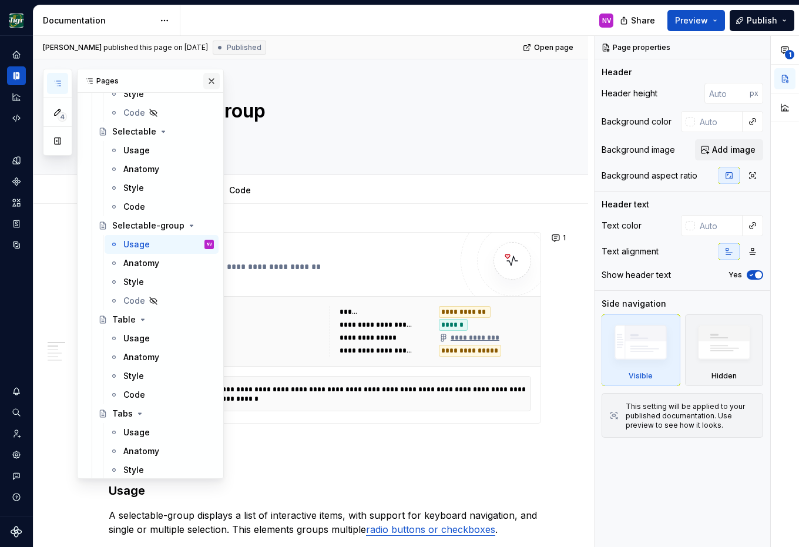
click at [210, 76] on button "button" at bounding box center [211, 81] width 16 height 16
click at [55, 82] on icon "button" at bounding box center [57, 83] width 9 height 9
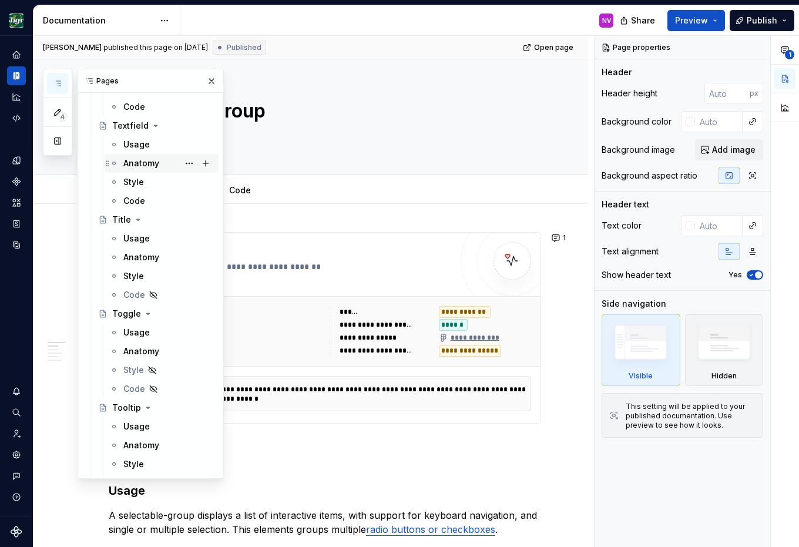
scroll to position [3330, 0]
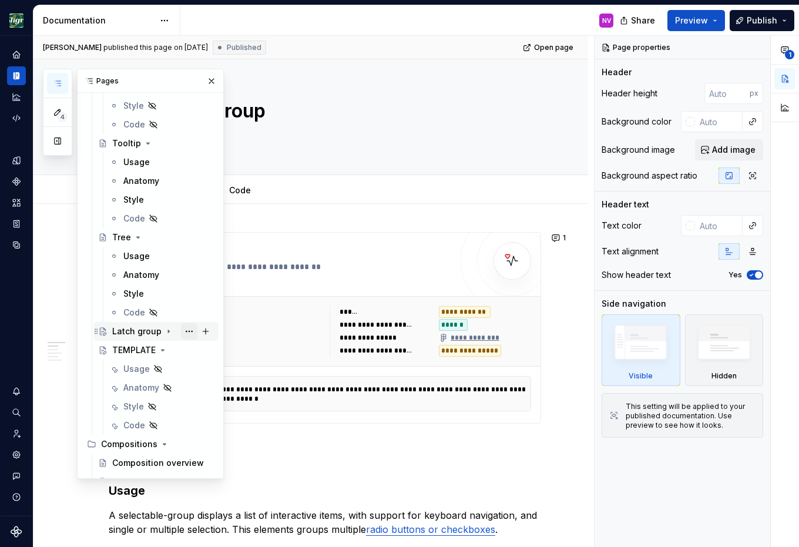
click at [188, 334] on button "Page tree" at bounding box center [189, 331] width 16 height 16
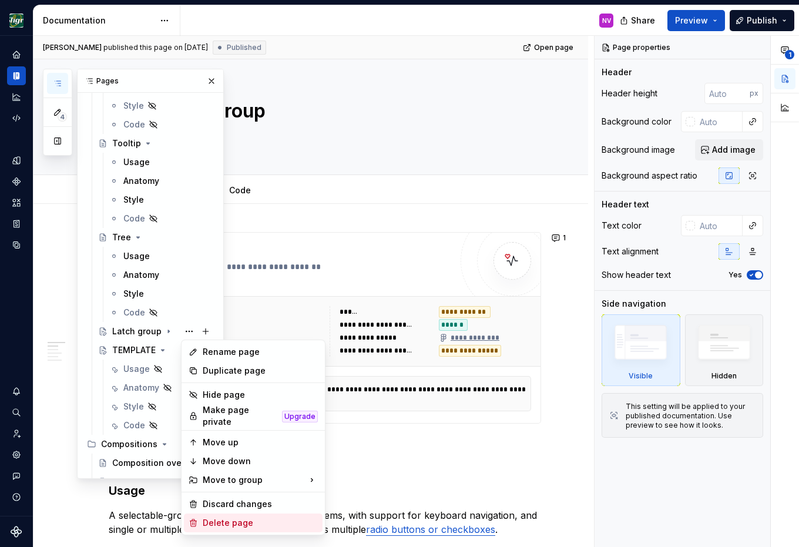
click at [224, 513] on div "Delete page" at bounding box center [253, 522] width 139 height 19
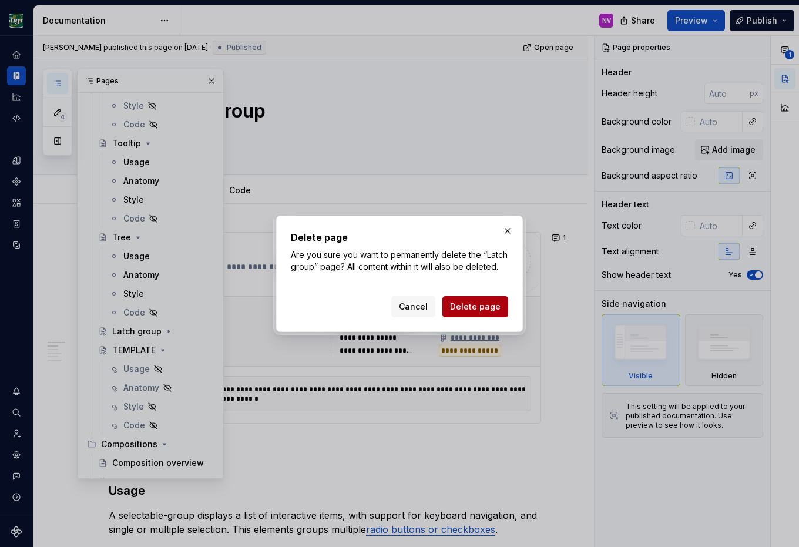
click at [479, 311] on span "Delete page" at bounding box center [475, 307] width 51 height 12
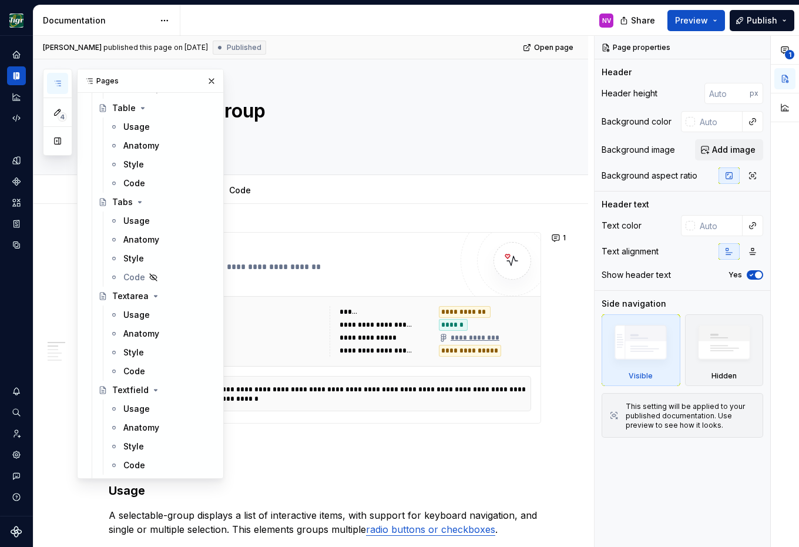
scroll to position [2590, 0]
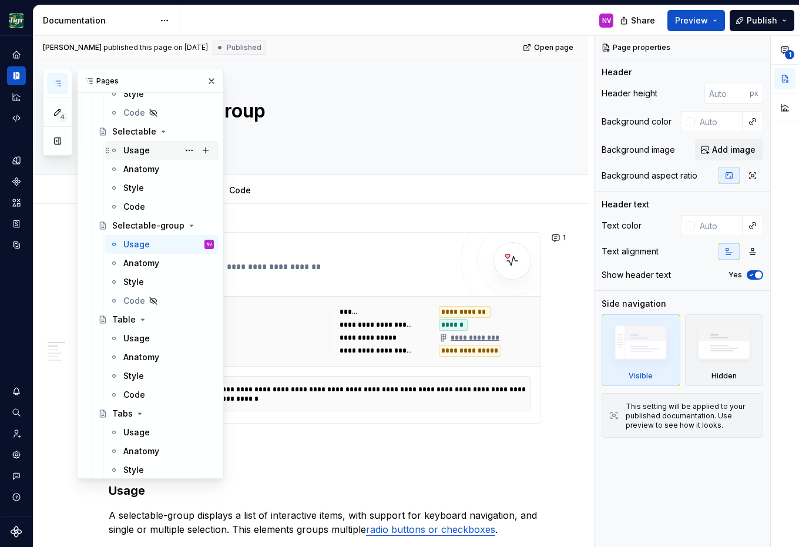
click at [149, 154] on div "Usage" at bounding box center [168, 150] width 90 height 16
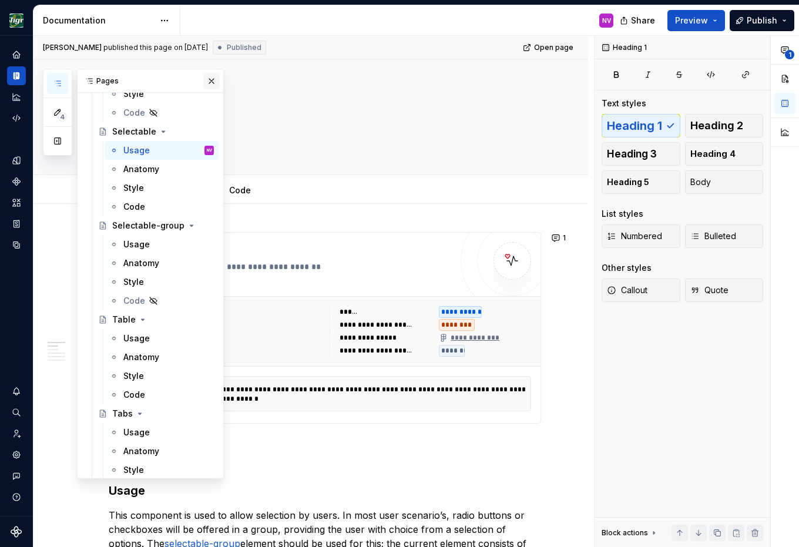
click at [208, 76] on button "button" at bounding box center [211, 81] width 16 height 16
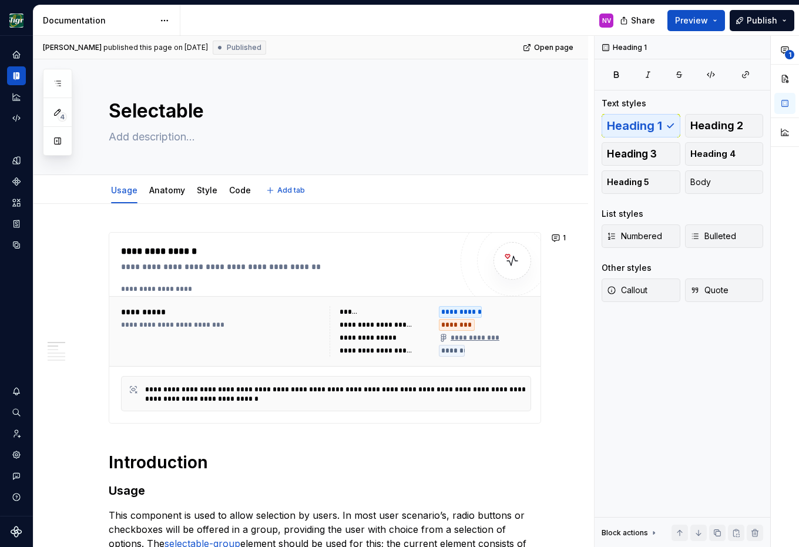
type textarea "*"
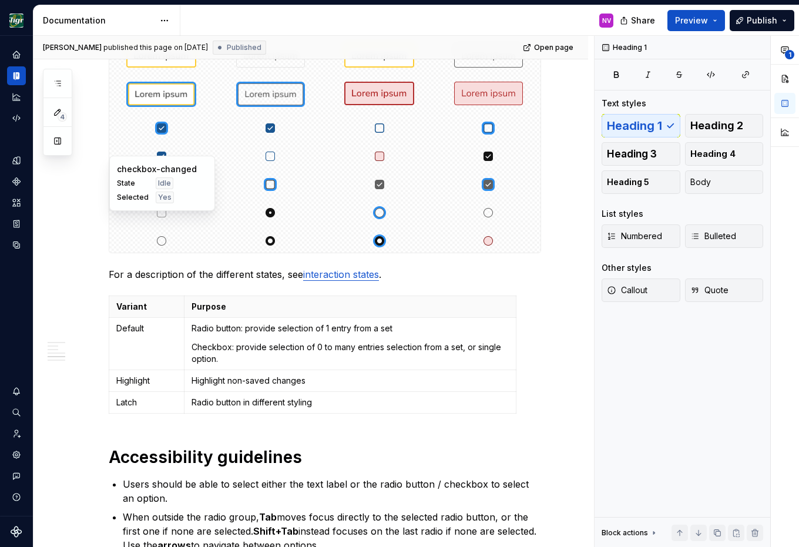
scroll to position [1203, 0]
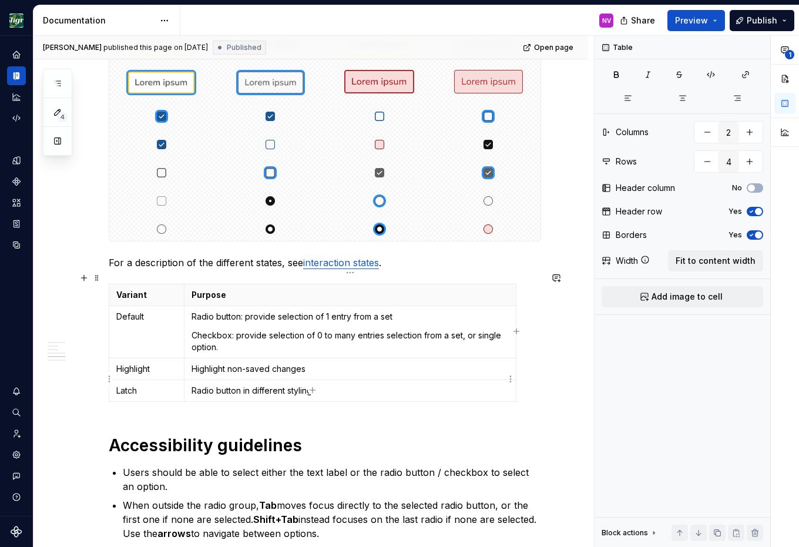
click at [271, 385] on p "Radio button in different styling" at bounding box center [349, 391] width 317 height 12
click at [228, 385] on p "Radio button in different styling" at bounding box center [349, 391] width 317 height 12
drag, startPoint x: 240, startPoint y: 381, endPoint x: 256, endPoint y: 376, distance: 17.0
click at [239, 385] on p "Radio button in different styling" at bounding box center [349, 391] width 317 height 12
drag, startPoint x: 250, startPoint y: 380, endPoint x: 191, endPoint y: 379, distance: 59.3
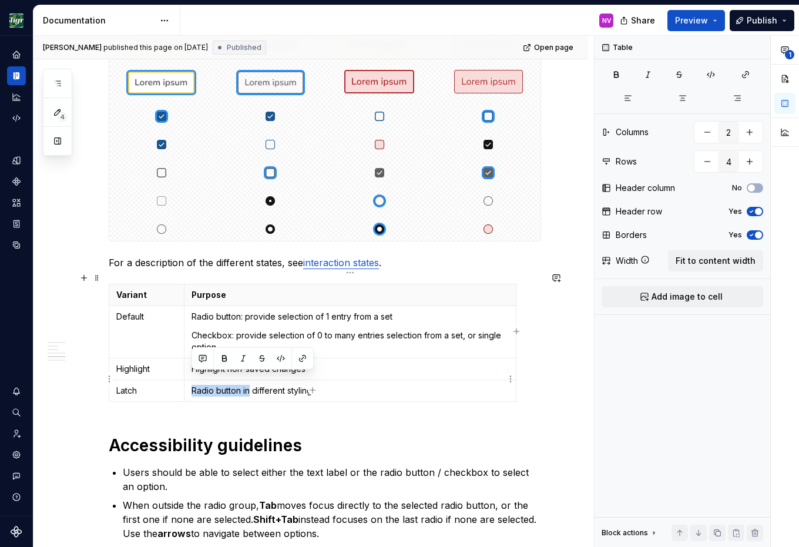
click at [191, 380] on td "Radio button in different styling" at bounding box center [350, 391] width 332 height 22
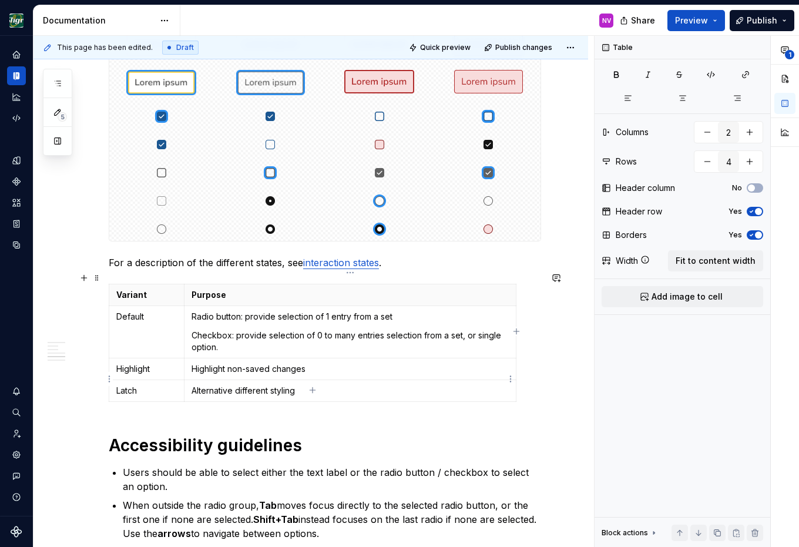
click at [252, 385] on p "Alternative different styling" at bounding box center [349, 391] width 317 height 12
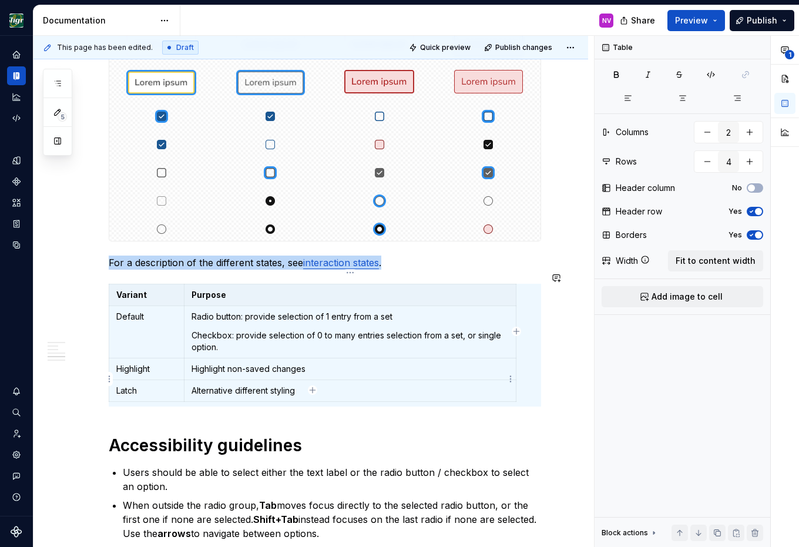
click at [265, 385] on p "Alternative different styling" at bounding box center [349, 391] width 317 height 12
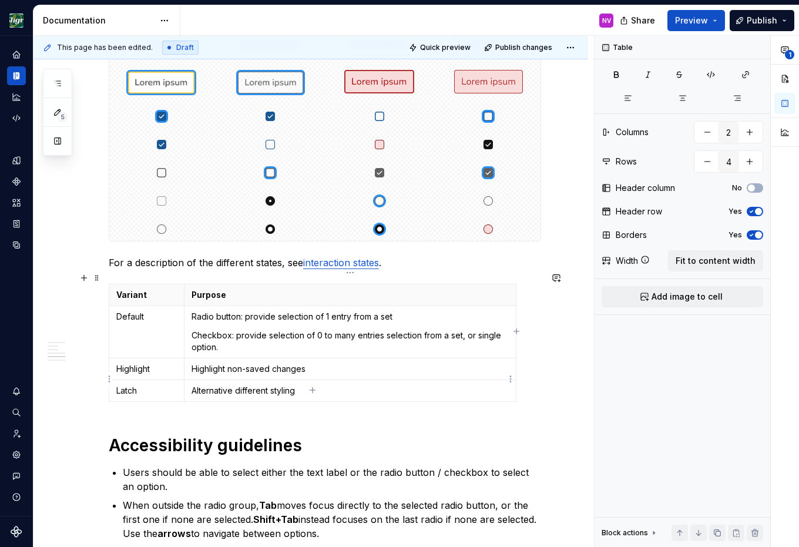
click at [270, 385] on p "Alternative different styling" at bounding box center [349, 391] width 317 height 12
click at [292, 385] on p "Alternative styling" at bounding box center [349, 391] width 317 height 12
click at [319, 385] on p "Alternative styling of radio button or checkbox group" at bounding box center [349, 391] width 317 height 12
click at [401, 385] on p "Alternative styling of radio button- or checkbox group" at bounding box center [349, 391] width 317 height 12
click at [376, 385] on p "Alternative styling of radio button- or checkbox group" at bounding box center [349, 391] width 317 height 12
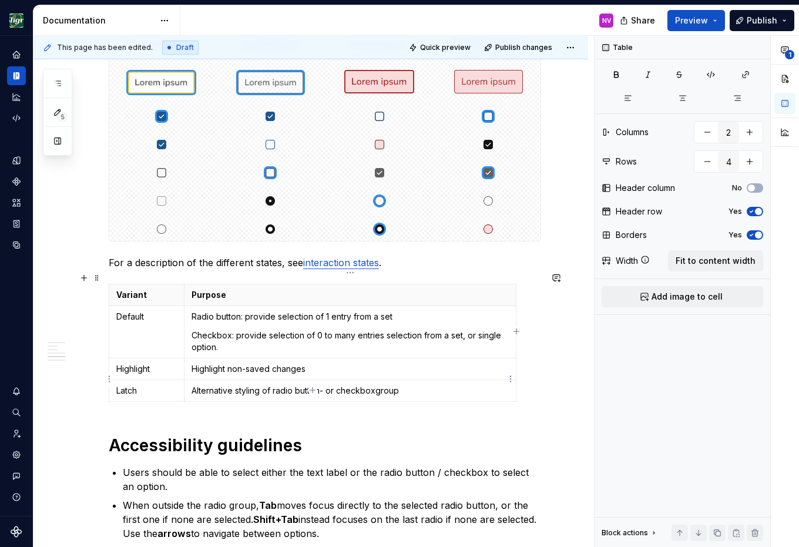
click at [298, 385] on p "Alternative styling of radio button- or checkboxgroup" at bounding box center [349, 391] width 317 height 12
click at [419, 385] on p "Alternative styling of radiobutton- or checkboxgroup" at bounding box center [349, 391] width 317 height 12
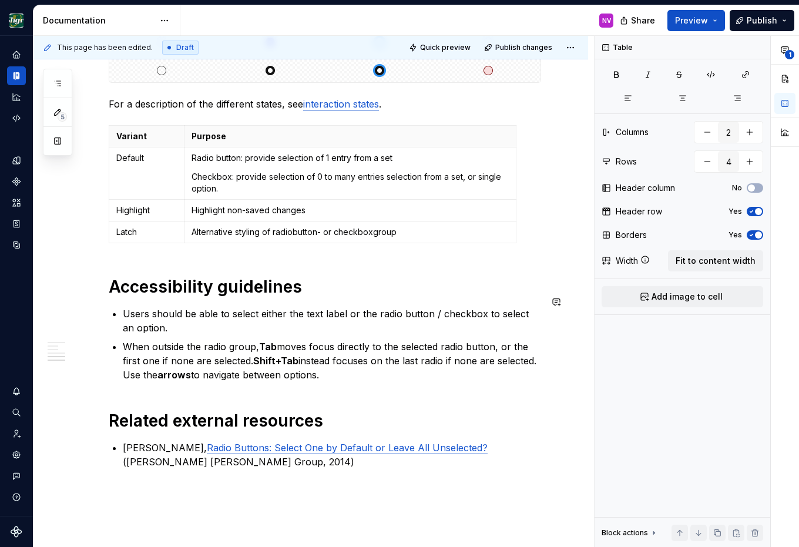
scroll to position [1098, 0]
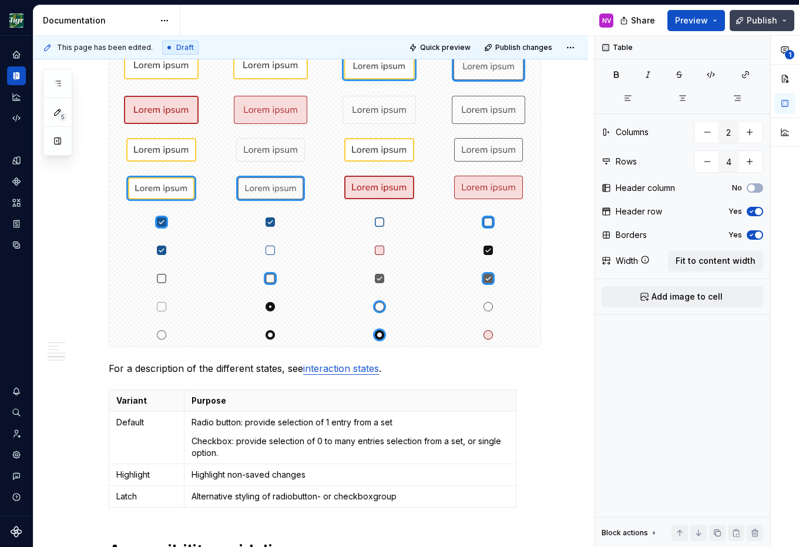
click at [758, 19] on span "Publish" at bounding box center [761, 21] width 31 height 12
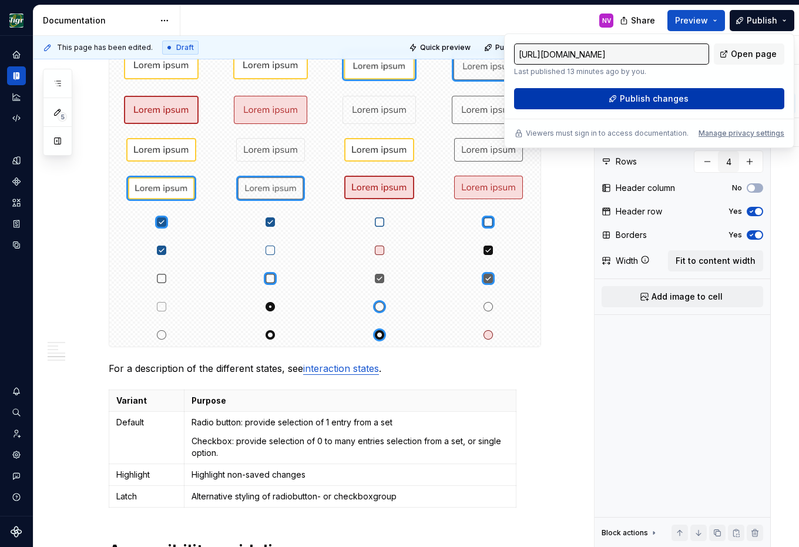
click at [667, 103] on span "Publish changes" at bounding box center [654, 99] width 69 height 12
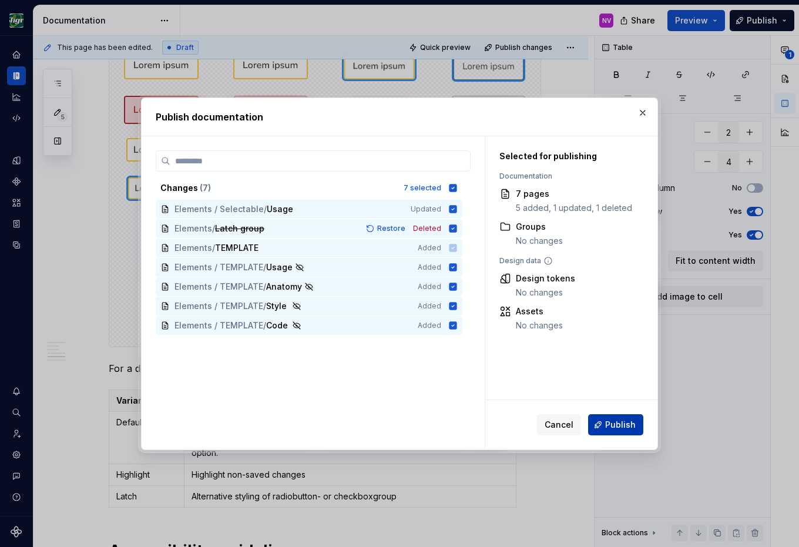
click at [612, 427] on span "Publish" at bounding box center [620, 425] width 31 height 12
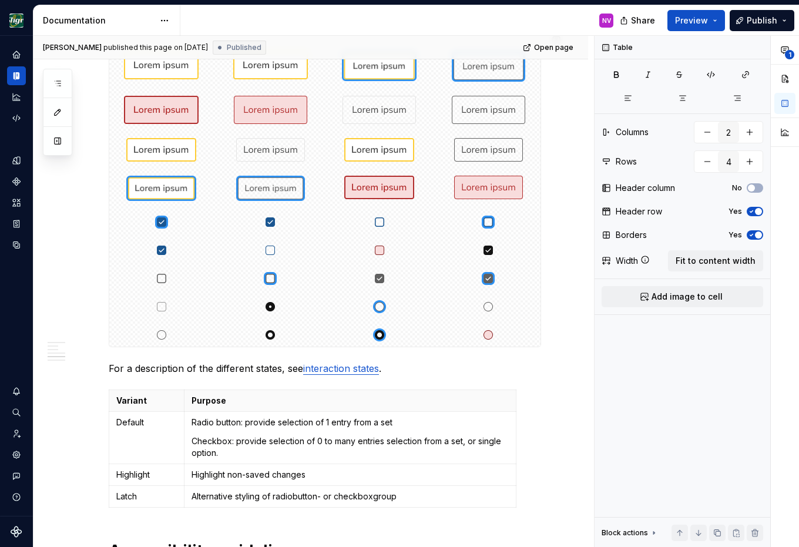
type textarea "*"
